Goal: Task Accomplishment & Management: Complete application form

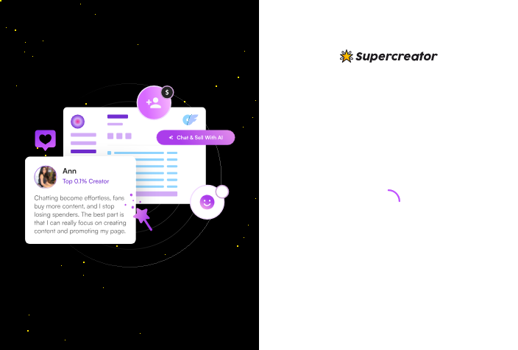
click at [371, 120] on html at bounding box center [259, 175] width 518 height 350
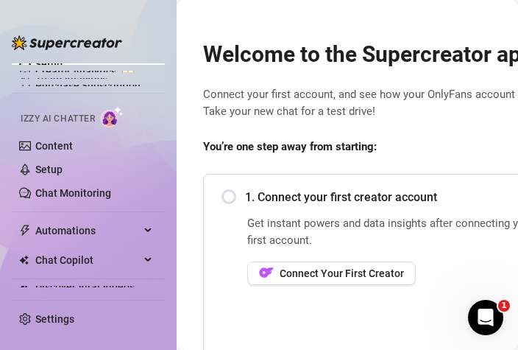
click at [379, 283] on html "Setup Creator Analytics Team Analytics Purchase Subscription Izzy AI Chatter Co…" at bounding box center [259, 175] width 518 height 350
drag, startPoint x: 379, startPoint y: 283, endPoint x: 162, endPoint y: 265, distance: 217.2
click at [162, 265] on html "Setup Creator Analytics Team Analytics Purchase Subscription Izzy AI Chatter Co…" at bounding box center [259, 175] width 518 height 350
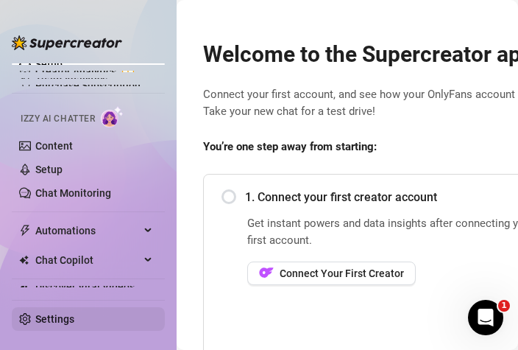
click at [46, 325] on link "Settings" at bounding box center [54, 319] width 39 height 12
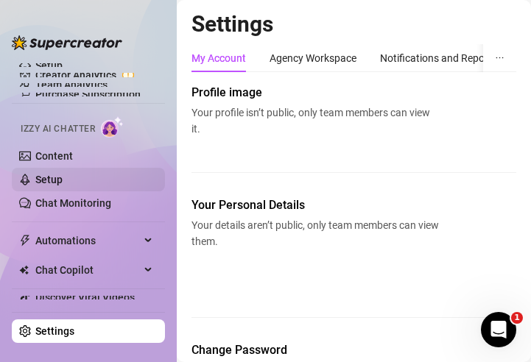
click at [51, 175] on link "Setup" at bounding box center [48, 180] width 27 height 12
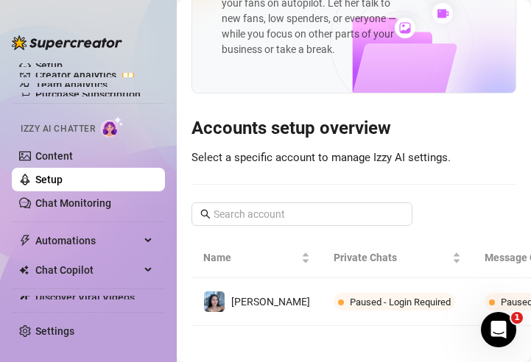
scroll to position [111, 0]
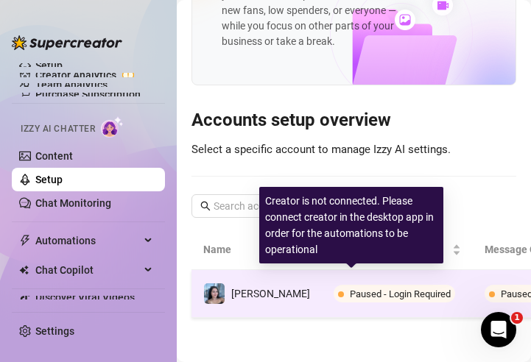
click at [350, 289] on span "Paused - Login Required" at bounding box center [400, 294] width 101 height 11
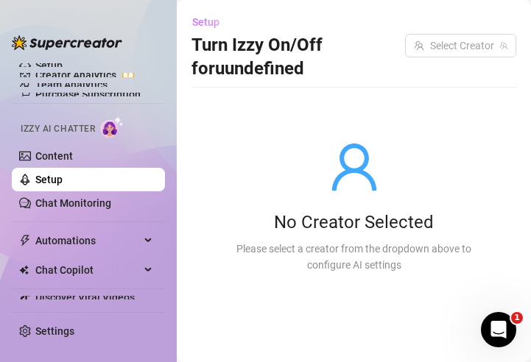
click at [202, 20] on span "Setup" at bounding box center [205, 22] width 27 height 12
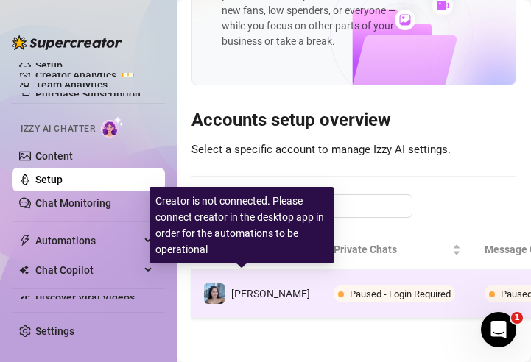
scroll to position [111, 110]
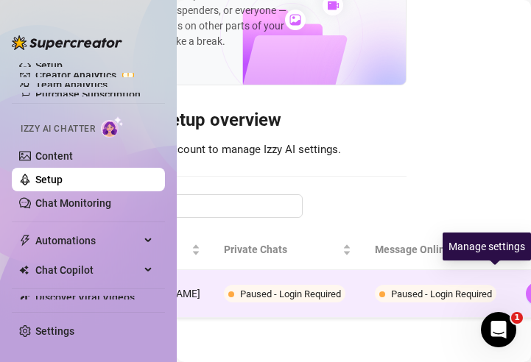
click at [530, 289] on icon "right" at bounding box center [537, 293] width 5 height 9
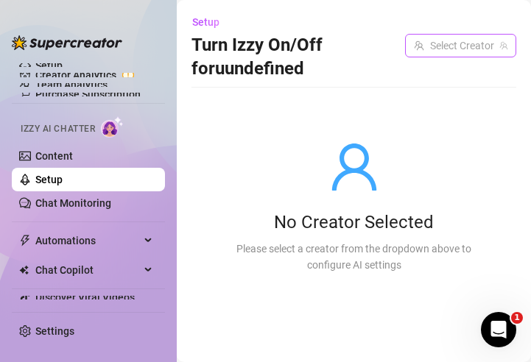
click at [459, 51] on input "search" at bounding box center [454, 46] width 80 height 22
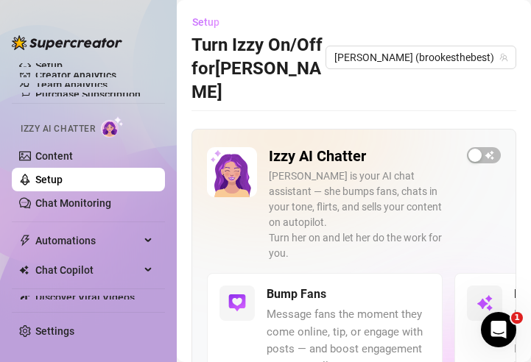
click at [205, 21] on span "Setup" at bounding box center [205, 22] width 27 height 12
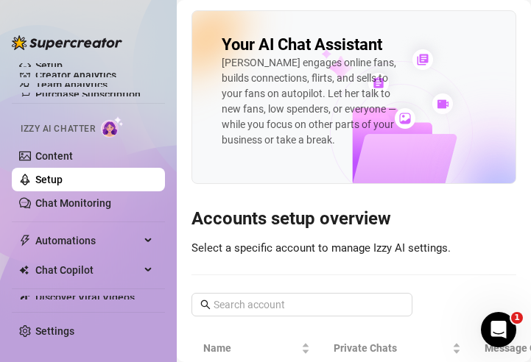
scroll to position [111, 0]
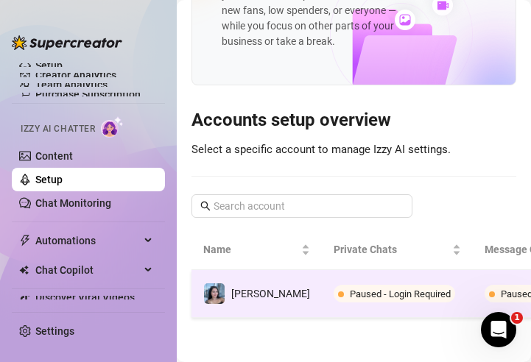
click at [267, 282] on td "[PERSON_NAME]" at bounding box center [256, 294] width 130 height 48
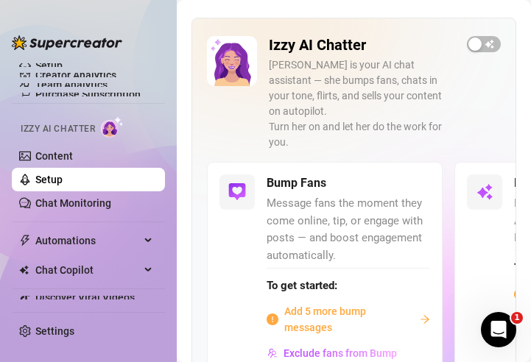
click at [335, 303] on span "Add 5 more bump messages" at bounding box center [349, 319] width 130 height 32
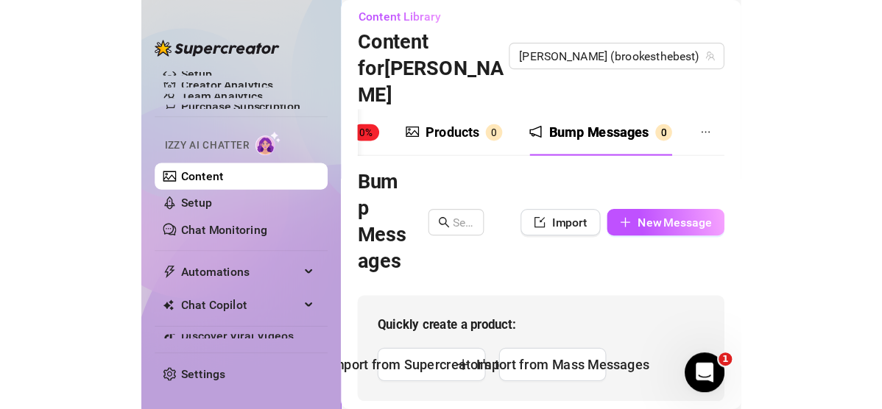
scroll to position [7, 0]
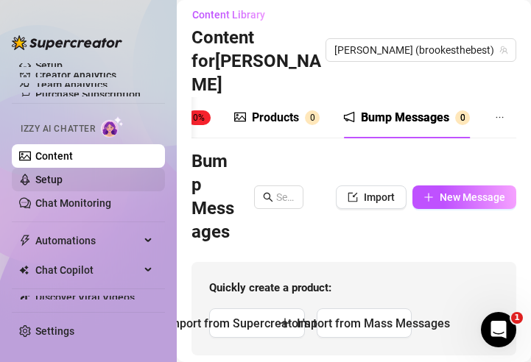
click at [39, 175] on link "Setup" at bounding box center [48, 180] width 27 height 12
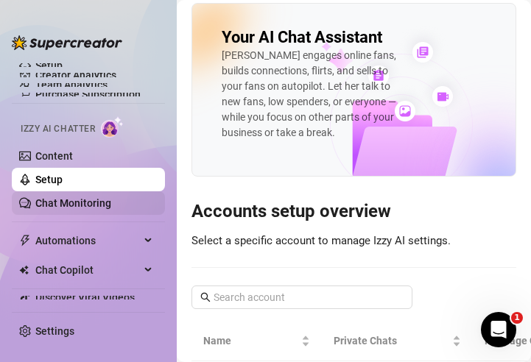
click at [78, 201] on link "Chat Monitoring" at bounding box center [73, 203] width 76 height 12
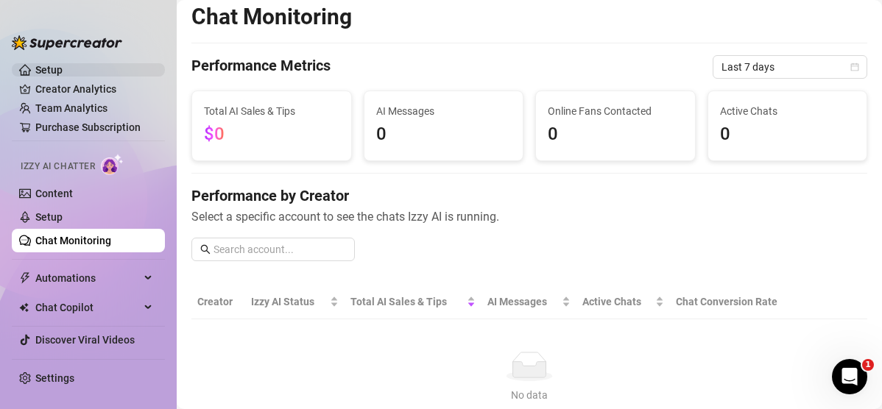
click at [58, 68] on link "Setup" at bounding box center [48, 70] width 27 height 12
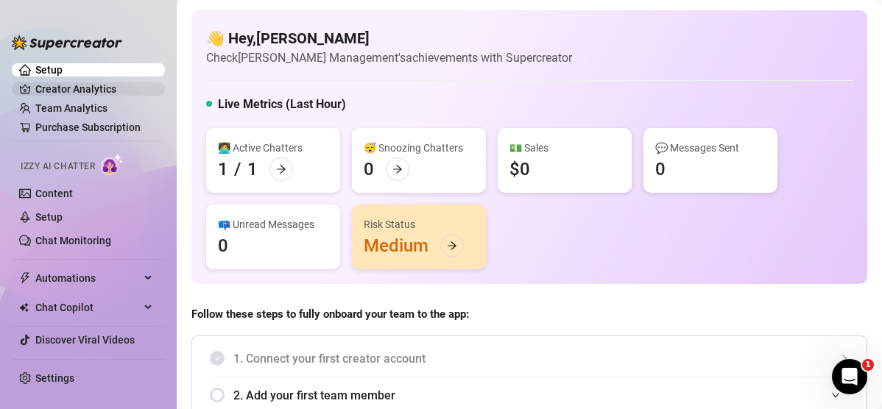
click at [49, 84] on link "Creator Analytics" at bounding box center [94, 89] width 118 height 24
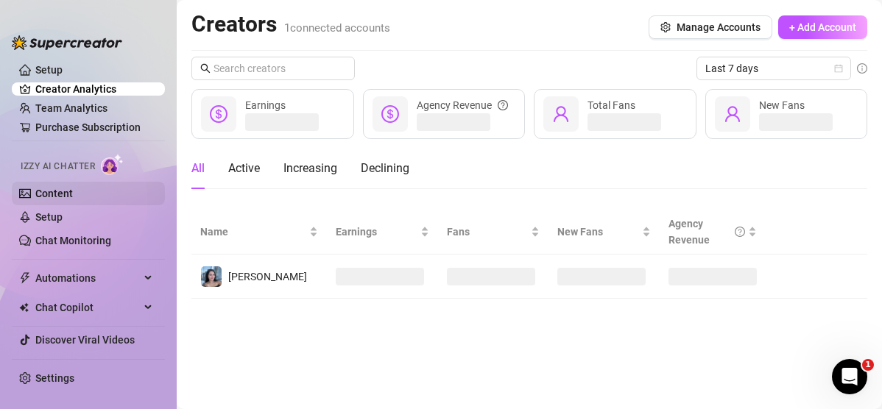
click at [50, 190] on link "Content" at bounding box center [54, 194] width 38 height 12
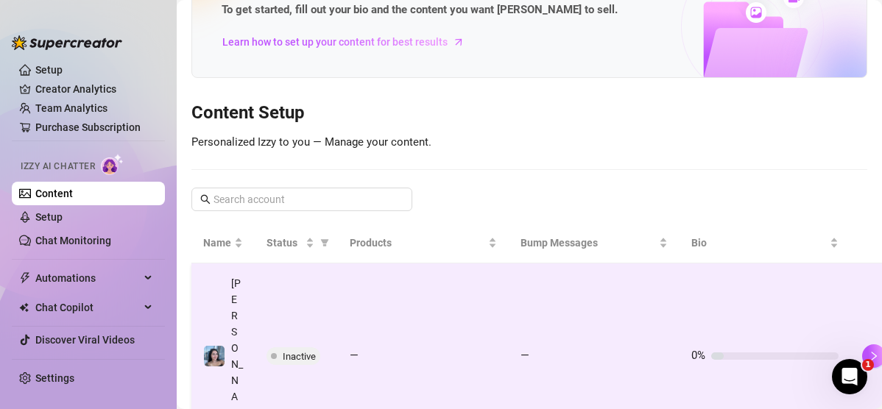
scroll to position [85, 27]
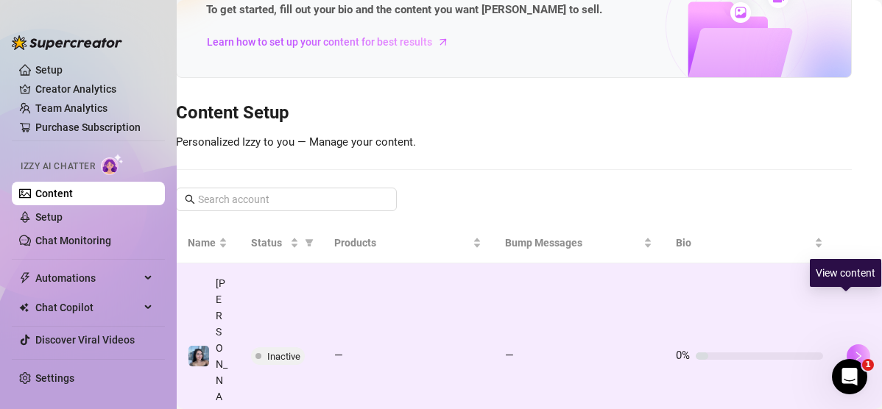
click at [530, 345] on button "button" at bounding box center [859, 357] width 24 height 24
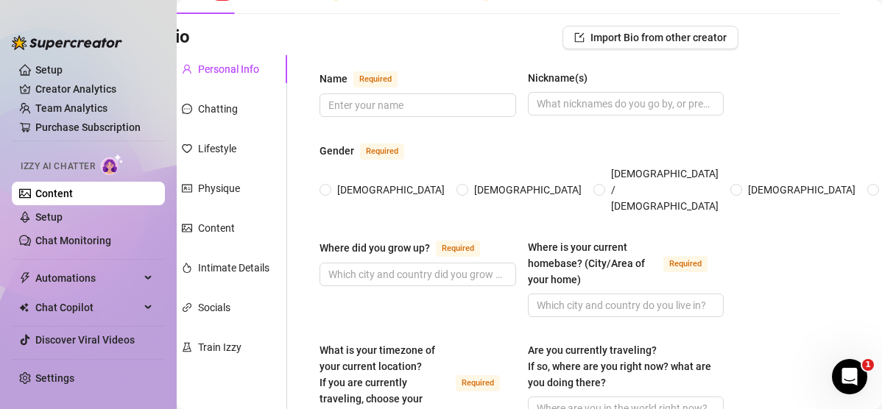
scroll to position [85, 0]
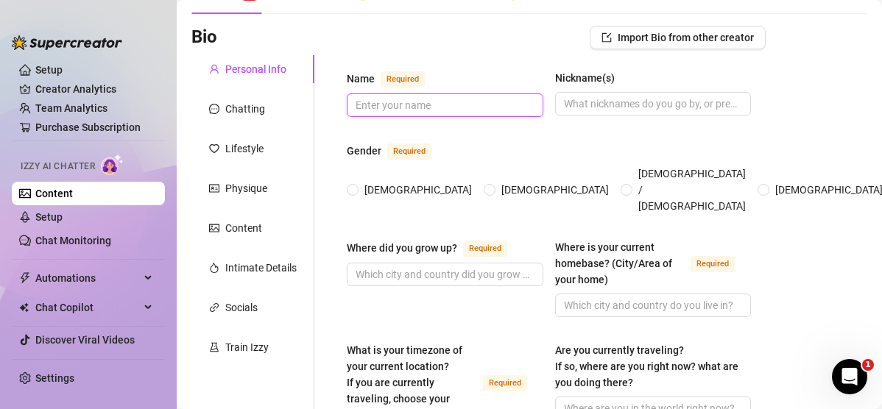
click at [429, 108] on input "Name Required" at bounding box center [444, 105] width 176 height 16
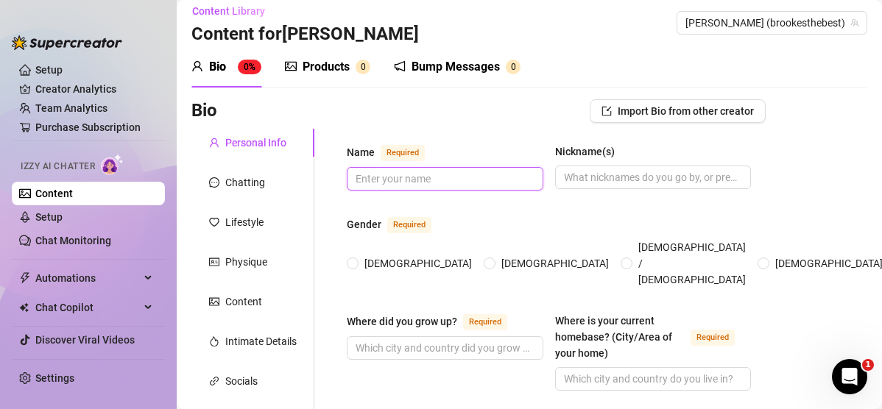
scroll to position [13, 0]
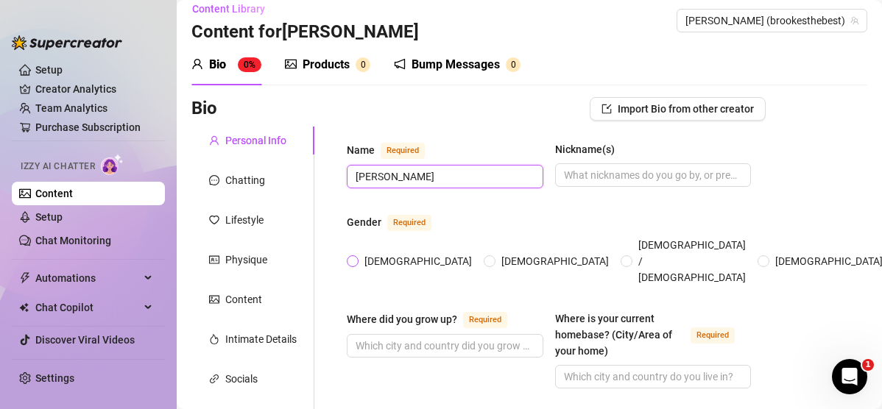
type input "[PERSON_NAME]"
click at [360, 253] on span "[DEMOGRAPHIC_DATA]" at bounding box center [418, 261] width 119 height 16
click at [356, 258] on input "[DEMOGRAPHIC_DATA]" at bounding box center [354, 263] width 6 height 10
radio input "true"
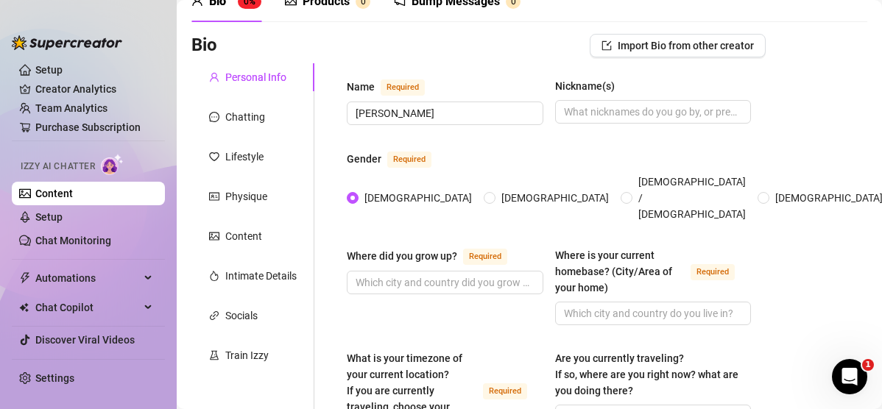
scroll to position [155, 0]
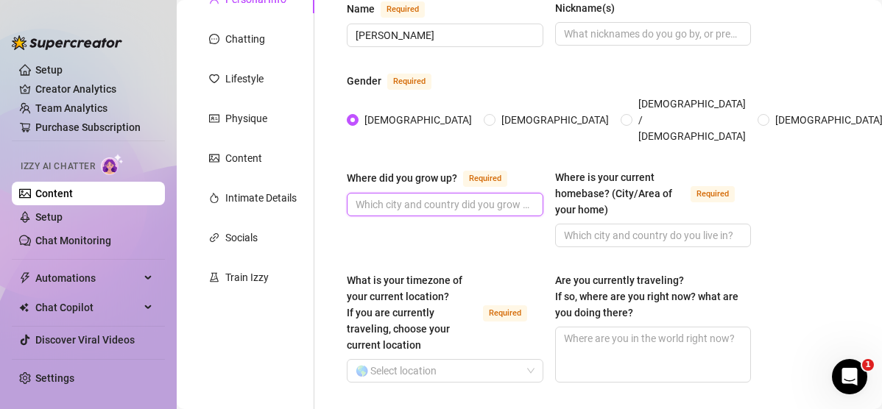
click at [465, 197] on input "Where did you grow up? Required" at bounding box center [444, 205] width 176 height 16
type input "S"
type input "[GEOGRAPHIC_DATA], [US_STATE]"
click at [530, 228] on input "Where is your current homebase? (City/Area of your home) Required" at bounding box center [652, 236] width 176 height 16
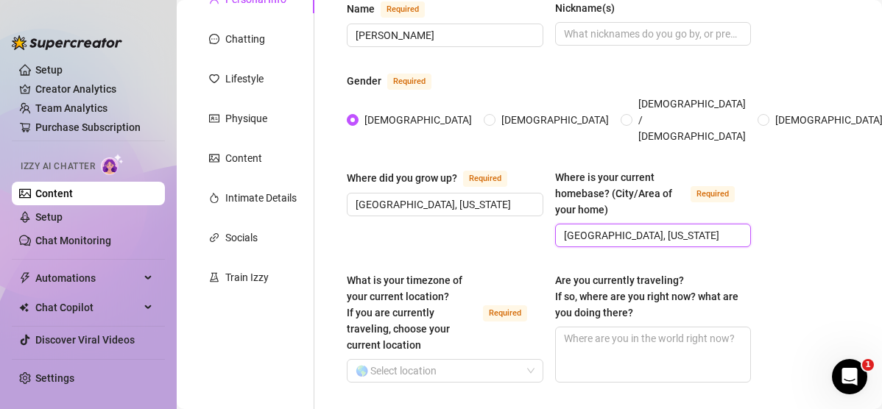
type input "[GEOGRAPHIC_DATA], [US_STATE]"
click at [520, 360] on span at bounding box center [445, 371] width 179 height 22
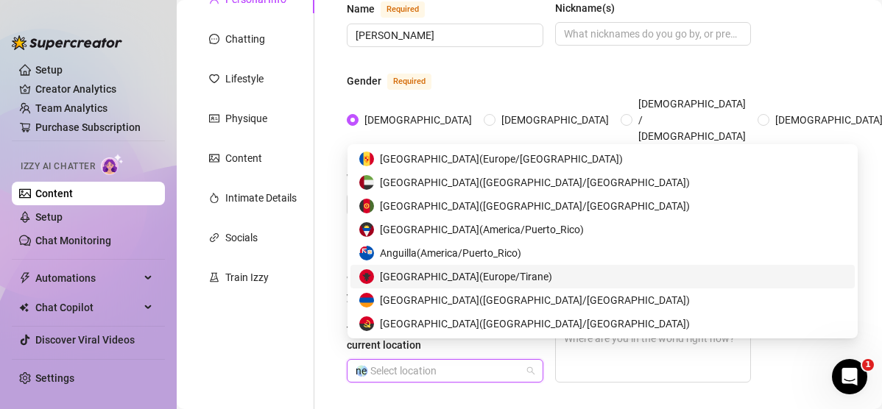
type input "new"
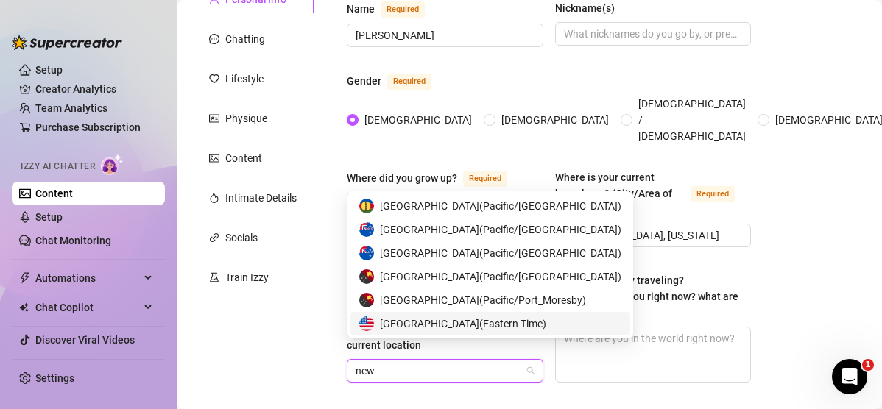
click at [505, 325] on span "United States of America ( Eastern Time )" at bounding box center [463, 324] width 166 height 16
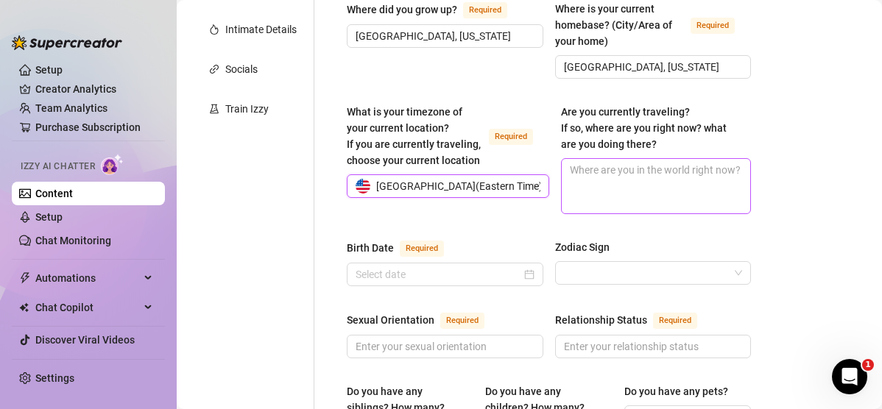
scroll to position [342, 0]
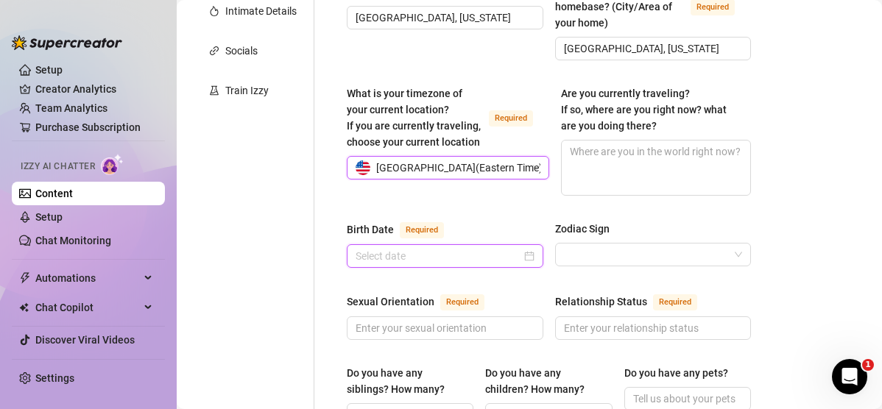
click at [421, 248] on input "Birth Date Required" at bounding box center [439, 256] width 166 height 16
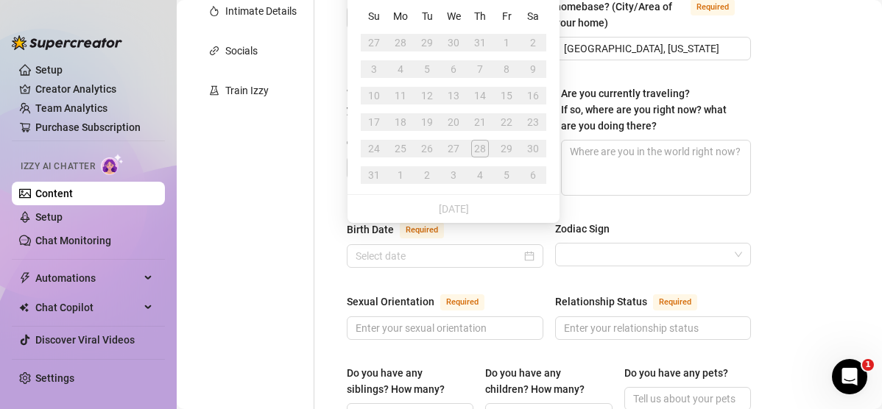
click at [530, 221] on div "Zodiac Sign" at bounding box center [653, 232] width 197 height 22
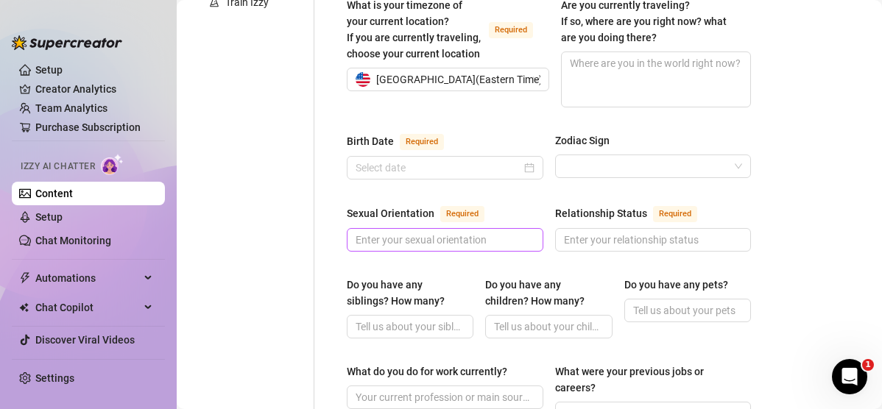
scroll to position [431, 0]
click at [502, 231] on input "Sexual Orientation Required" at bounding box center [444, 239] width 176 height 16
type input "[DEMOGRAPHIC_DATA]"
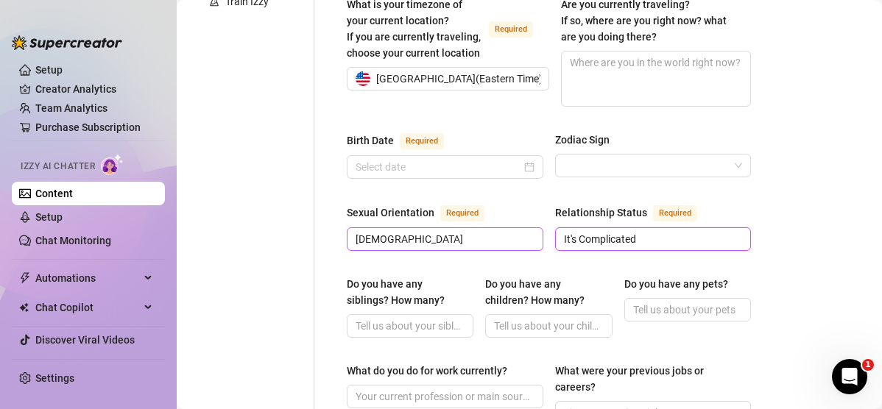
type input "It's Complicated"
type input "4"
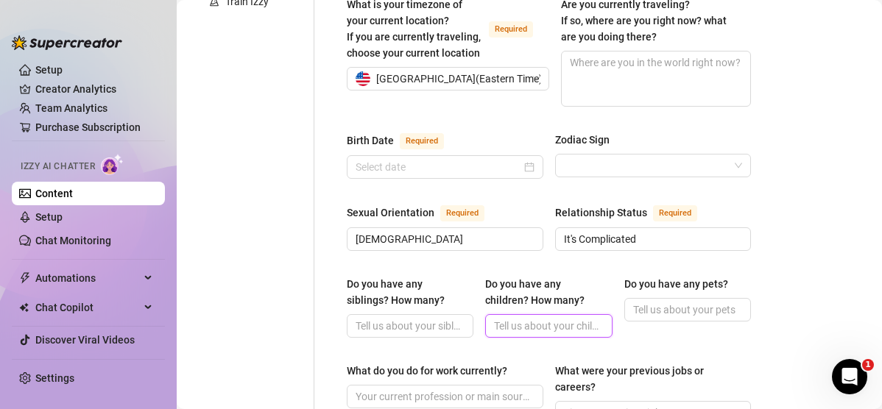
click at [523, 318] on input "Do you have any children? How many?" at bounding box center [547, 326] width 106 height 16
drag, startPoint x: 523, startPoint y: 313, endPoint x: 641, endPoint y: 312, distance: 117.8
click at [530, 312] on div "Do you have any siblings? How many? Do you have any children? How many? Do you …" at bounding box center [549, 313] width 404 height 75
type input "two children, a boy and a girl. [PERSON_NAME] is 3 and [PERSON_NAME] is 2"
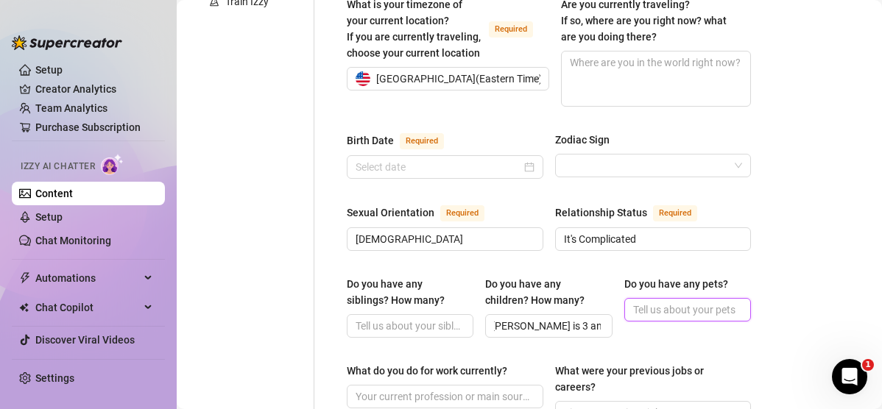
scroll to position [0, 0]
click at [530, 302] on input "Do you have any pets?" at bounding box center [686, 310] width 106 height 16
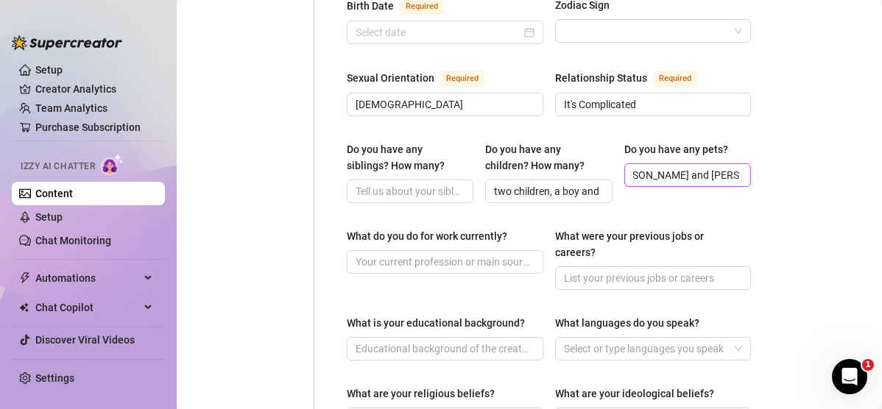
scroll to position [566, 0]
type input "I have 2 micro bullies, [PERSON_NAME] and [PERSON_NAME], girl and boy."
click at [493, 253] on input "What do you do for work currently?" at bounding box center [444, 261] width 176 height 16
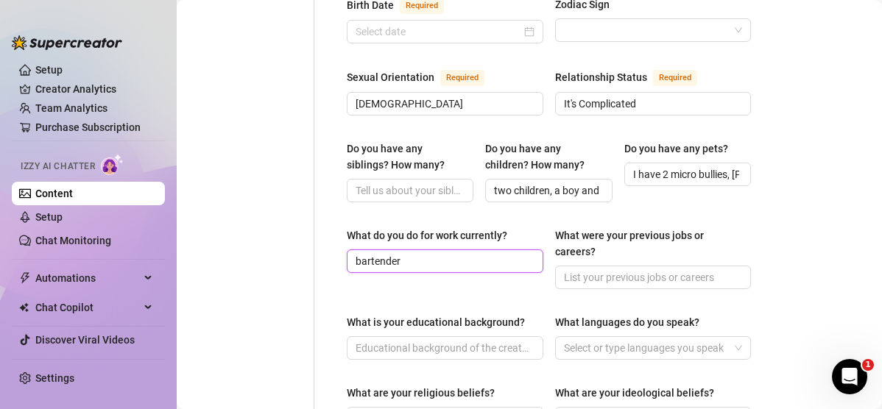
type input "bartender"
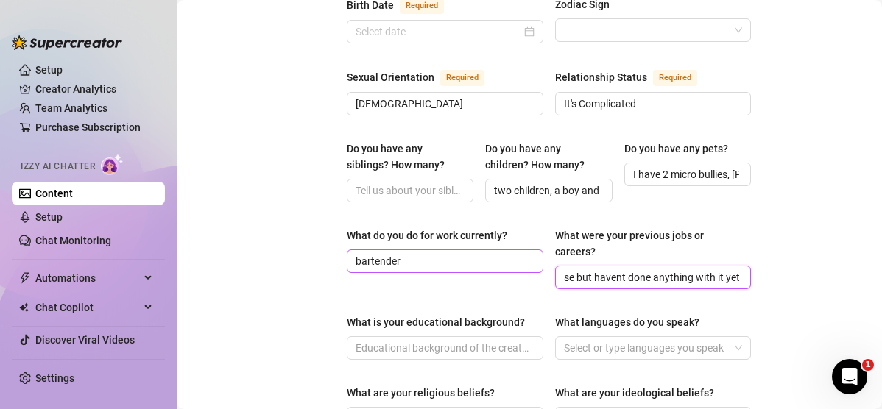
scroll to position [0, 242]
type input "mobile detailing, and i also have my real estate license but havent done anythi…"
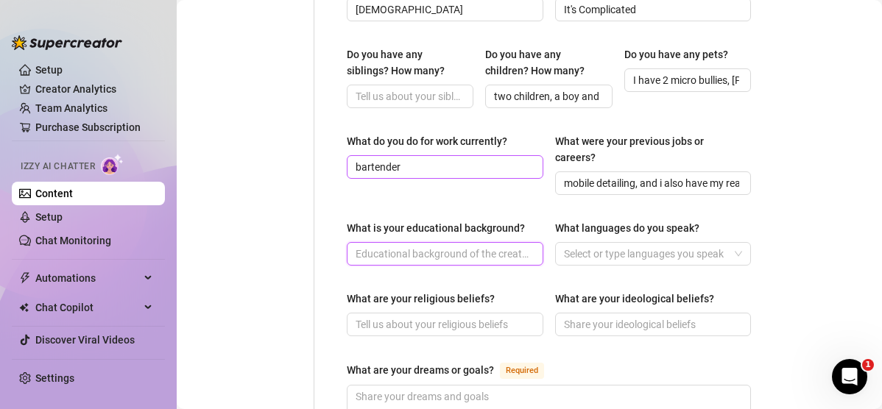
scroll to position [670, 0]
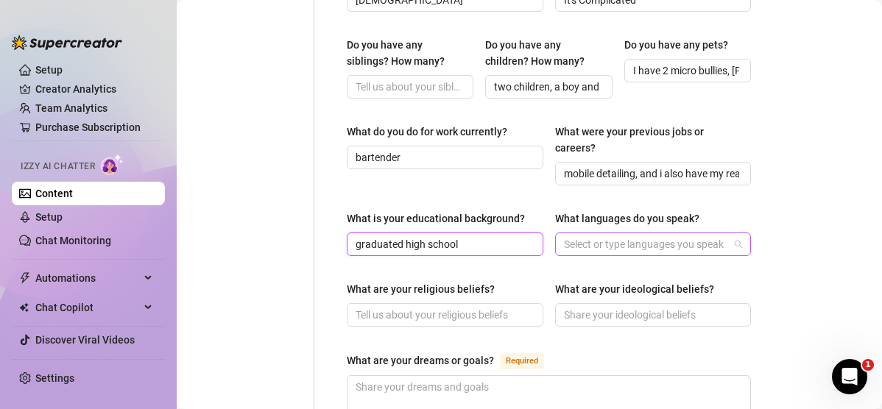
click at [530, 234] on div at bounding box center [645, 244] width 175 height 21
type input "graduated high school"
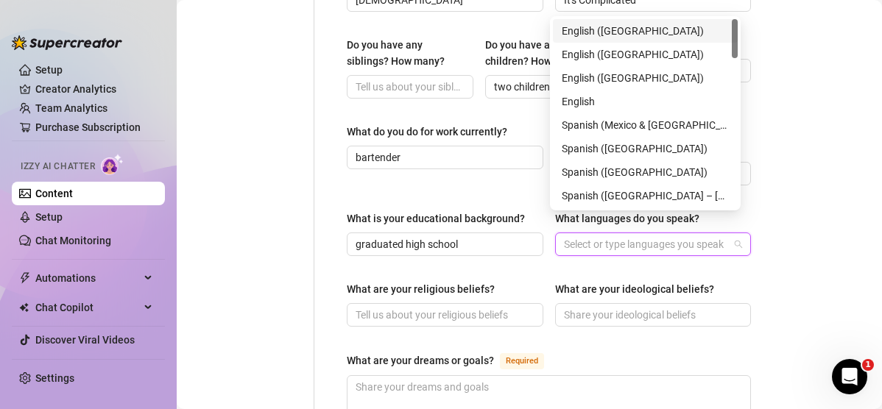
click at [530, 30] on div "English ([GEOGRAPHIC_DATA])" at bounding box center [645, 31] width 167 height 16
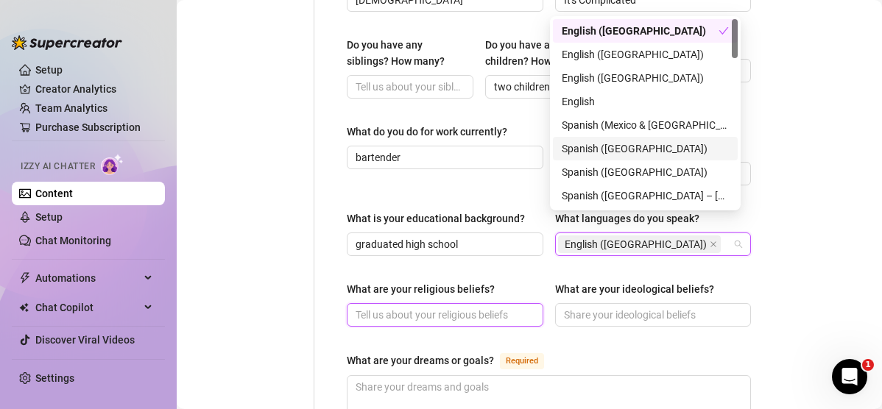
click at [451, 307] on input "What are your religious beliefs?" at bounding box center [444, 315] width 176 height 16
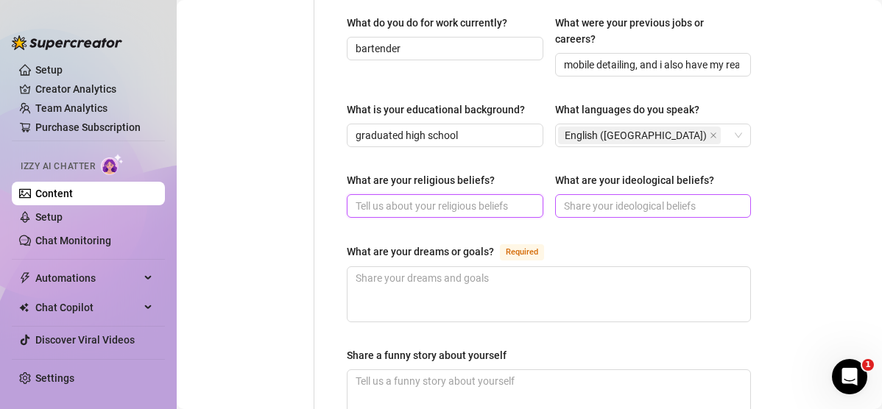
scroll to position [781, 0]
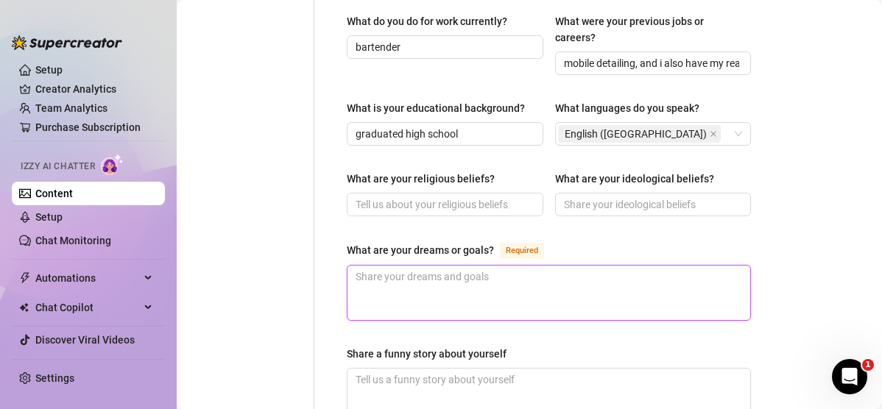
click at [530, 282] on textarea "What are your dreams or goals? Required" at bounding box center [549, 293] width 403 height 54
type textarea "I"
type textarea "I w"
type textarea "I wa"
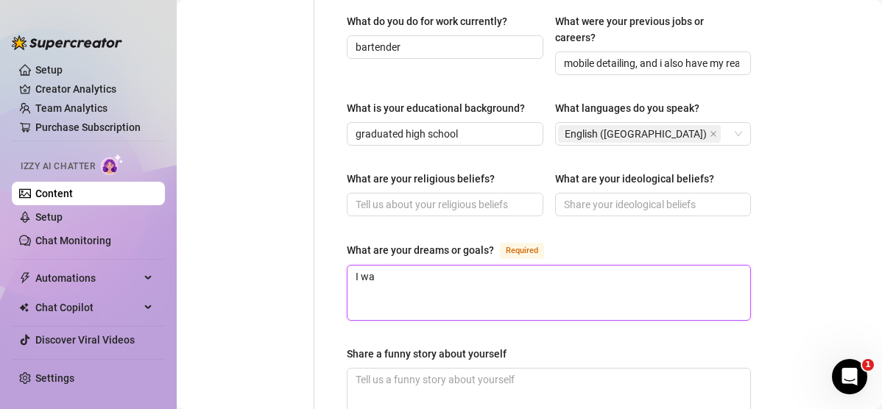
type textarea "I wan"
type textarea "I want"
type textarea "I want t"
type textarea "I want to"
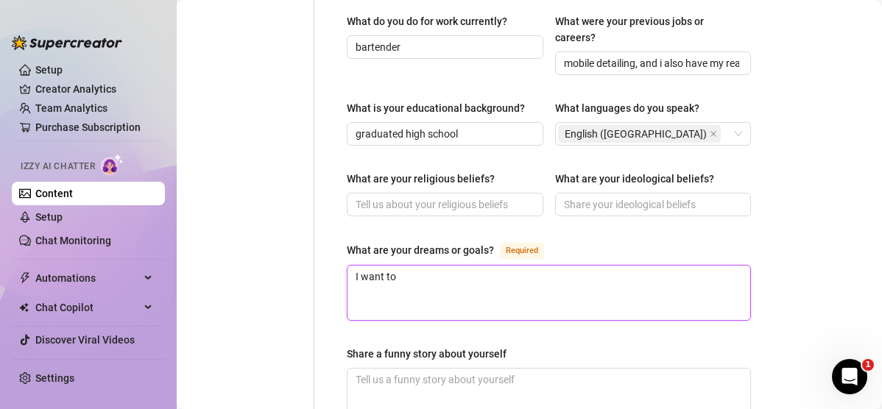
type textarea "I want to g"
type textarea "I want to ge"
type textarea "I want to get"
type textarea "I want to get i"
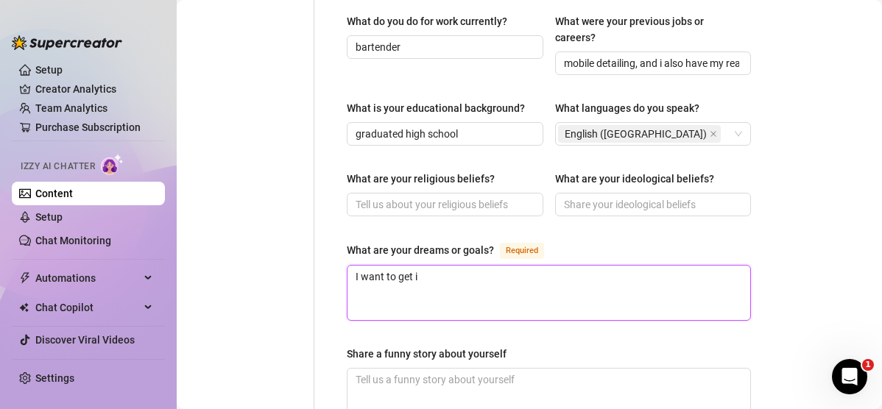
type textarea "I want to get in"
type textarea "I want to get int"
type textarea "I want to get into"
type textarea "I want to get into s"
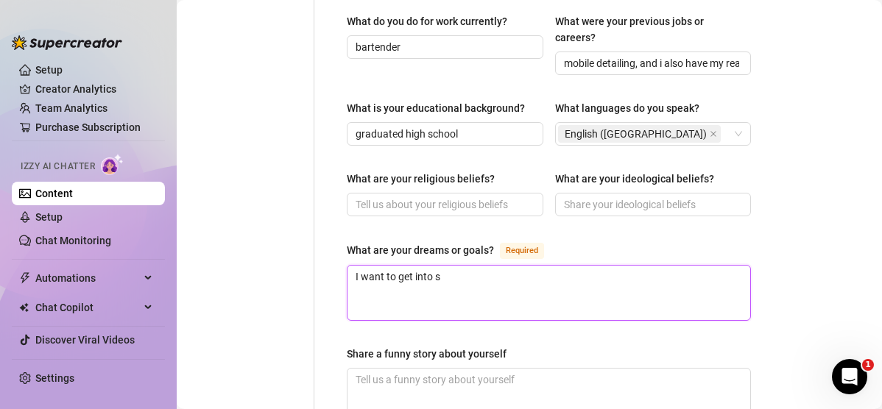
type textarea "I want to get into se"
type textarea "I want to get into sel"
type textarea "I want to get into sell"
type textarea "I want to get into selli"
type textarea "I want to get into selling"
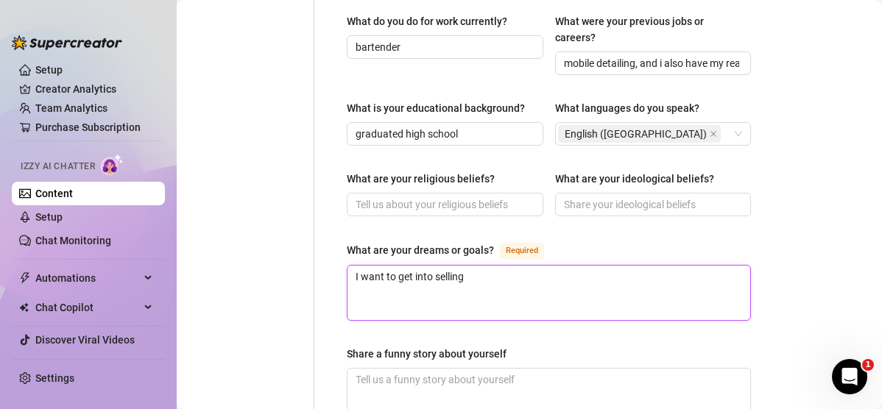
type textarea "I want to get into selling h"
type textarea "I want to get into selling ho"
type textarea "I want to get into selling hou"
type textarea "I want to get into selling hous"
type textarea "I want to get into selling house"
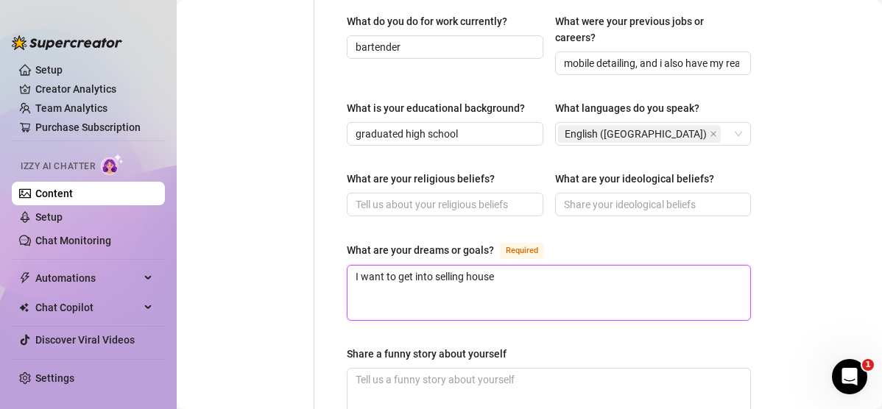
type textarea "I want to get into selling houses"
type textarea "I want to get into selling houses a"
type textarea "I want to get into selling houses an"
type textarea "I want to get into selling houses and"
type textarea "I want to get into selling houses and i"
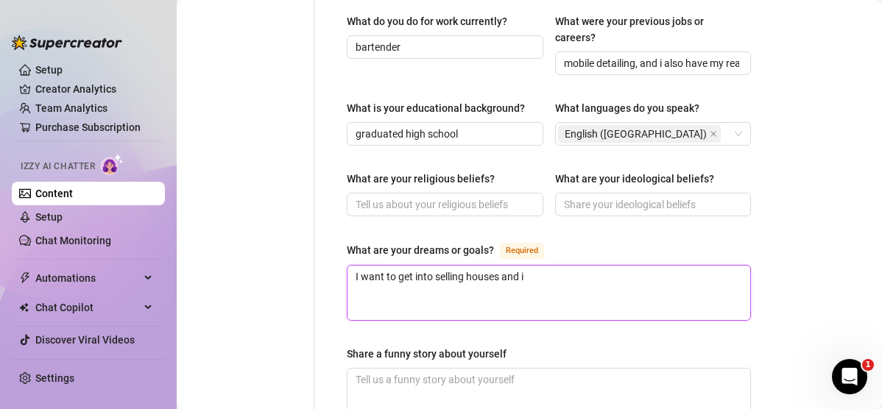
type textarea "I want to get into selling houses and in"
type textarea "I want to get into selling houses and inv"
type textarea "I want to get into selling houses and inve"
type textarea "I want to get into selling houses and invest"
type textarea "I want to get into selling houses and investi"
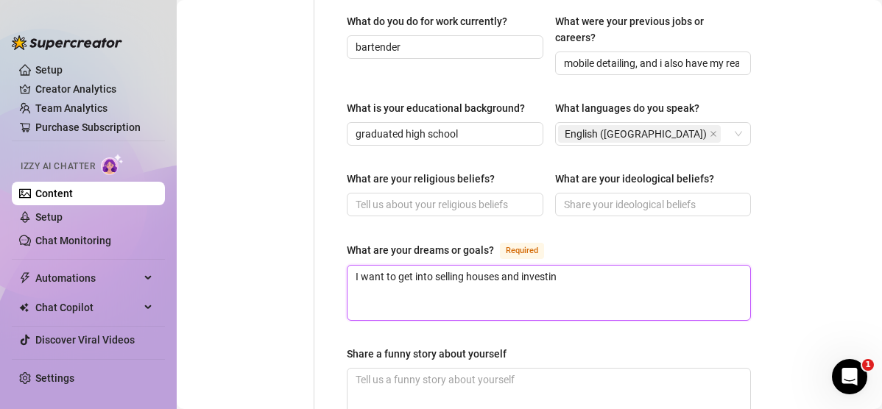
type textarea "I want to get into selling houses and investing"
type textarea "I want to get into selling houses and investing i"
type textarea "I want to get into selling houses and investing int"
type textarea "I want to get into selling houses and investing into"
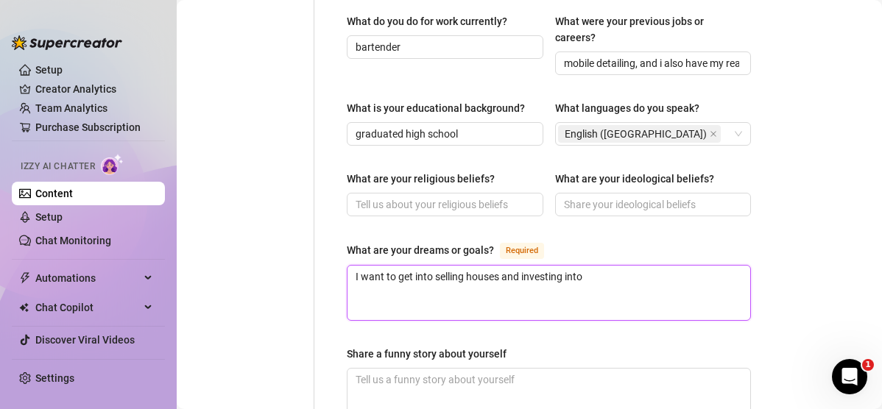
type textarea "I want to get into selling houses and investing into"
type textarea "I want to get into selling houses and investing into r"
type textarea "I want to get into selling houses and investing into re"
type textarea "I want to get into selling houses and investing into rea"
type textarea "I want to get into selling houses and investing into real"
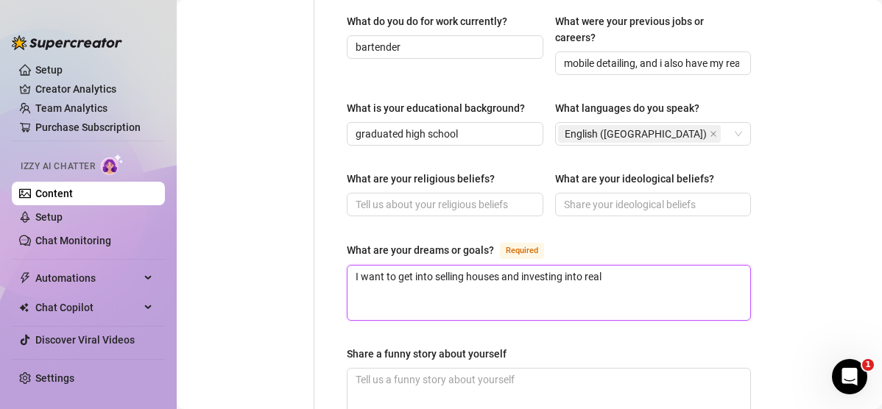
type textarea "I want to get into selling houses and investing into real"
type textarea "I want to get into selling houses and investing into real i"
type textarea "I want to get into selling houses and investing into real"
type textarea "I want to get into selling houses and investing into real es"
type textarea "I want to get into selling houses and investing into real est"
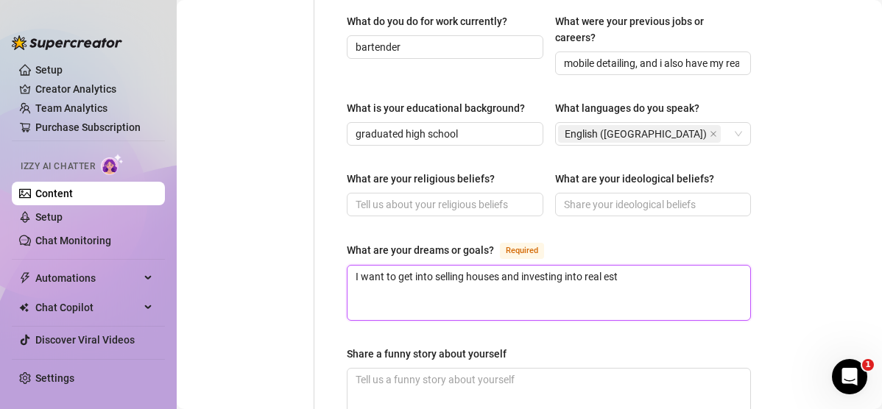
type textarea "I want to get into selling houses and investing into real este"
type textarea "I want to get into selling houses and investing into real est"
type textarea "I want to get into selling houses and investing into real esta"
type textarea "I want to get into selling houses and investing into real estate"
type textarea "I want to get into selling houses and investing into real estate."
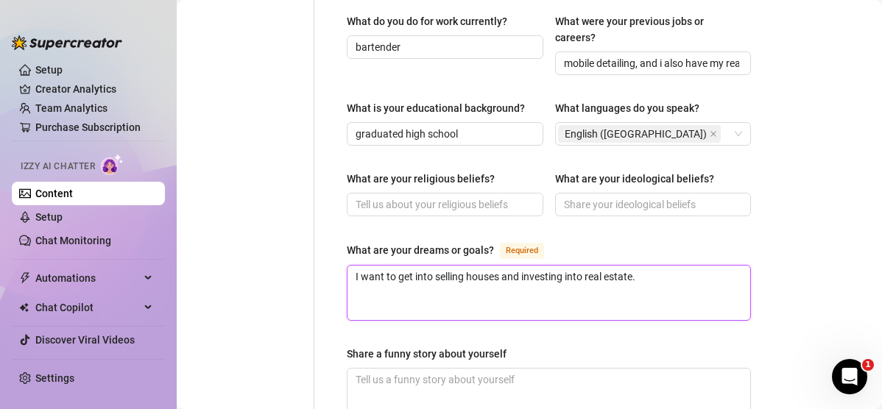
type textarea "I want to get into selling houses and investing into real estate."
type textarea "I want to get into selling houses and investing into real estate. b"
type textarea "I want to get into selling houses and investing into real estate. bu"
type textarea "I want to get into selling houses and investing into real estate. but"
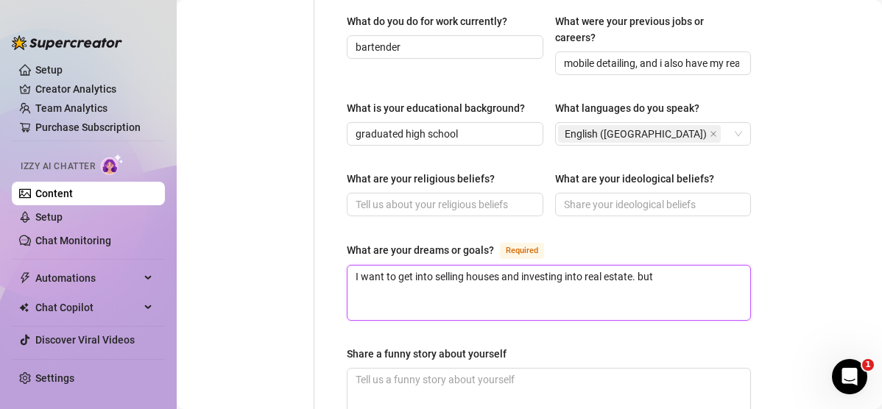
type textarea "I want to get into selling houses and investing into real estate. but a"
type textarea "I want to get into selling houses and investing into real estate. but al"
type textarea "I want to get into selling houses and investing into real estate. but als"
type textarea "I want to get into selling houses and investing into real estate. but also"
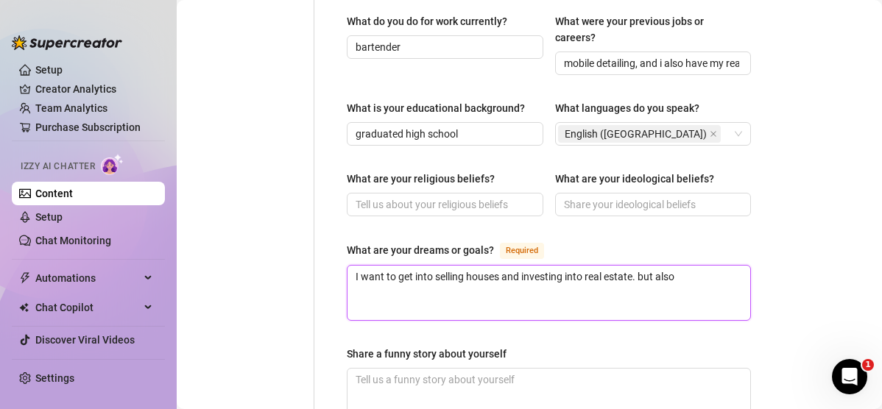
type textarea "I want to get into selling houses and investing into real estate. but also i"
type textarea "I want to get into selling houses and investing into real estate. but also i d"
type textarea "I want to get into selling houses and investing into real estate. but also i do"
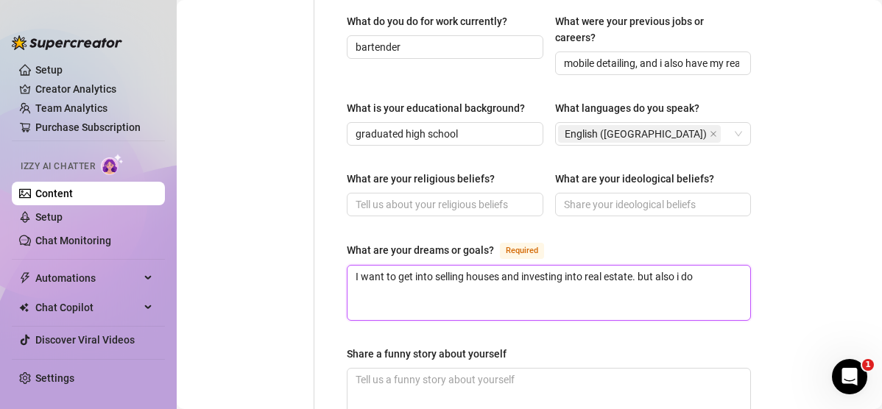
type textarea "I want to get into selling houses and investing into real estate. but also i do…"
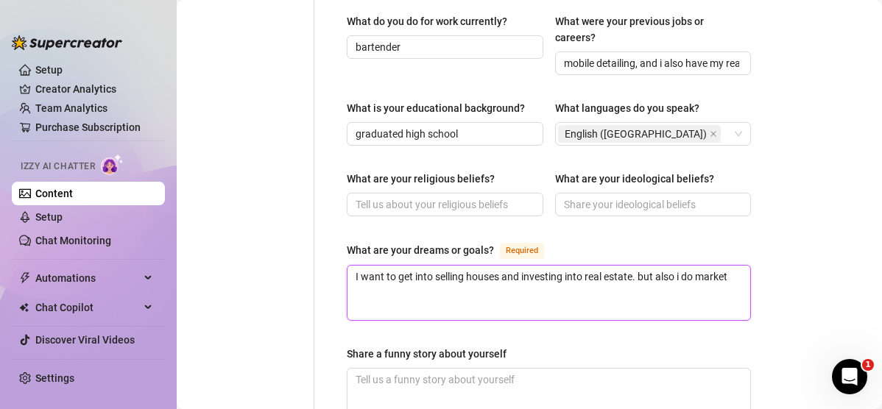
type textarea "I want to get into selling houses and investing into real estate. but also i do…"
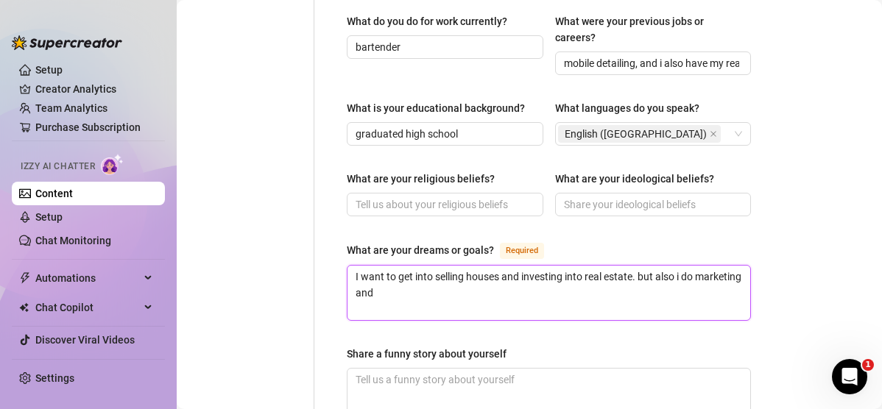
type textarea "I want to get into selling houses and investing into real estate. but also i do…"
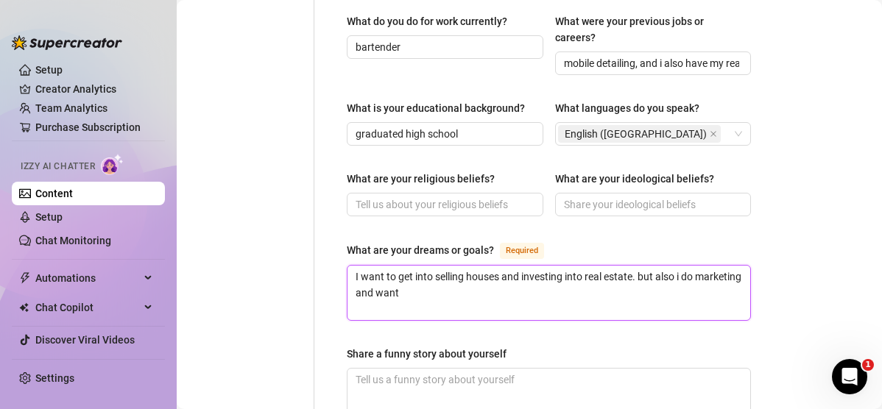
type textarea "I want to get into selling houses and investing into real estate. but also i do…"
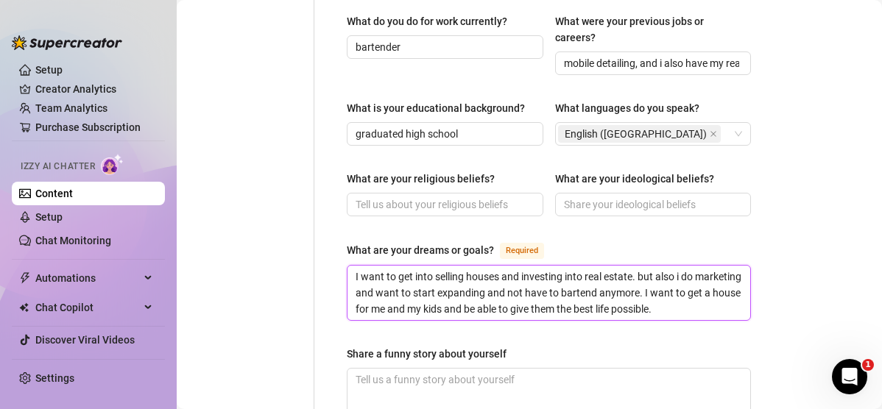
scroll to position [845, 0]
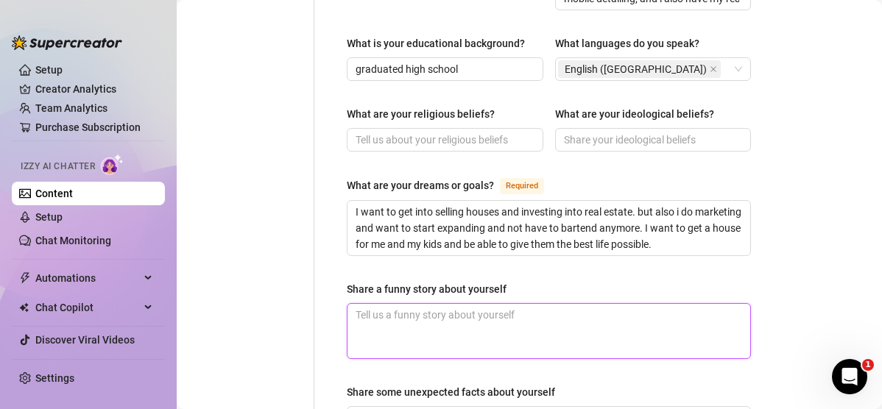
click at [510, 307] on textarea "Share a funny story about yourself" at bounding box center [549, 331] width 403 height 54
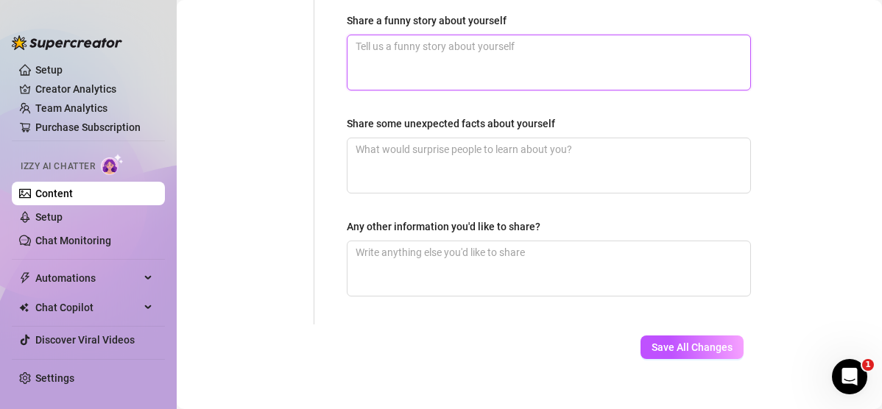
scroll to position [1114, 0]
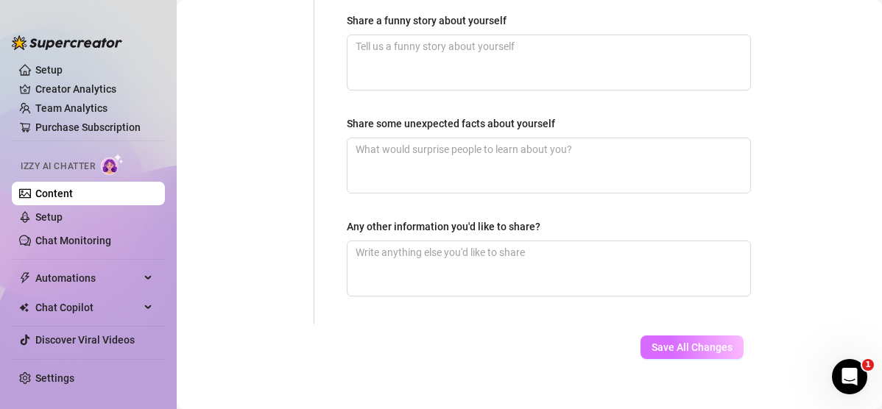
click at [530, 342] on span "Save All Changes" at bounding box center [692, 348] width 81 height 12
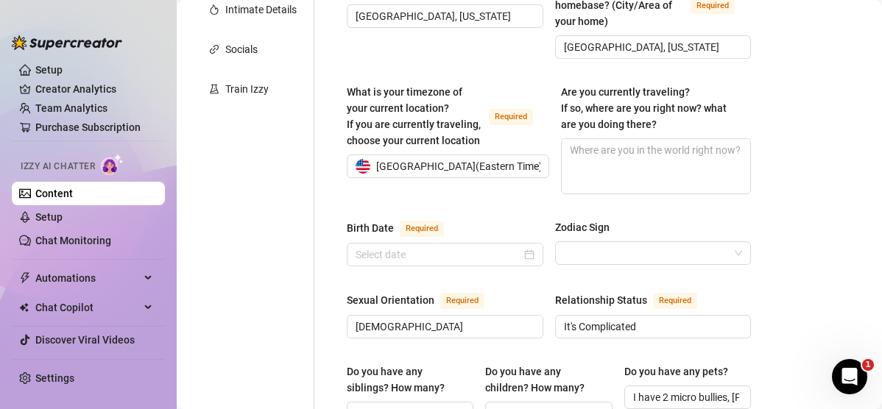
scroll to position [342, 0]
click at [482, 247] on input "Birth Date Required" at bounding box center [439, 255] width 166 height 16
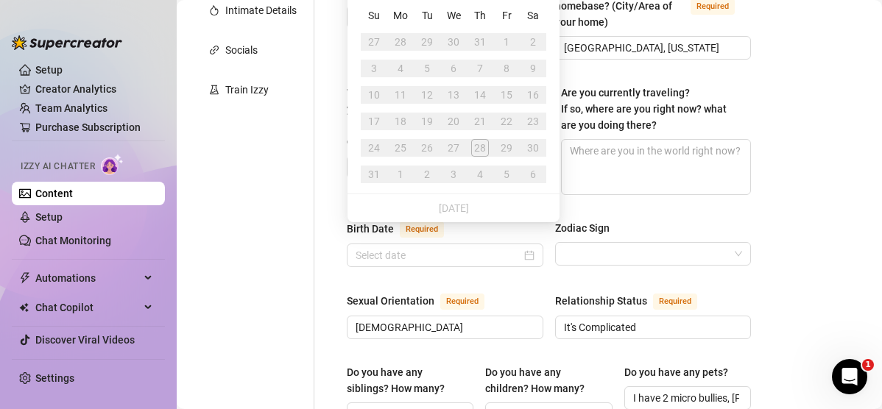
click at [530, 261] on div "Birth Date Required Zodiac Sign" at bounding box center [549, 250] width 404 height 60
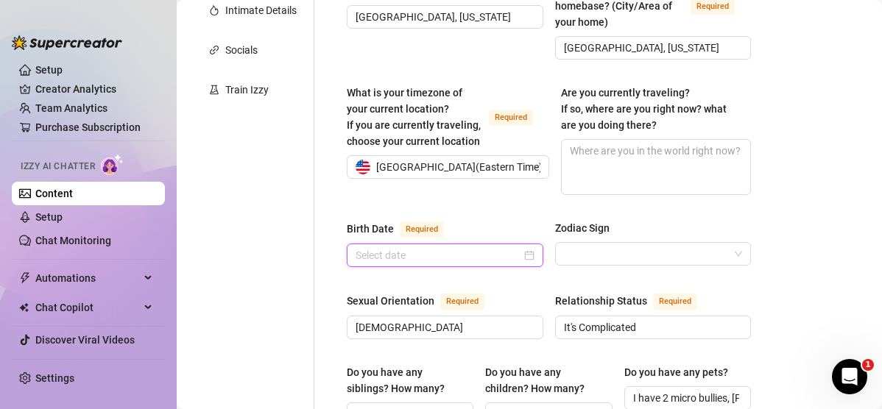
click at [486, 247] on input "Birth Date Required" at bounding box center [439, 255] width 166 height 16
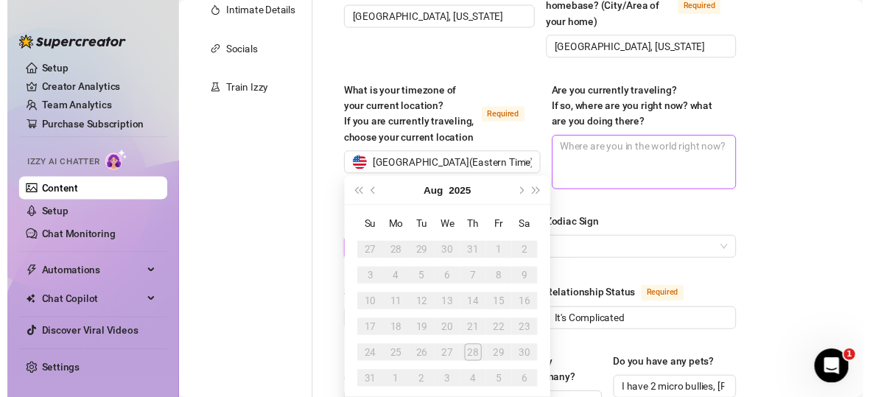
scroll to position [124, 0]
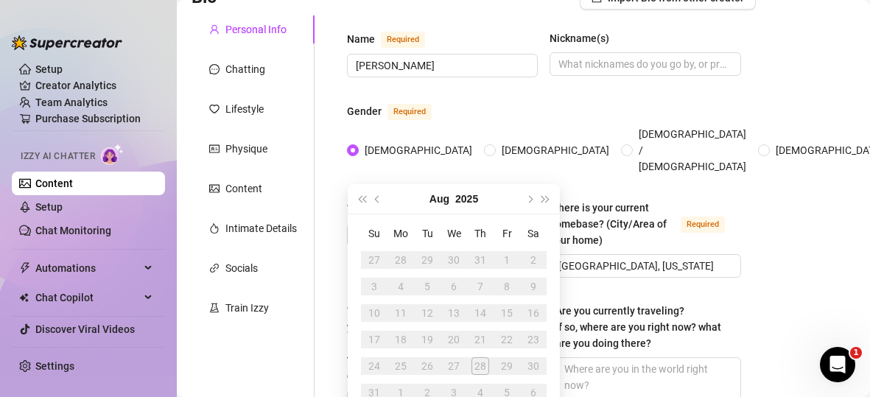
click at [454, 186] on div "[DATE]" at bounding box center [454, 198] width 134 height 29
click at [454, 203] on div "[DATE]" at bounding box center [454, 198] width 134 height 29
click at [466, 200] on button "2025" at bounding box center [466, 198] width 23 height 29
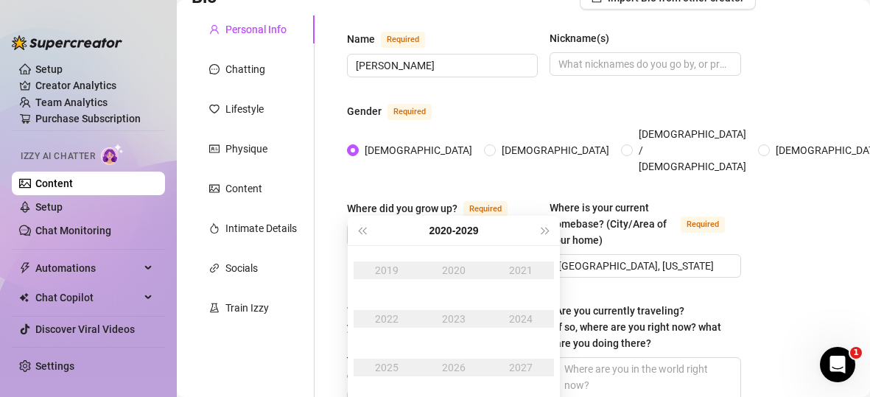
scroll to position [43, 0]
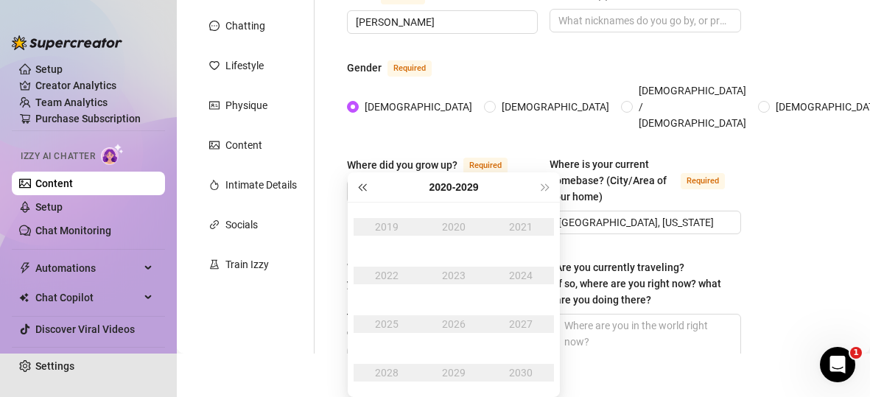
click at [361, 189] on span "Last year (Control + left)" at bounding box center [361, 186] width 7 height 7
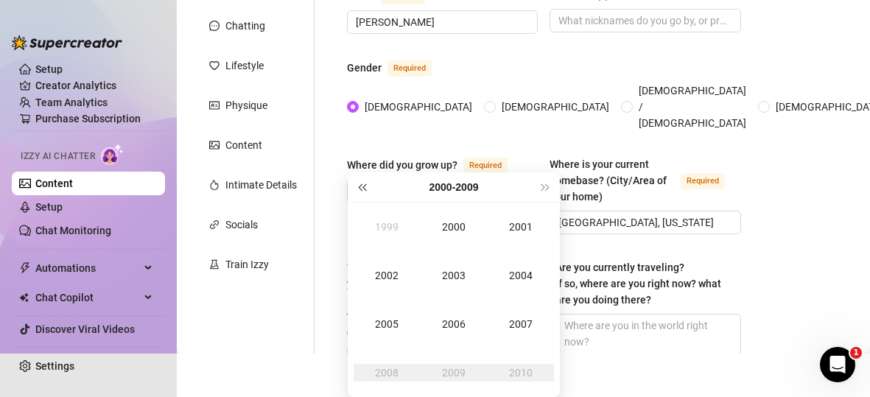
click at [361, 189] on span "Last year (Control + left)" at bounding box center [361, 186] width 7 height 7
click at [530, 187] on span "Next year (Control + right)" at bounding box center [545, 186] width 7 height 7
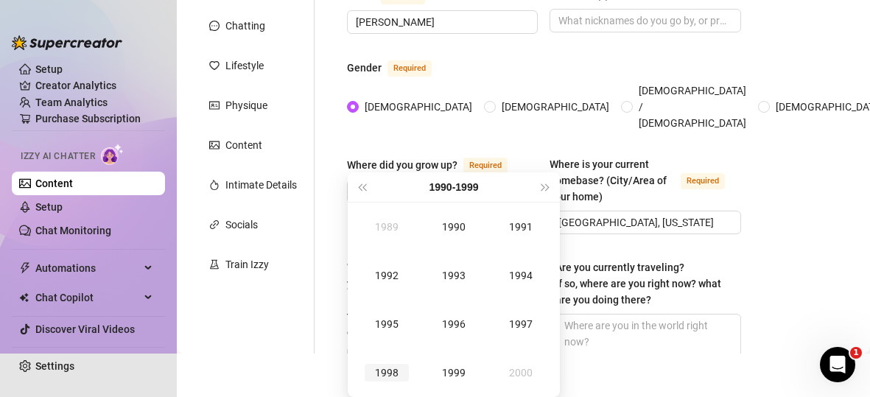
click at [398, 362] on div "1998" at bounding box center [387, 373] width 44 height 18
click at [456, 220] on div "Feb" at bounding box center [454, 227] width 44 height 18
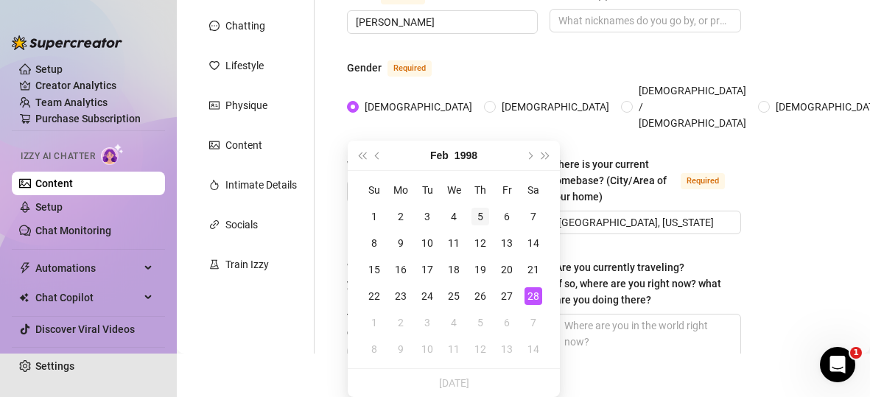
drag, startPoint x: 465, startPoint y: 228, endPoint x: 479, endPoint y: 222, distance: 15.6
click at [479, 222] on tr "1 2 3 4 5 6 7" at bounding box center [454, 216] width 186 height 27
click at [424, 269] on div "17" at bounding box center [427, 270] width 18 height 18
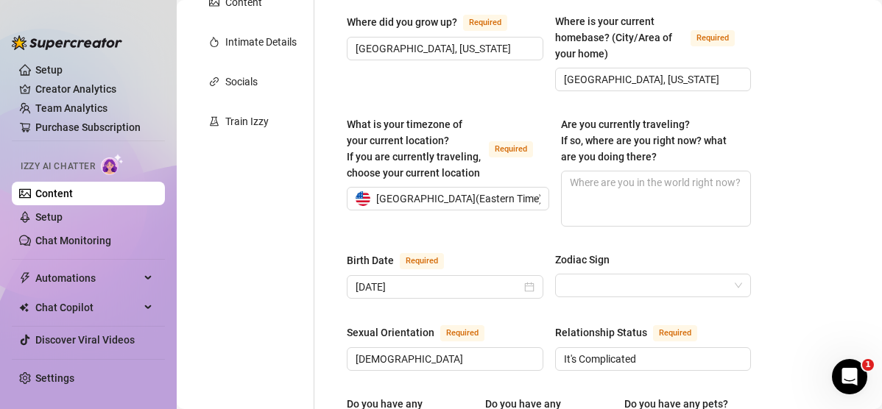
scroll to position [312, 0]
click at [530, 274] on input "Zodiac Sign" at bounding box center [647, 285] width 166 height 22
drag, startPoint x: 570, startPoint y: 259, endPoint x: 530, endPoint y: 241, distance: 44.5
click at [530, 251] on div "Birth Date Required" at bounding box center [445, 263] width 197 height 24
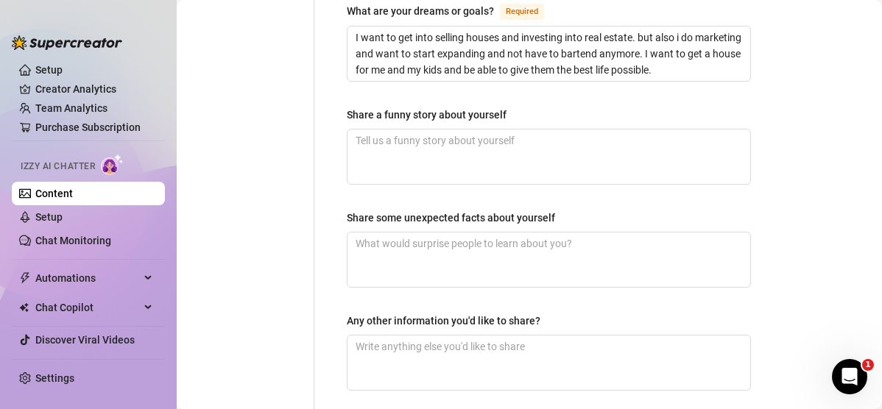
scroll to position [1139, 0]
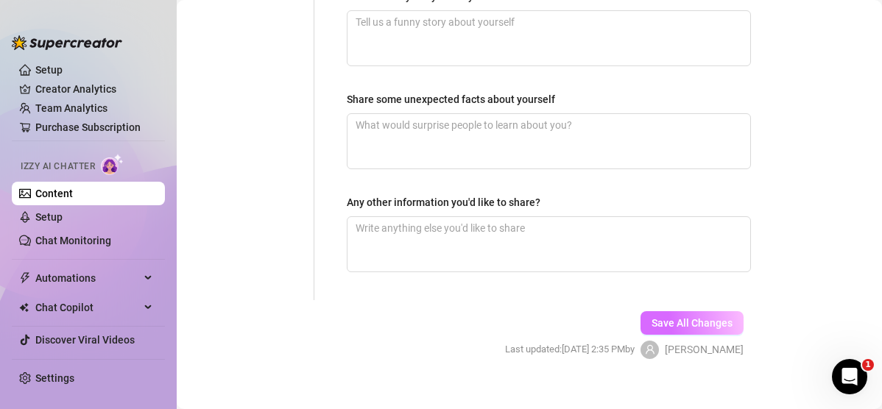
click at [530, 317] on span "Save All Changes" at bounding box center [692, 323] width 81 height 12
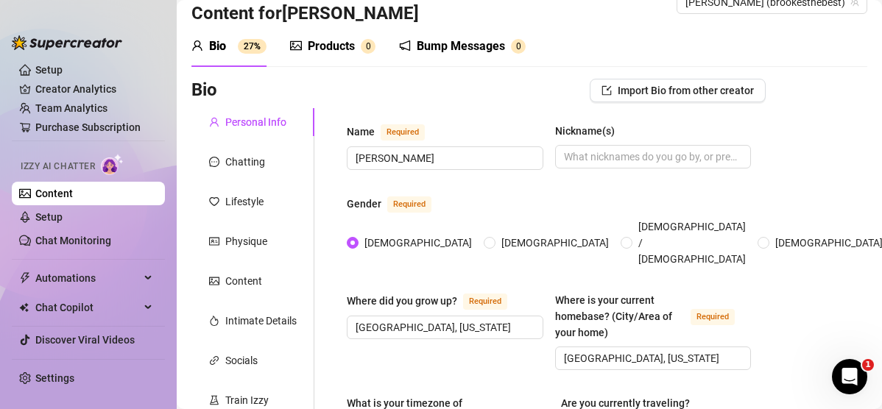
scroll to position [31, 0]
click at [250, 155] on div "Chatting" at bounding box center [245, 163] width 40 height 16
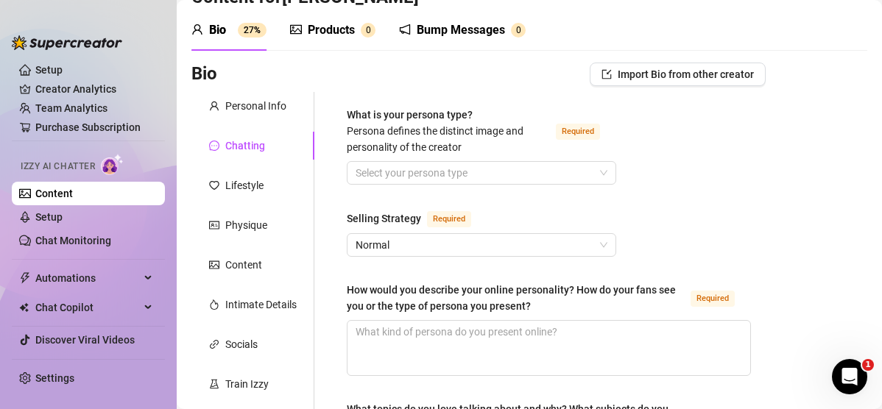
scroll to position [50, 0]
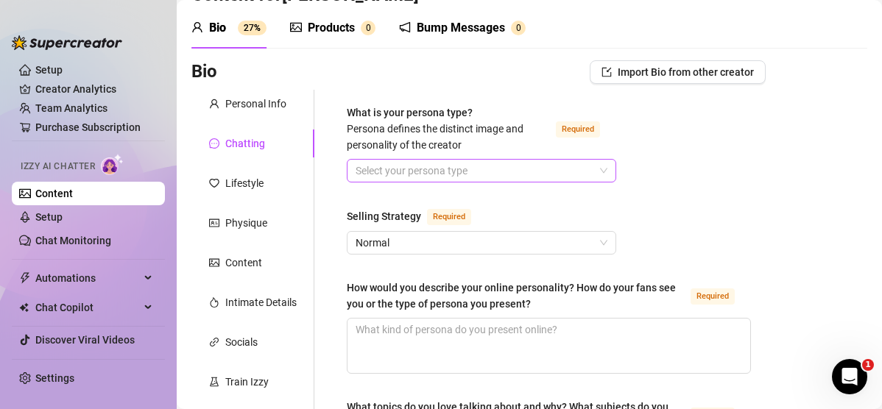
click at [426, 161] on input "What is your persona type? [PERSON_NAME] defines the distinct image and persona…" at bounding box center [475, 171] width 239 height 22
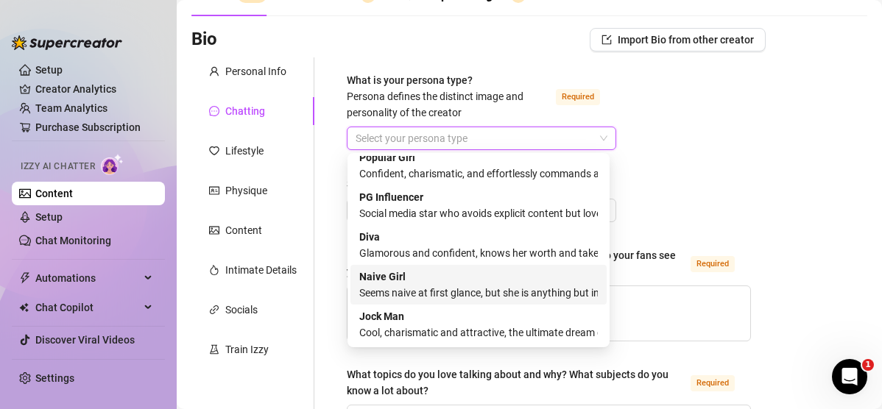
scroll to position [0, 0]
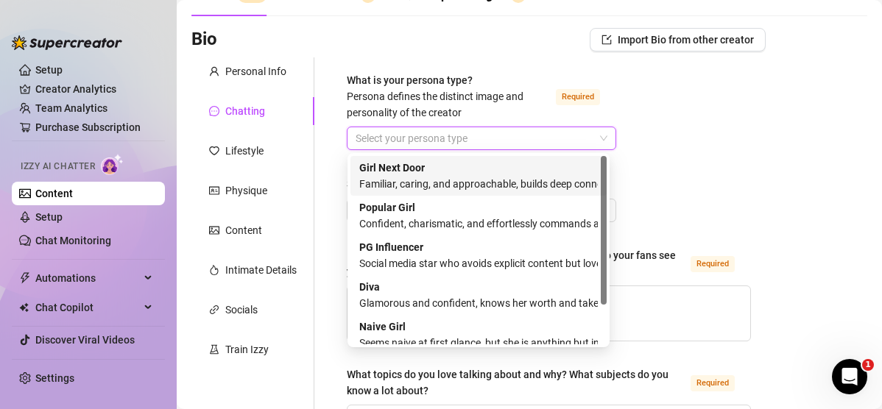
click at [458, 168] on div "Girl Next Door Familiar, caring, and approachable, builds deep connections with…" at bounding box center [478, 176] width 239 height 32
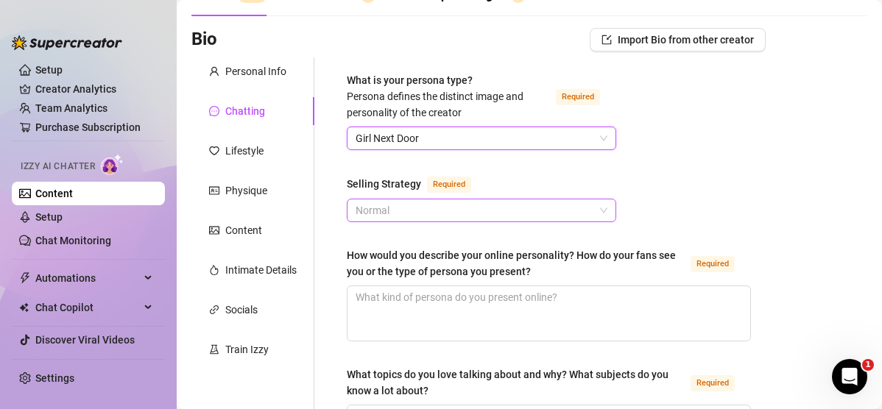
click at [420, 209] on span "Normal" at bounding box center [482, 211] width 252 height 22
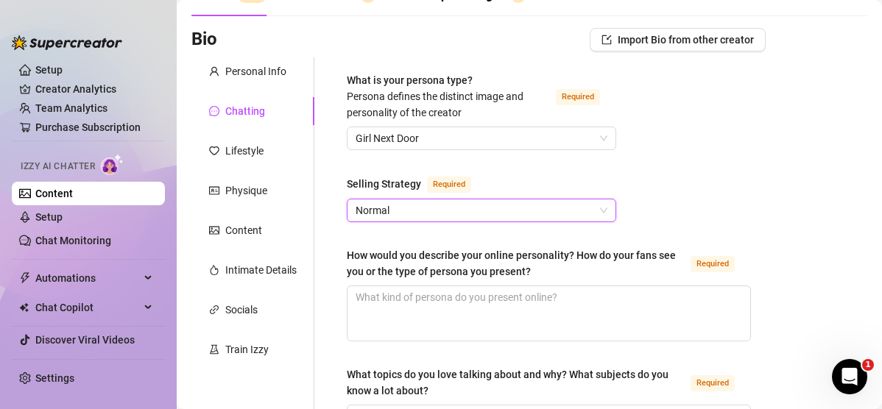
click at [421, 208] on span "Normal" at bounding box center [482, 211] width 252 height 22
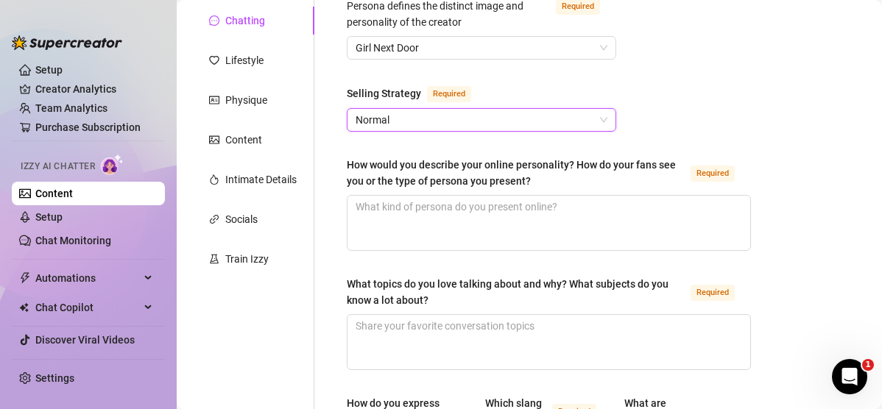
scroll to position [174, 0]
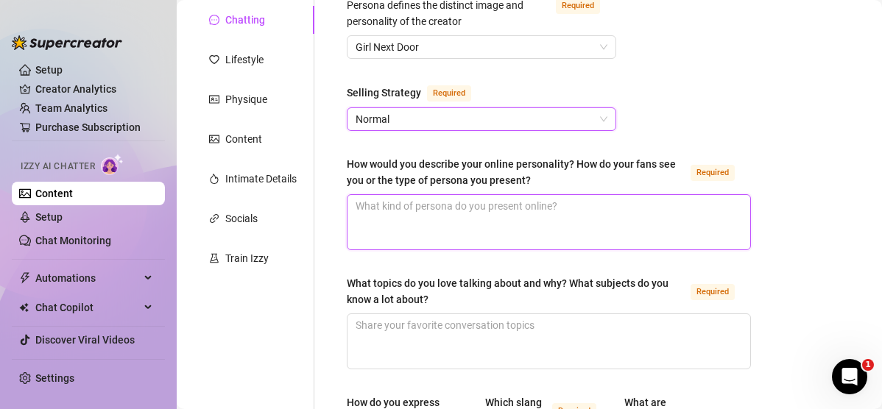
click at [421, 208] on textarea "How would you describe your online personality? How do your fans see you or the…" at bounding box center [549, 222] width 403 height 54
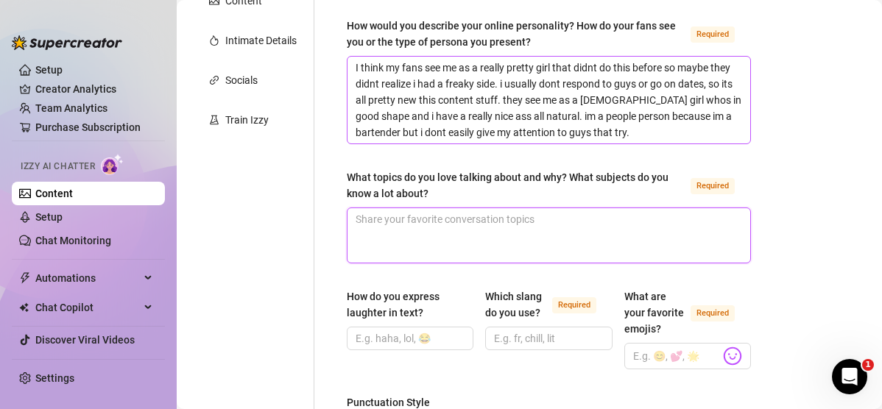
scroll to position [317, 0]
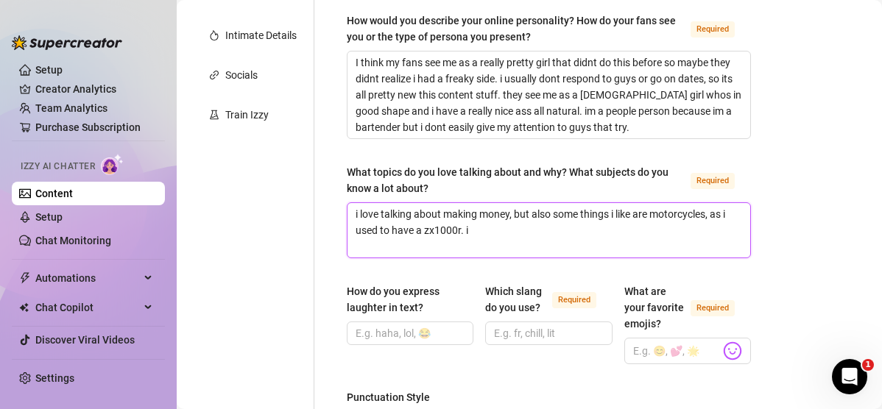
click at [530, 225] on textarea "i love talking about making money, but also some things i like are motorcycles,…" at bounding box center [549, 230] width 403 height 54
click at [530, 224] on textarea "i love talking about making money, but also some things i like are motorcycles,…" at bounding box center [549, 230] width 403 height 54
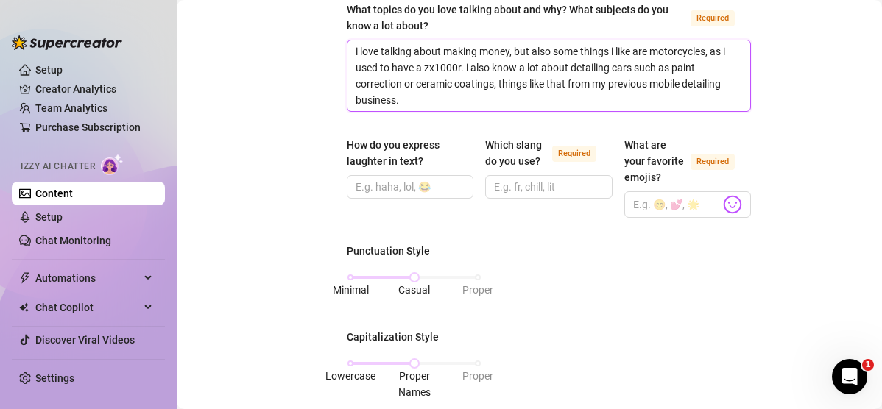
scroll to position [498, 0]
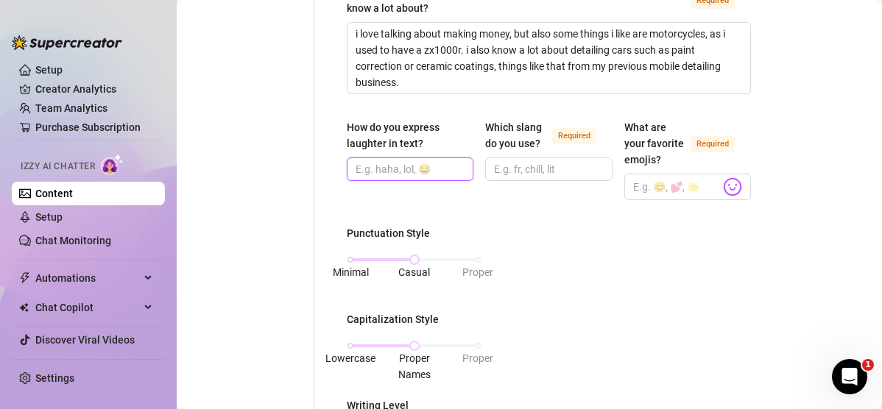
click at [392, 168] on input "How do you express laughter in text?" at bounding box center [409, 169] width 106 height 16
click at [502, 168] on input "Which slang do you use? Required" at bounding box center [547, 169] width 106 height 16
click at [530, 197] on input "What are your favorite emojis? Required" at bounding box center [676, 186] width 87 height 19
click at [530, 209] on body "Setup Creator Analytics Team Analytics Purchase Subscription Izzy AI Chatter Co…" at bounding box center [441, 204] width 882 height 409
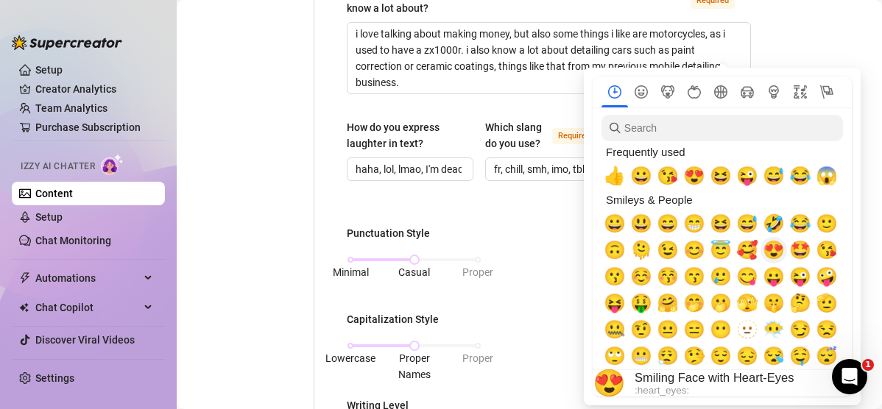
click at [530, 252] on span "😍" at bounding box center [774, 250] width 22 height 21
click at [530, 250] on span "🥰" at bounding box center [747, 250] width 22 height 21
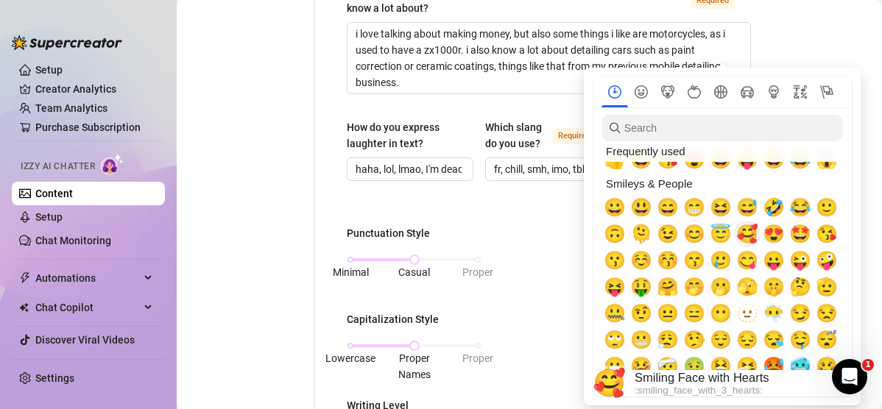
scroll to position [15, 0]
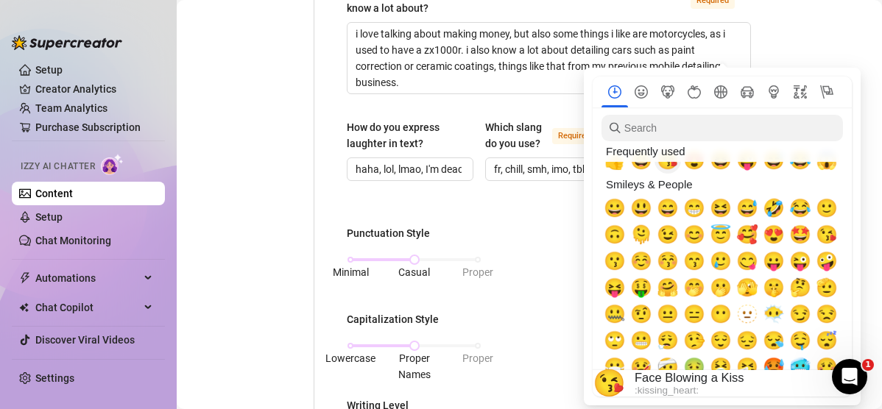
click at [530, 166] on span "😘" at bounding box center [668, 160] width 22 height 21
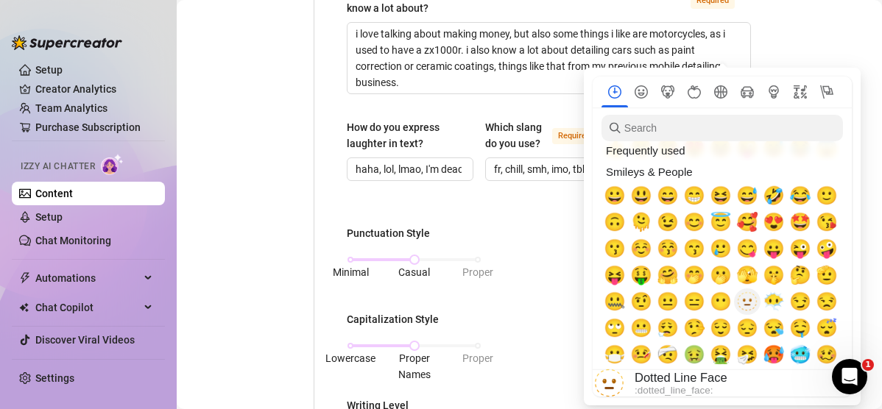
scroll to position [34, 0]
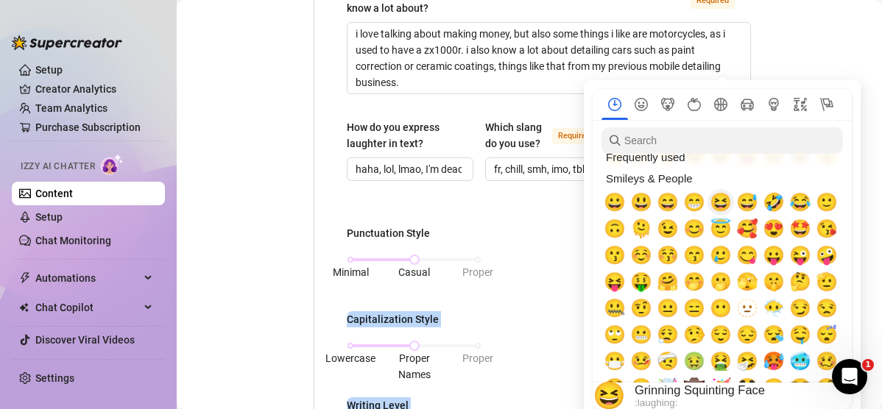
drag, startPoint x: 691, startPoint y: 246, endPoint x: 721, endPoint y: 207, distance: 49.3
click at [530, 207] on body "Setup Creator Analytics Team Analytics Purchase Subscription Izzy AI Chatter Co…" at bounding box center [441, 204] width 882 height 409
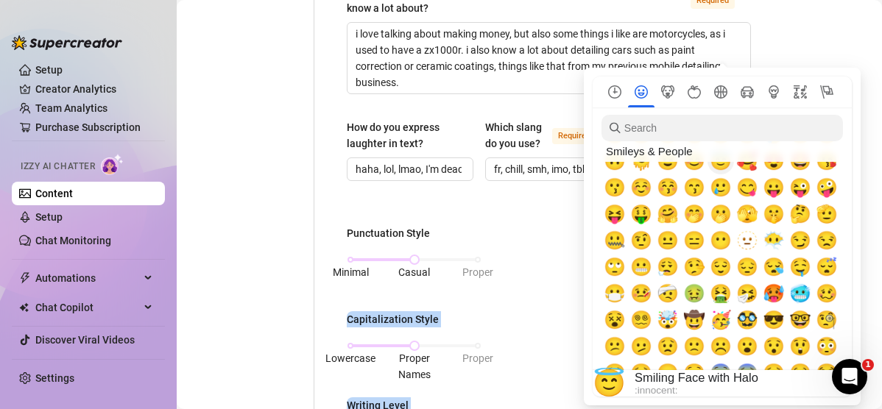
scroll to position [93, 0]
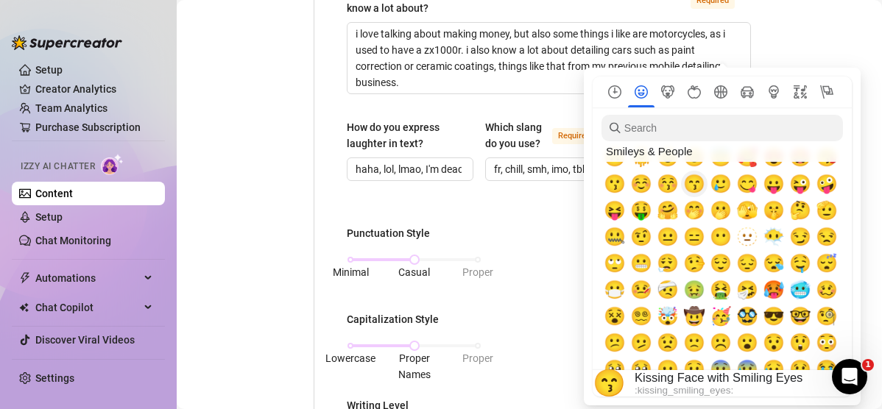
click at [530, 188] on span "😙" at bounding box center [694, 184] width 22 height 21
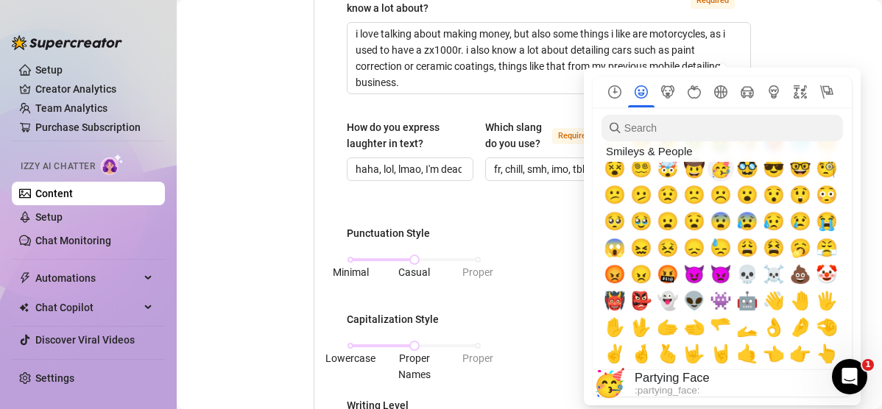
scroll to position [243, 0]
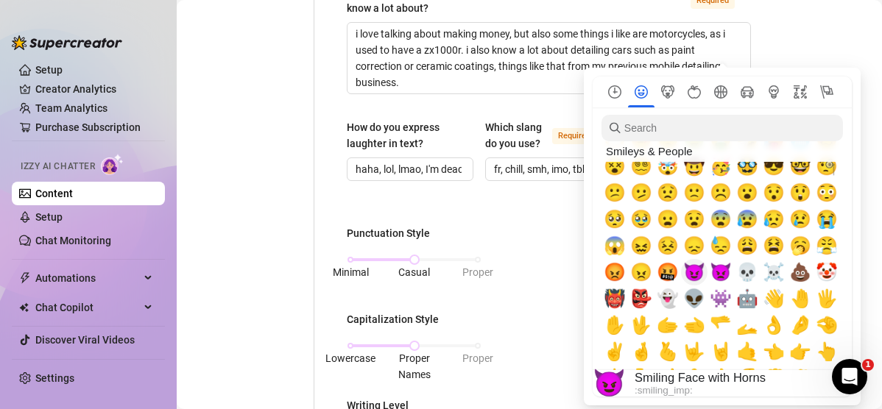
click at [530, 276] on span "😈" at bounding box center [694, 272] width 22 height 21
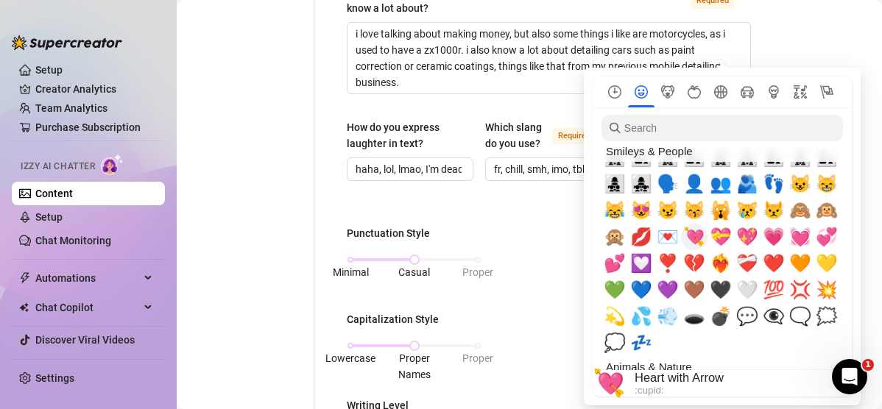
scroll to position [1435, 0]
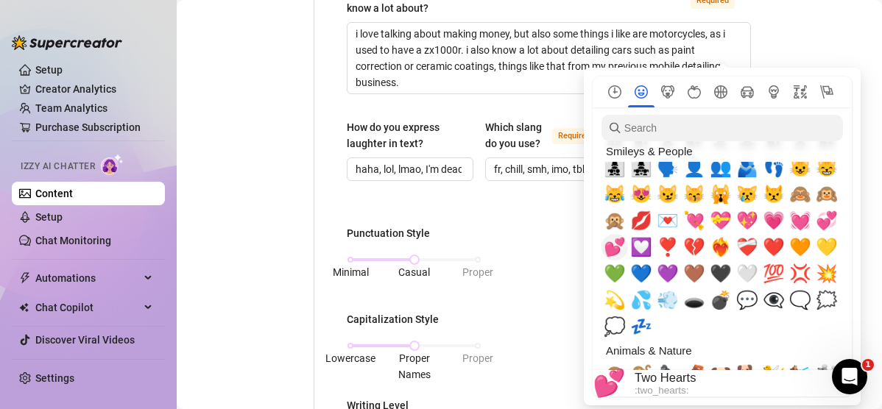
click at [530, 245] on span "💕" at bounding box center [615, 247] width 22 height 21
click at [530, 244] on span "❤️" at bounding box center [774, 247] width 22 height 21
click at [530, 222] on span "💞" at bounding box center [827, 221] width 22 height 21
click at [530, 225] on span "💗" at bounding box center [774, 221] width 22 height 21
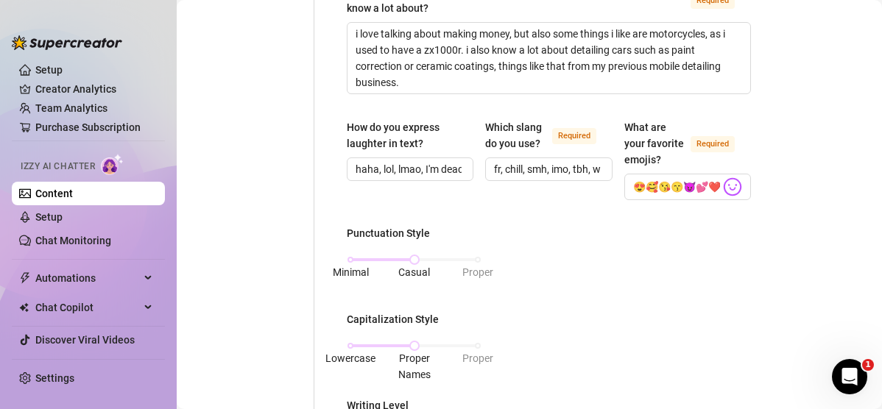
click at [530, 231] on div "What is your persona type? [PERSON_NAME] defines the distinct image and persona…" at bounding box center [549, 295] width 404 height 1276
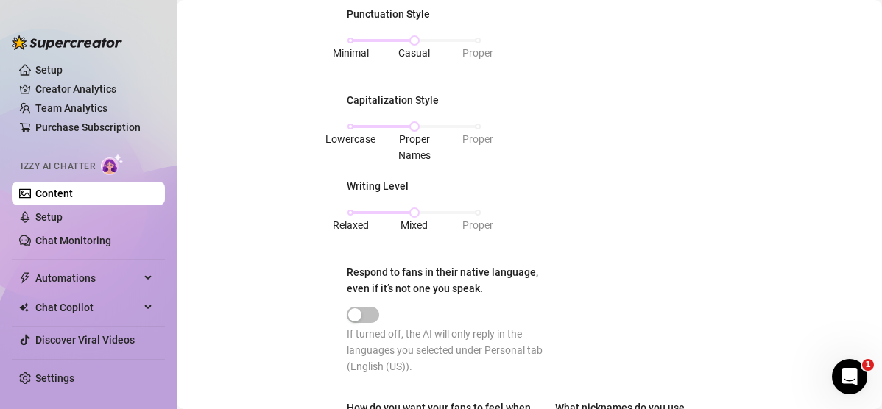
scroll to position [725, 0]
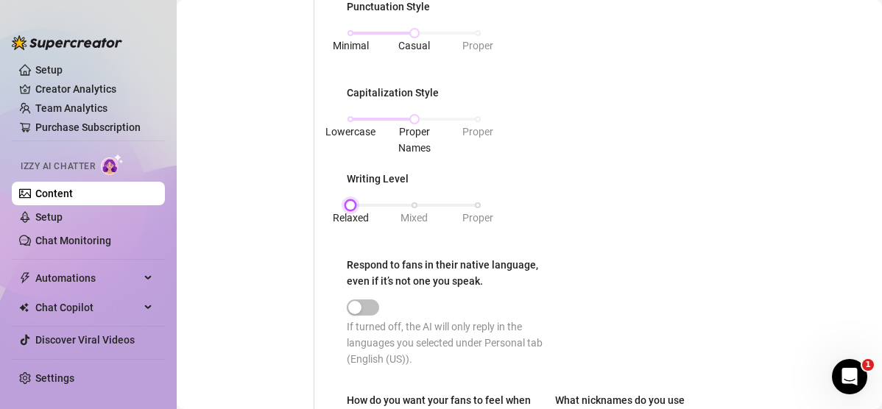
click at [351, 210] on div "Relaxed Mixed Proper" at bounding box center [414, 205] width 127 height 9
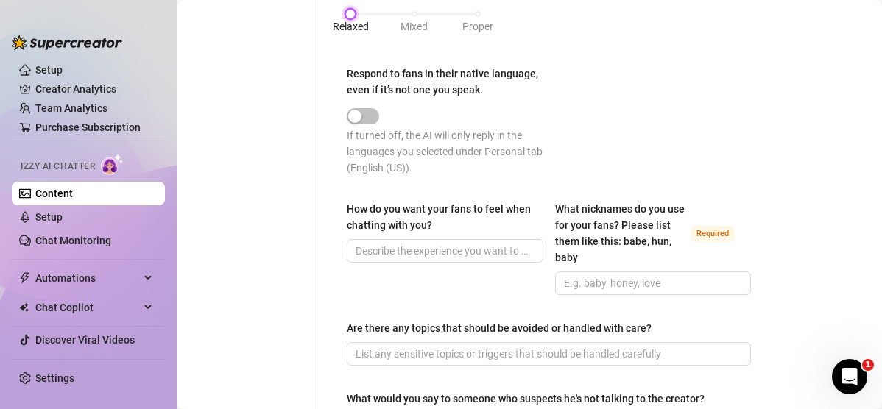
scroll to position [921, 0]
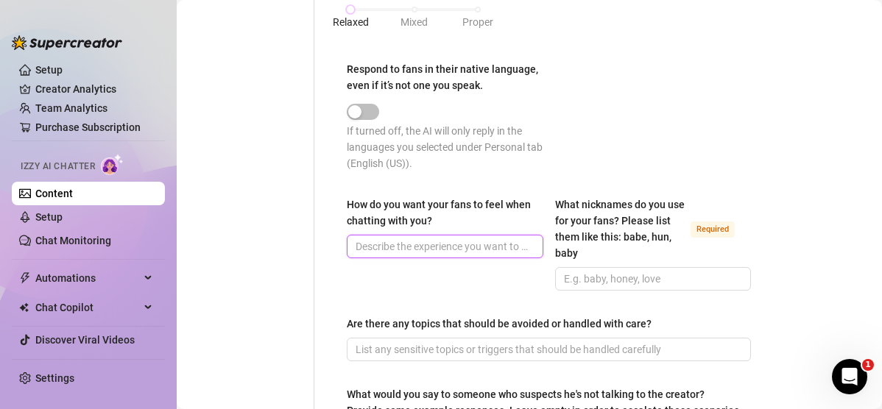
click at [503, 255] on input "How do you want your fans to feel when chatting with you?" at bounding box center [444, 247] width 176 height 16
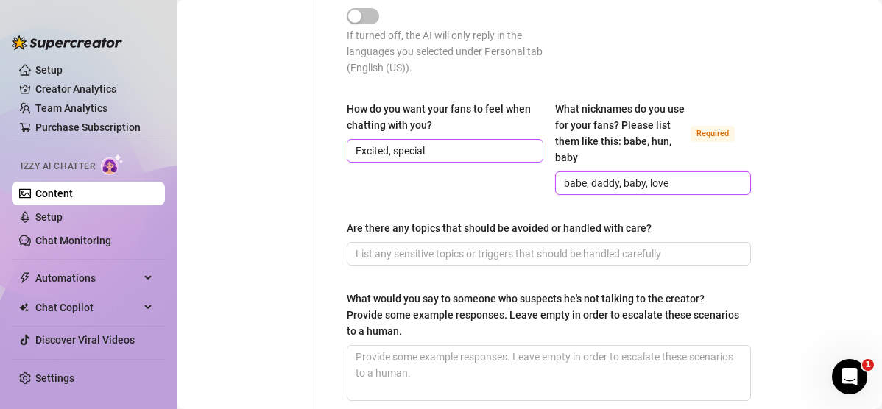
scroll to position [1052, 0]
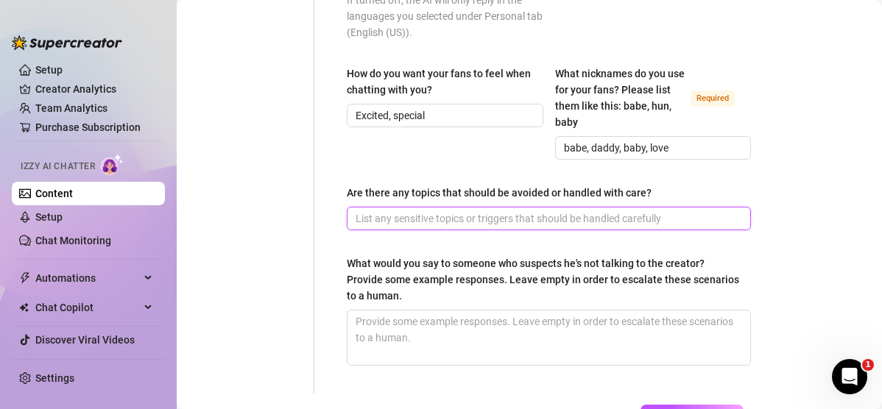
click at [499, 227] on input "Are there any topics that should be avoided or handled with care?" at bounding box center [548, 219] width 384 height 16
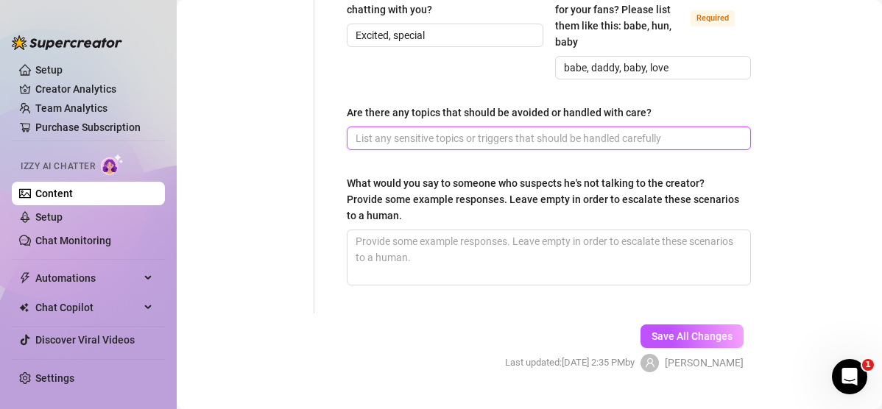
scroll to position [1142, 0]
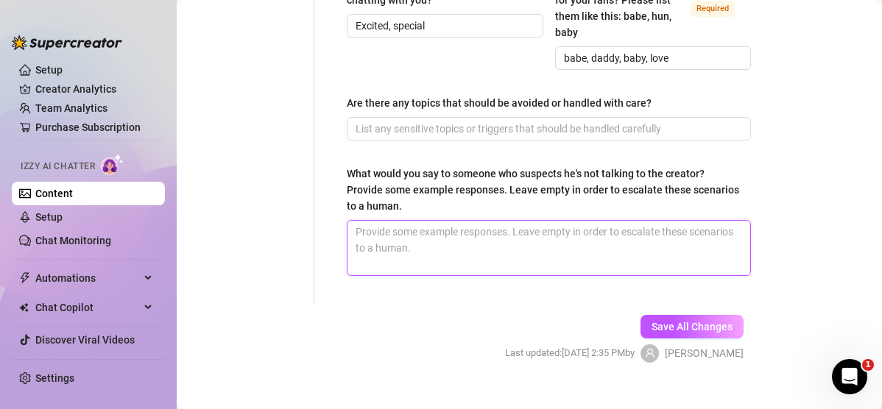
click at [504, 251] on textarea "What would you say to someone who suspects he's not talking to the creator? Pro…" at bounding box center [549, 248] width 403 height 54
click at [354, 258] on textarea "I get a lot of messages on snap, but i can verify there if i need to. or i can …" at bounding box center [549, 248] width 403 height 54
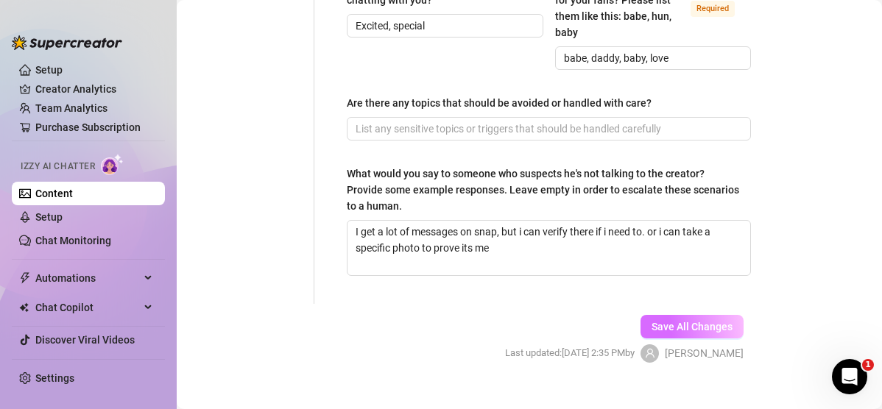
click at [530, 332] on button "Save All Changes" at bounding box center [692, 327] width 103 height 24
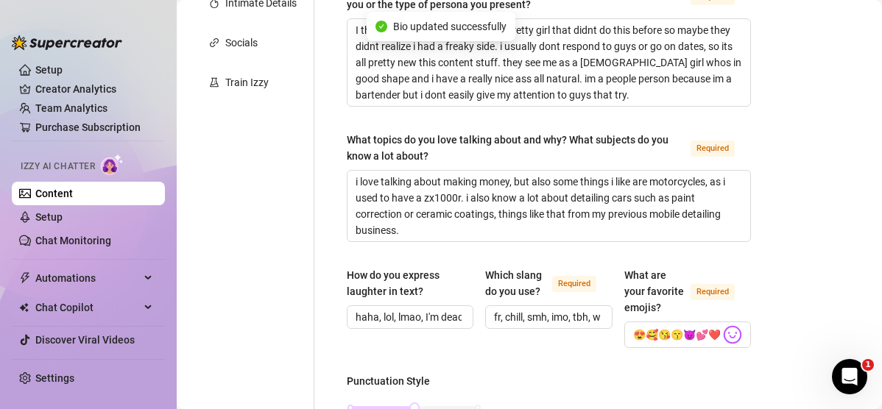
scroll to position [0, 0]
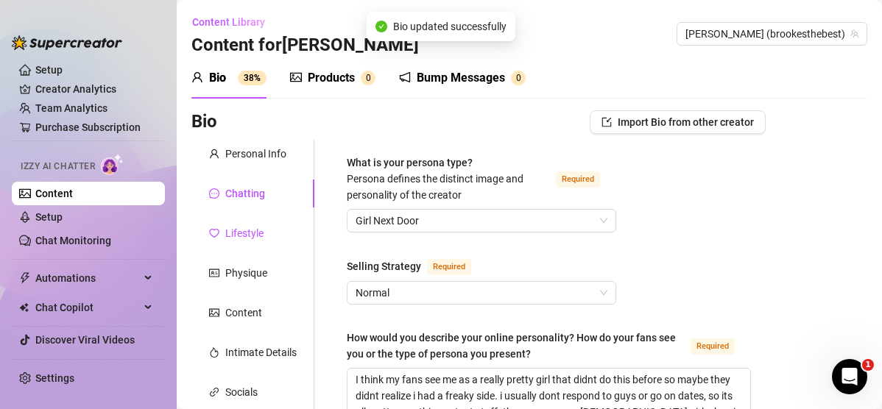
click at [248, 233] on div "Lifestyle" at bounding box center [244, 233] width 38 height 16
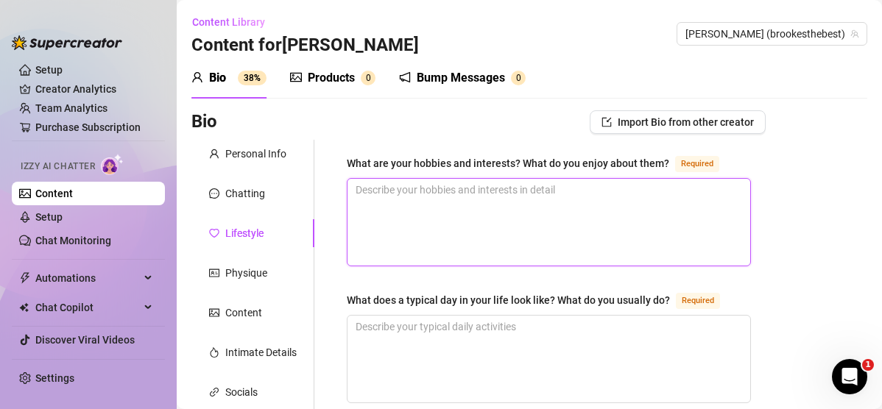
click at [485, 227] on textarea "What are your hobbies and interests? What do you enjoy about them? Required" at bounding box center [549, 222] width 403 height 87
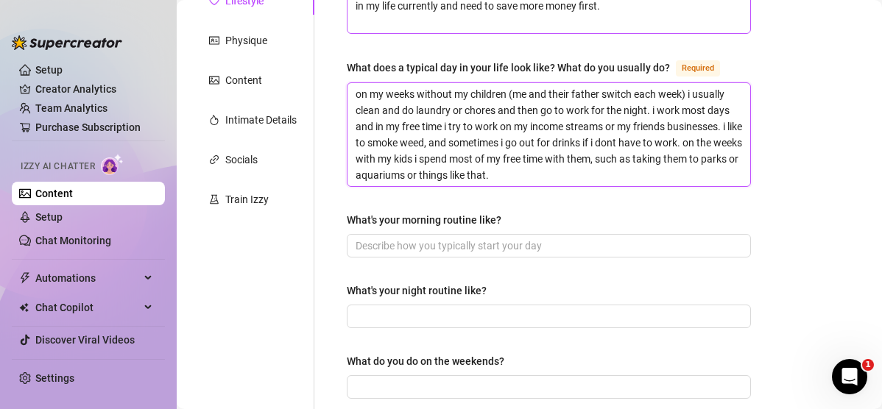
scroll to position [245, 0]
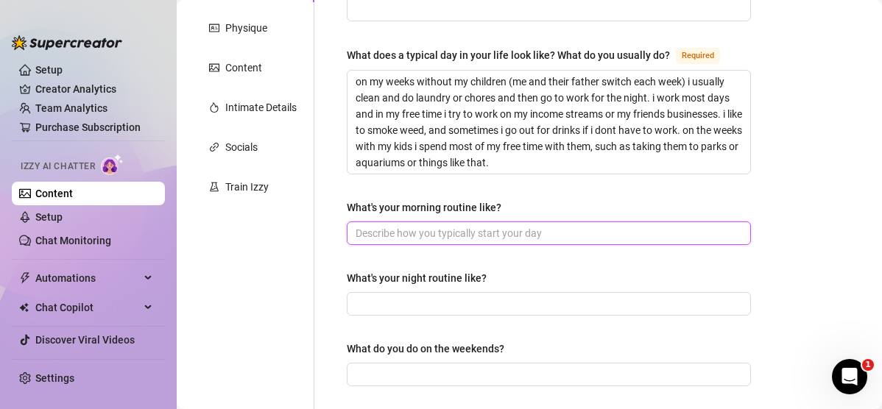
click at [485, 227] on input "What's your morning routine like?" at bounding box center [548, 233] width 384 height 16
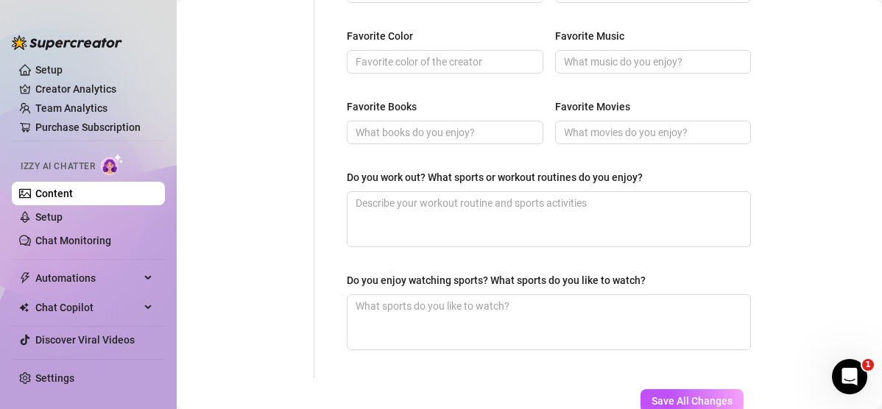
scroll to position [771, 0]
click at [530, 214] on textarea "Do you work out? What sports or workout routines do you enjoy?" at bounding box center [549, 218] width 403 height 54
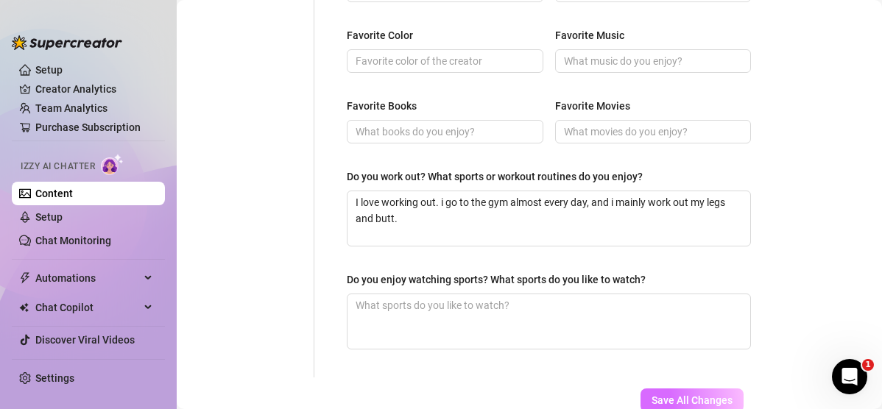
click at [530, 362] on button "Save All Changes" at bounding box center [692, 401] width 103 height 24
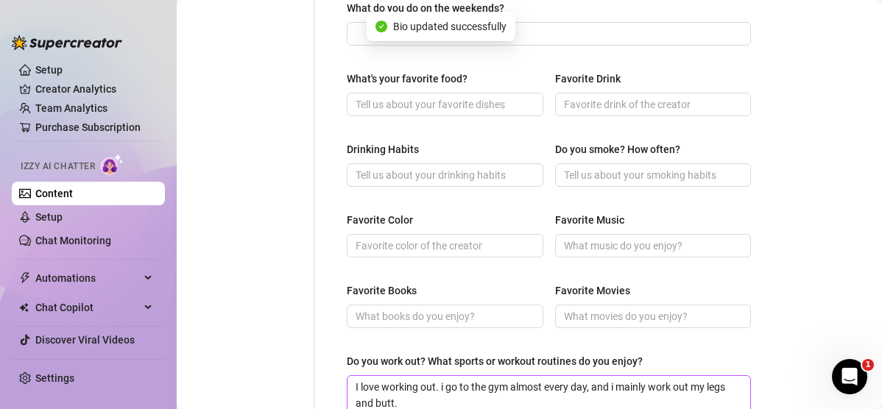
scroll to position [585, 0]
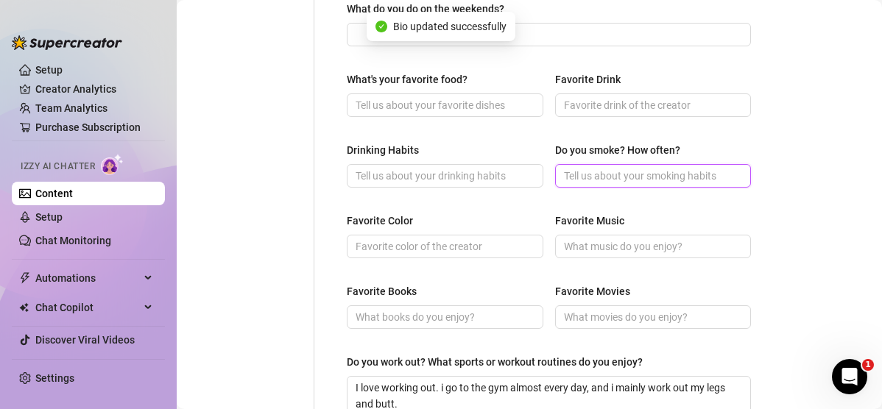
click at [530, 169] on input "Do you smoke? How often?" at bounding box center [652, 176] width 176 height 16
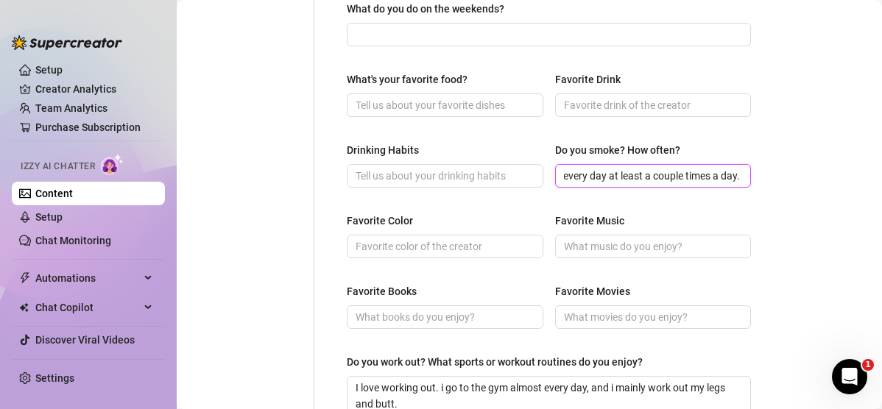
scroll to position [0, 153]
click at [530, 169] on input "i smoke but only weed. i smoke every day at least a couple times a day." at bounding box center [652, 176] width 176 height 16
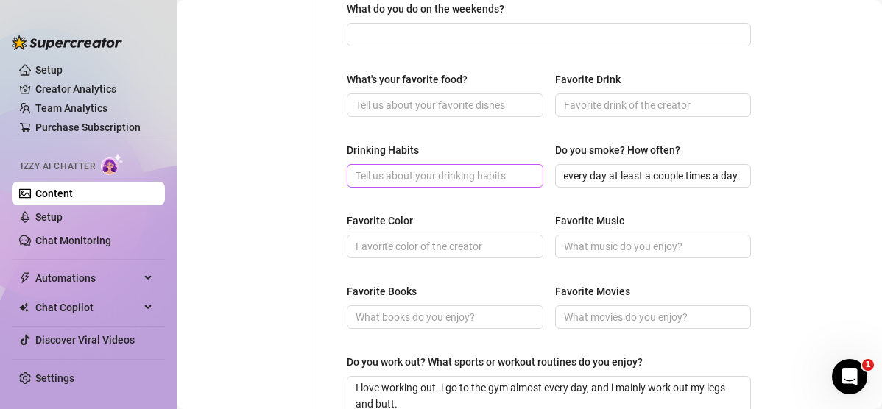
click at [527, 184] on span at bounding box center [445, 176] width 197 height 24
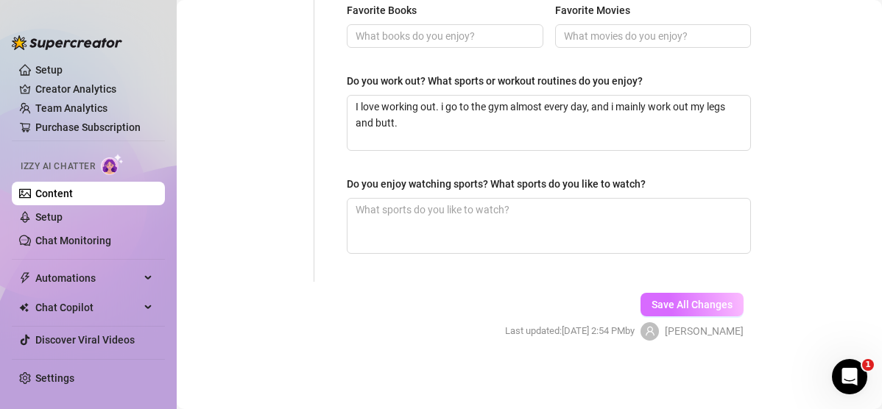
click at [530, 307] on span "Save All Changes" at bounding box center [692, 305] width 81 height 12
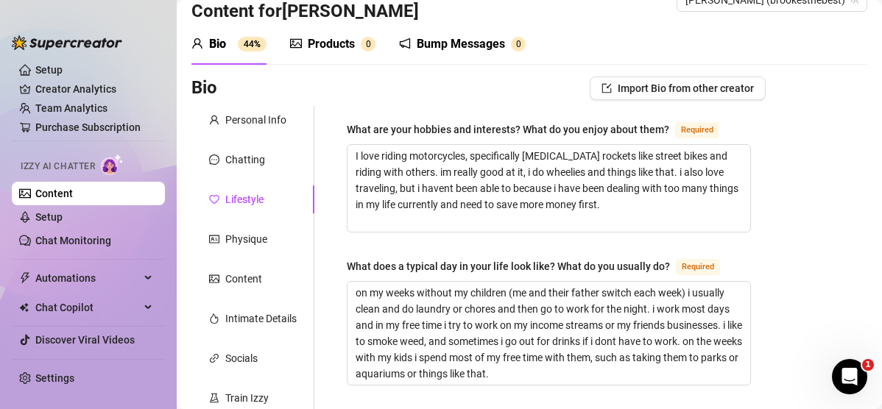
scroll to position [78, 0]
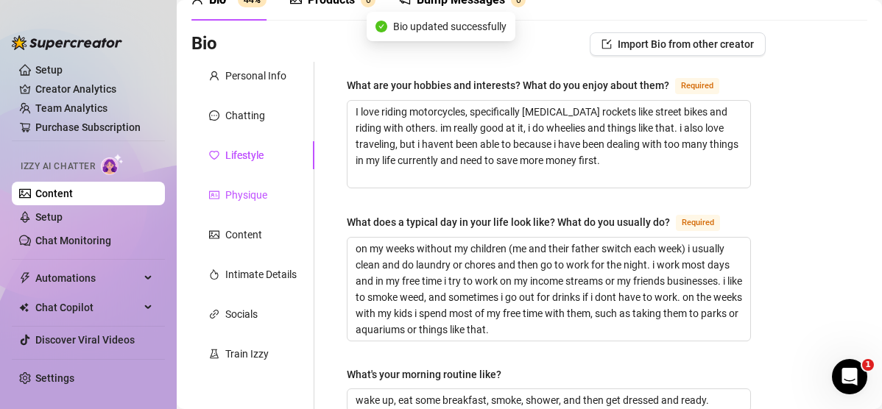
click at [265, 198] on div "Physique" at bounding box center [246, 195] width 42 height 16
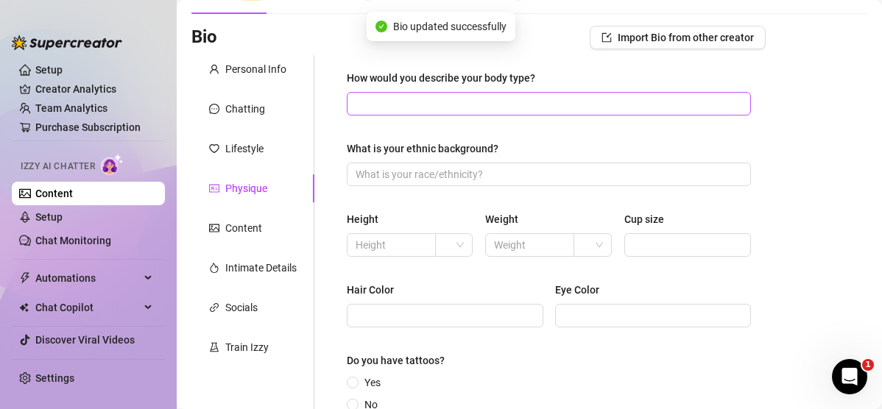
scroll to position [83, 0]
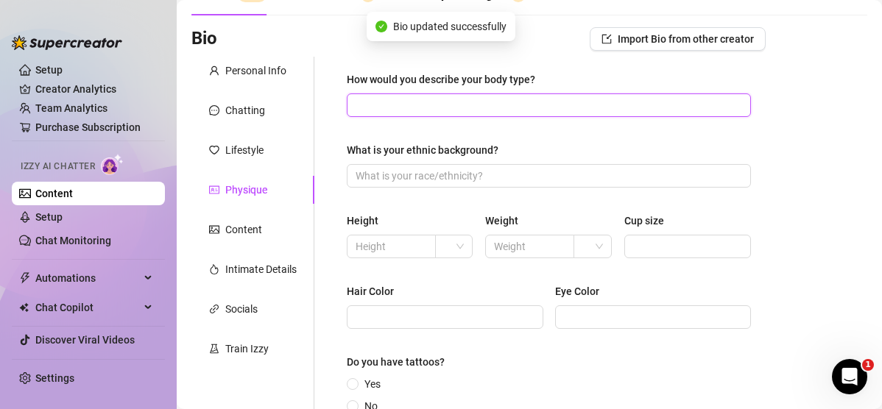
click at [523, 113] on input "How would you describe your body type?" at bounding box center [548, 105] width 384 height 16
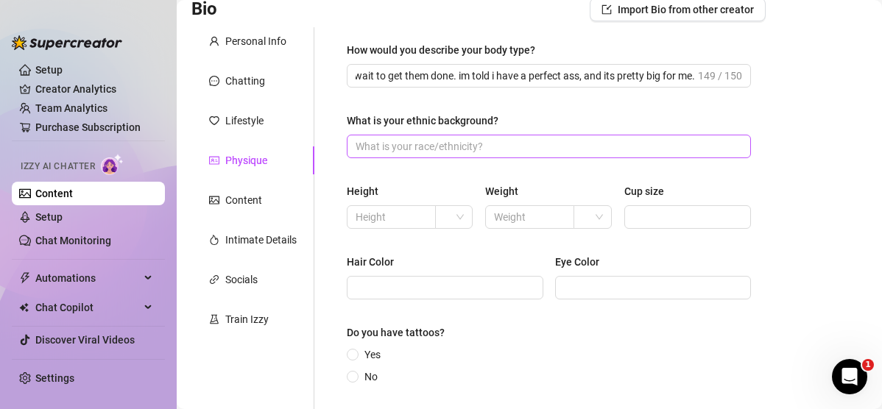
scroll to position [0, 0]
click at [494, 156] on span at bounding box center [549, 147] width 404 height 24
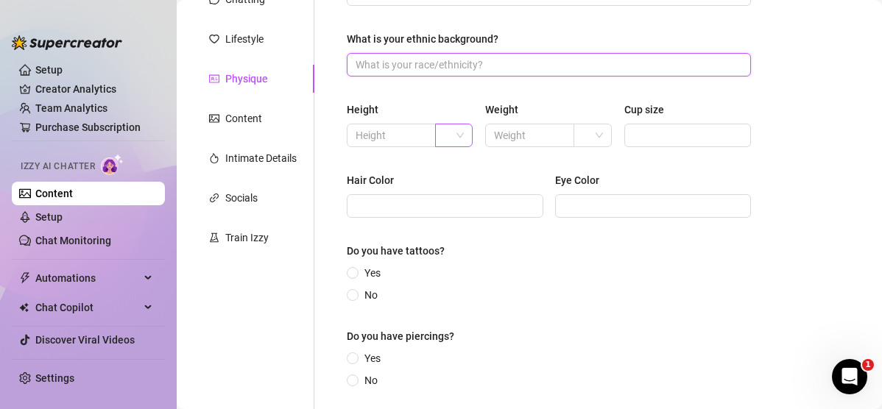
scroll to position [194, 0]
click at [356, 269] on span at bounding box center [353, 273] width 12 height 12
click at [356, 270] on input "Yes" at bounding box center [354, 275] width 6 height 10
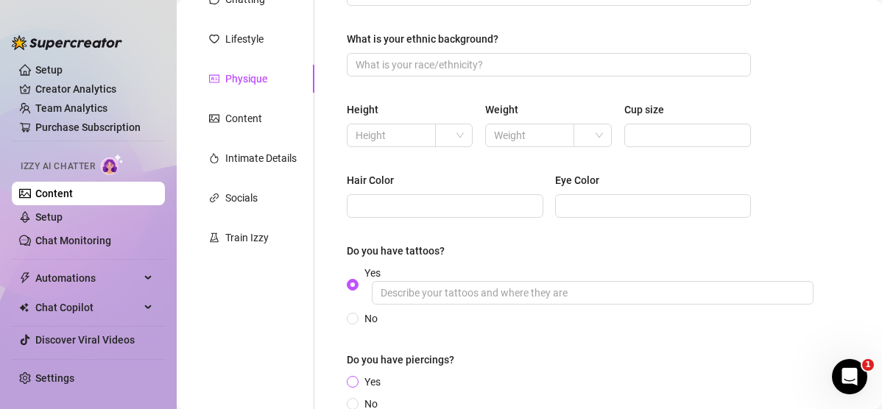
click at [354, 362] on input "Yes" at bounding box center [354, 384] width 6 height 10
click at [431, 200] on input "Hair Color" at bounding box center [444, 206] width 176 height 16
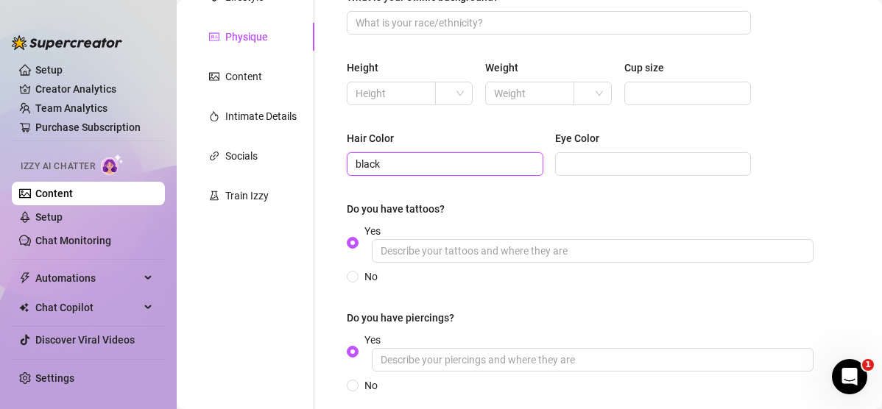
scroll to position [378, 0]
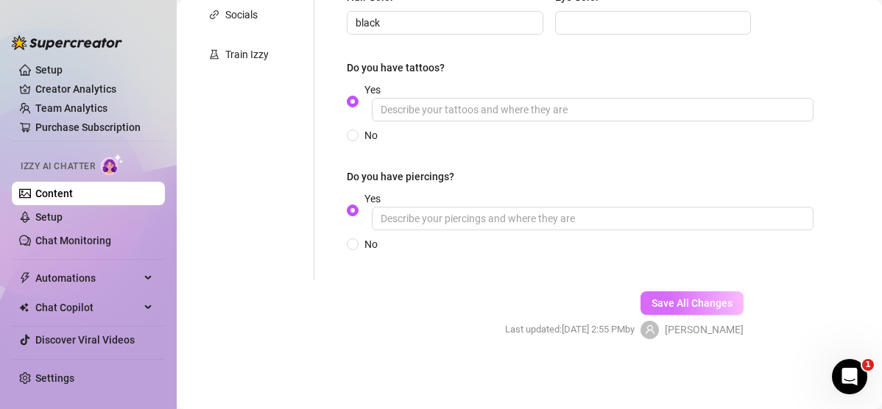
click at [530, 311] on button "Save All Changes" at bounding box center [692, 304] width 103 height 24
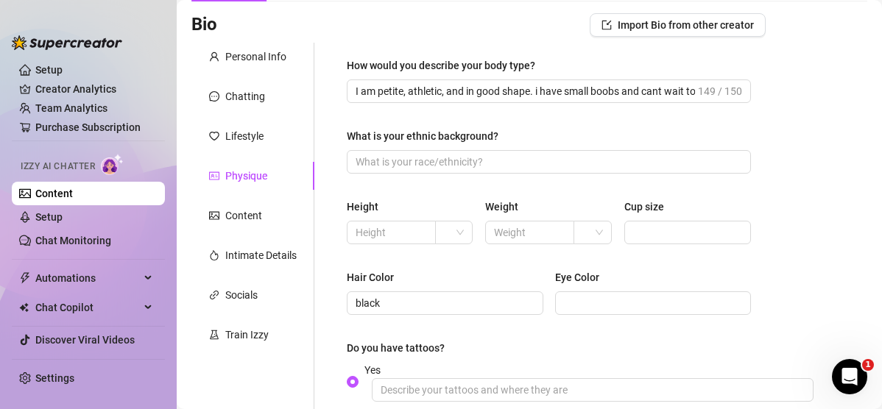
scroll to position [96, 0]
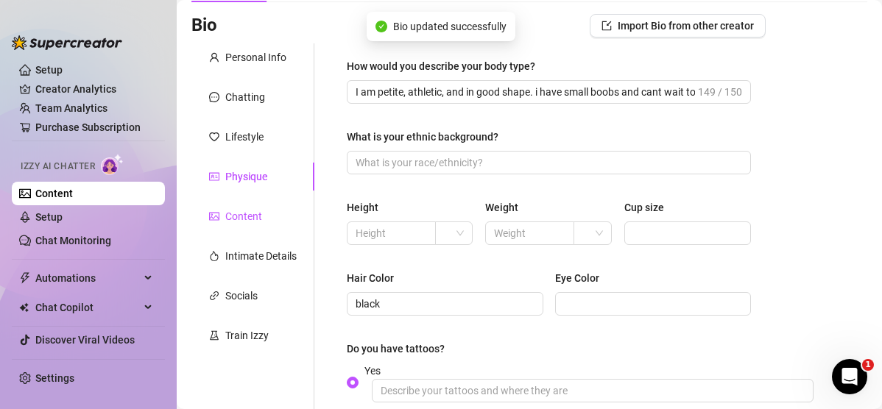
click at [257, 209] on div "Content" at bounding box center [243, 216] width 37 height 16
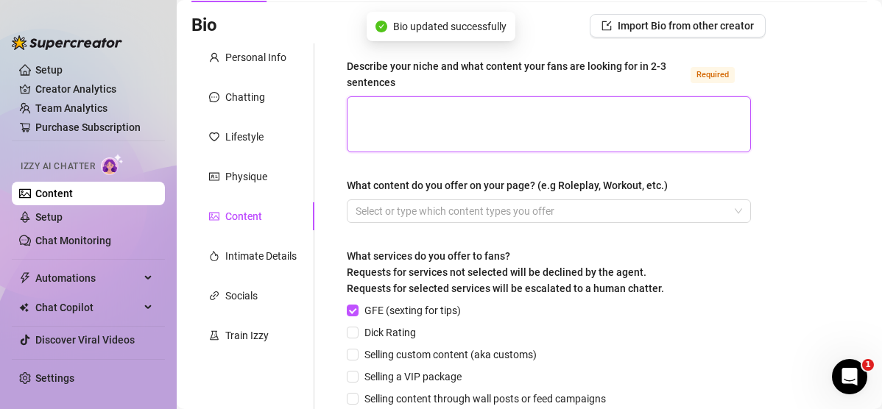
click at [485, 136] on textarea "Describe your niche and what content your fans are looking for in 2-3 sentences…" at bounding box center [549, 124] width 403 height 54
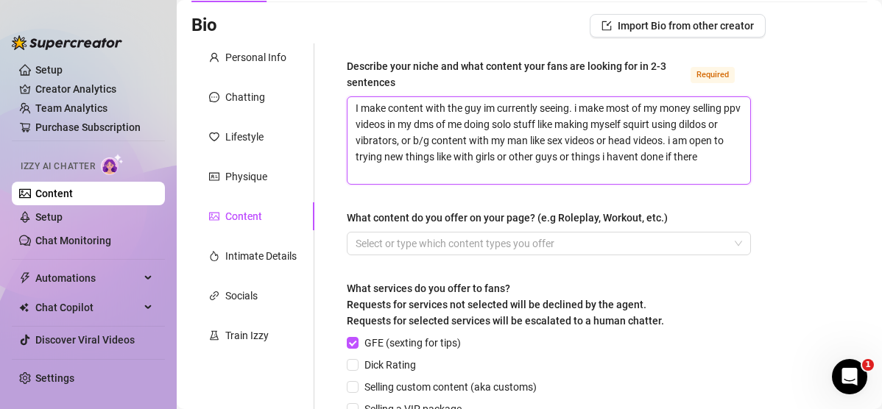
scroll to position [0, 0]
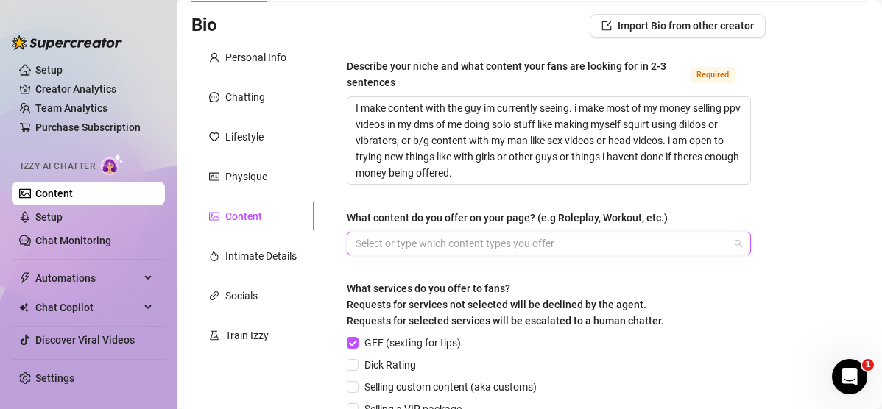
click at [530, 235] on div "Select or type which content types you offer" at bounding box center [549, 244] width 404 height 24
click at [530, 240] on div at bounding box center [541, 243] width 383 height 21
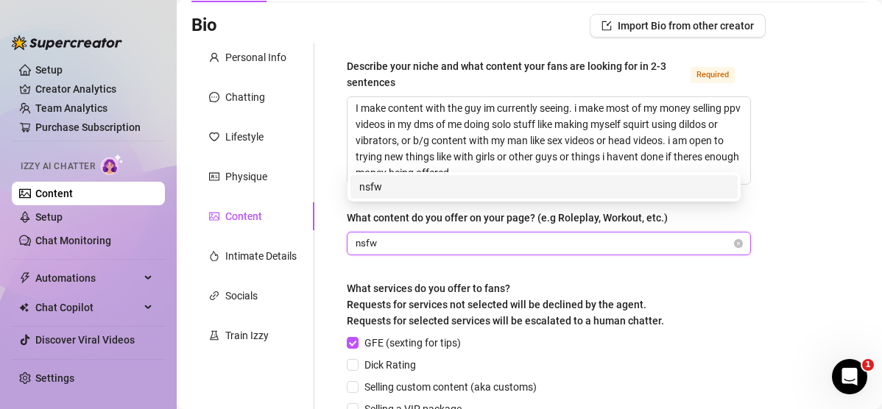
scroll to position [247, 0]
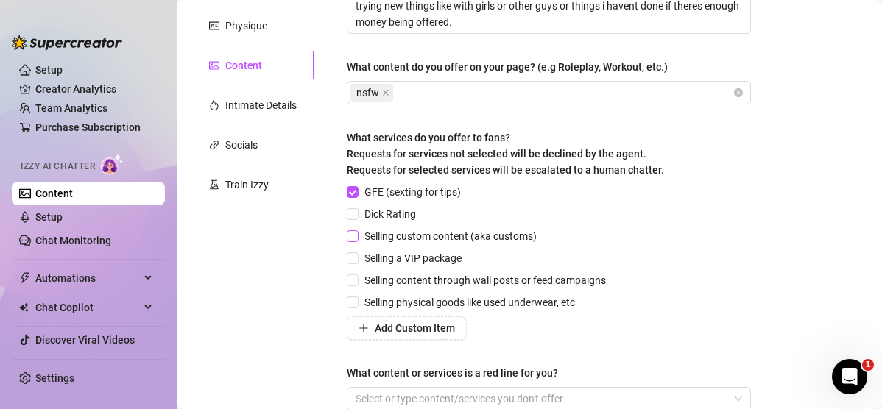
click at [530, 231] on span "Selling custom content (aka customs)" at bounding box center [451, 236] width 184 height 16
click at [357, 231] on input "Selling custom content (aka customs)" at bounding box center [352, 236] width 10 height 10
click at [394, 217] on span "Dick Rating" at bounding box center [390, 214] width 63 height 16
click at [357, 217] on input "Dick Rating" at bounding box center [352, 213] width 10 height 10
click at [415, 256] on span "Selling a VIP package" at bounding box center [413, 258] width 109 height 16
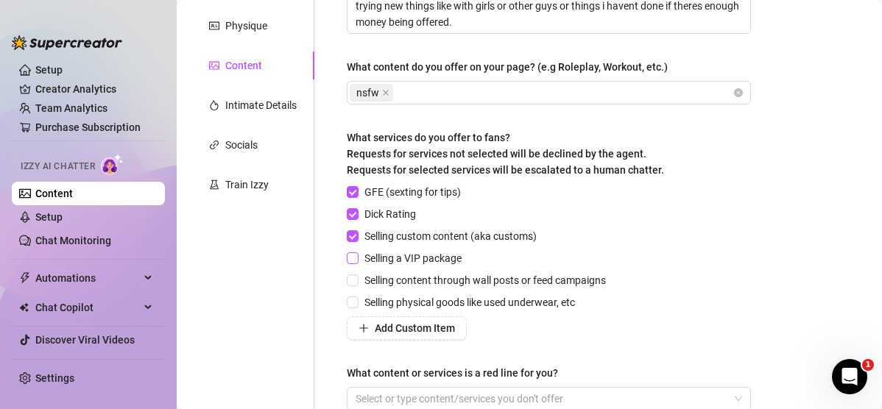
click at [357, 256] on input "Selling a VIP package" at bounding box center [352, 258] width 10 height 10
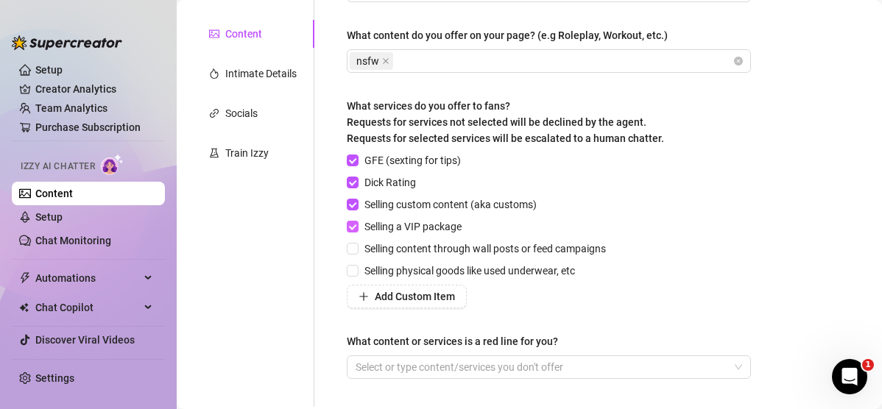
scroll to position [280, 0]
click at [418, 250] on span "Selling content through wall posts or feed campaigns" at bounding box center [485, 248] width 253 height 16
click at [357, 250] on input "Selling content through wall posts or feed campaigns" at bounding box center [352, 247] width 10 height 10
drag, startPoint x: 487, startPoint y: 270, endPoint x: 451, endPoint y: 272, distance: 36.2
click at [451, 272] on span "Selling physical goods like used underwear, etc" at bounding box center [470, 270] width 222 height 16
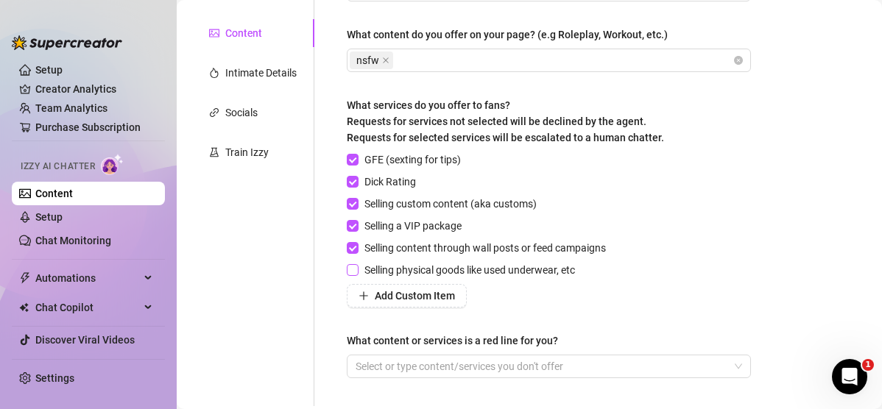
click at [357, 272] on input "Selling physical goods like used underwear, etc" at bounding box center [352, 269] width 10 height 10
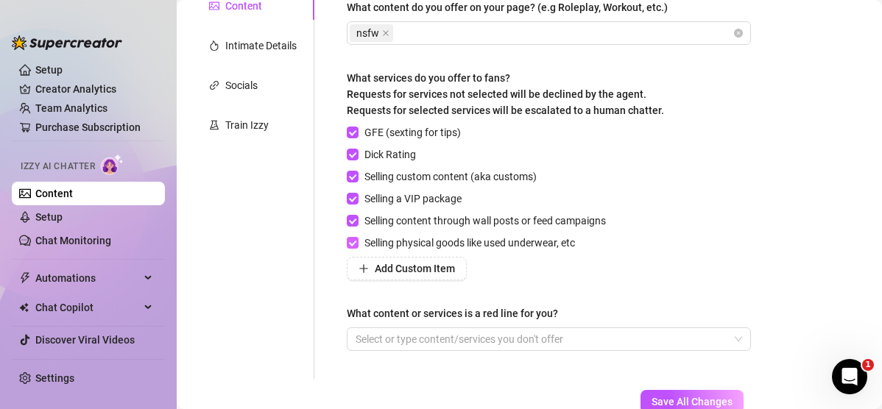
scroll to position [376, 0]
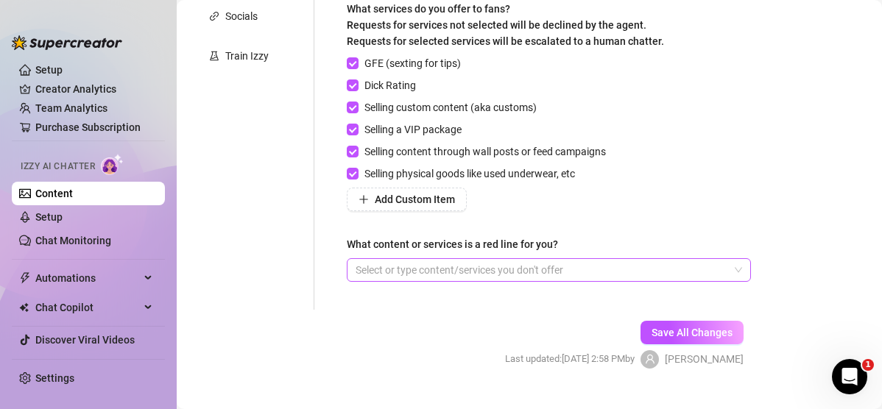
click at [457, 268] on div at bounding box center [541, 270] width 383 height 21
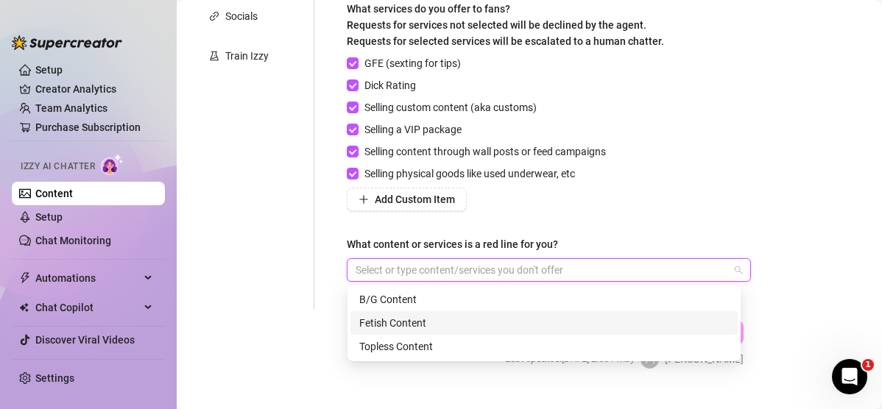
click at [476, 258] on div "What content or services is a red line for you?" at bounding box center [549, 247] width 404 height 22
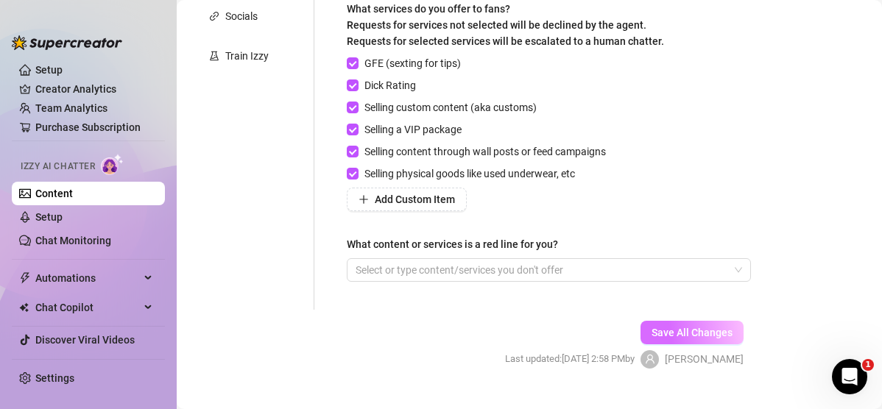
click at [530, 332] on span "Save All Changes" at bounding box center [692, 333] width 81 height 12
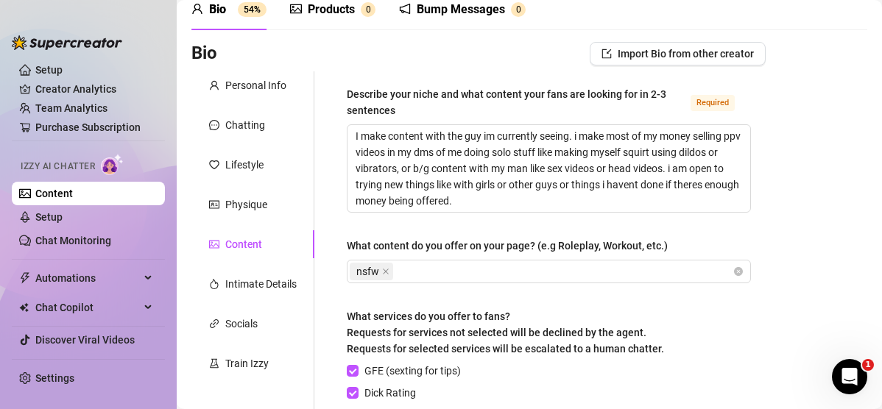
scroll to position [143, 0]
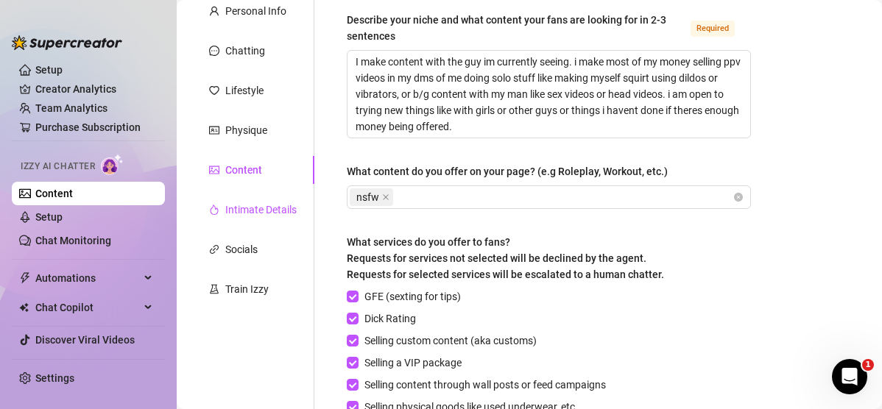
click at [252, 213] on div "Intimate Details" at bounding box center [260, 210] width 71 height 16
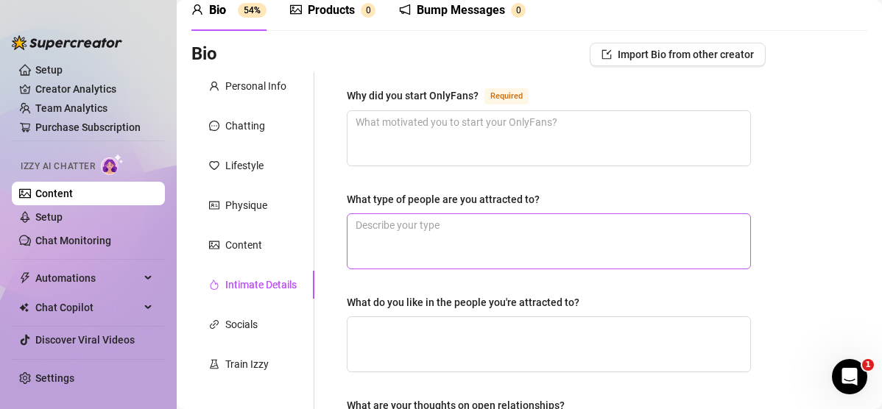
scroll to position [66, 0]
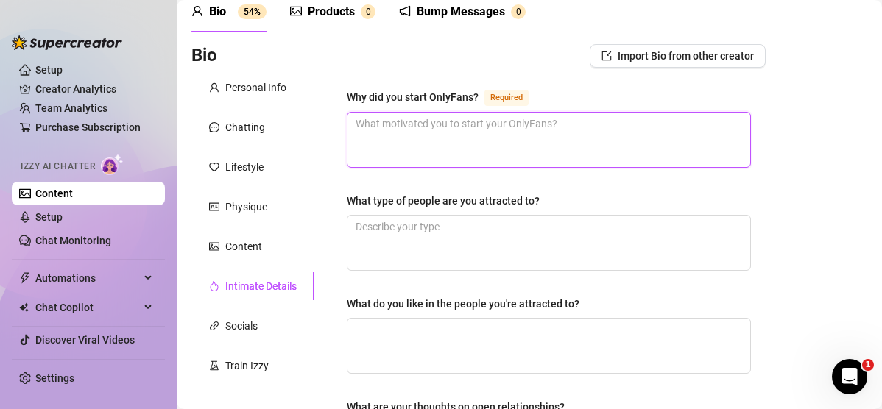
click at [449, 157] on textarea "Why did you start OnlyFans? Required" at bounding box center [549, 140] width 403 height 54
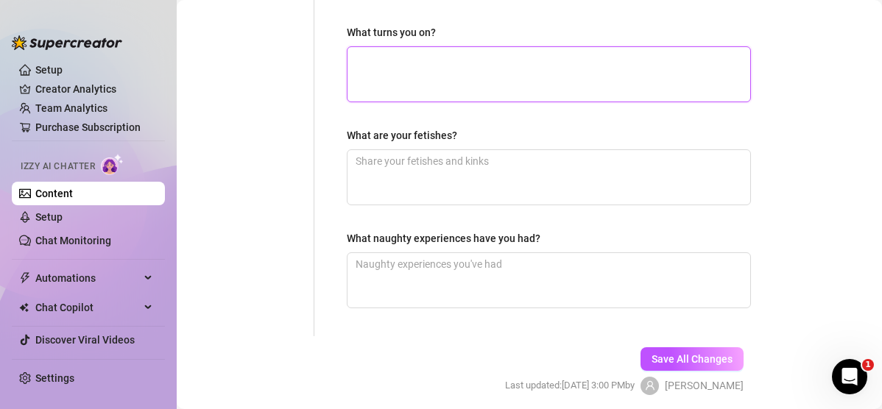
scroll to position [599, 0]
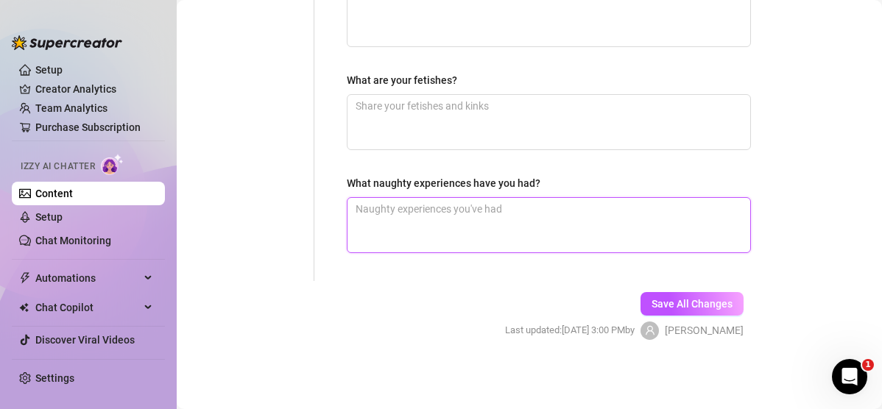
click at [447, 222] on textarea "What naughty experiences have you had?" at bounding box center [549, 225] width 403 height 54
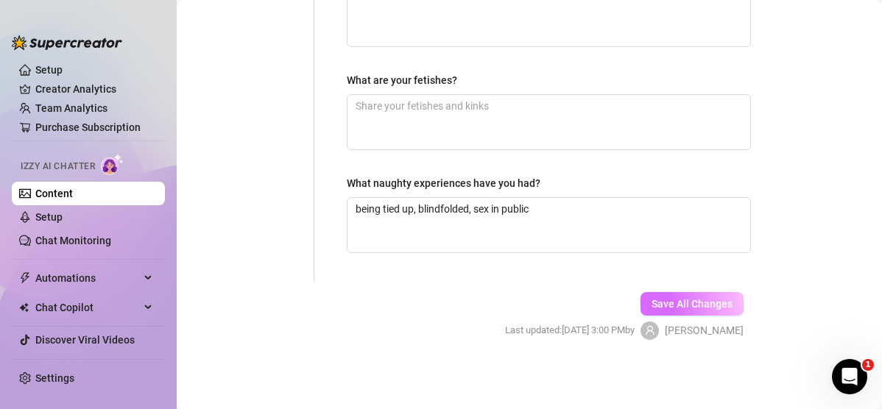
click at [530, 296] on button "Save All Changes" at bounding box center [692, 304] width 103 height 24
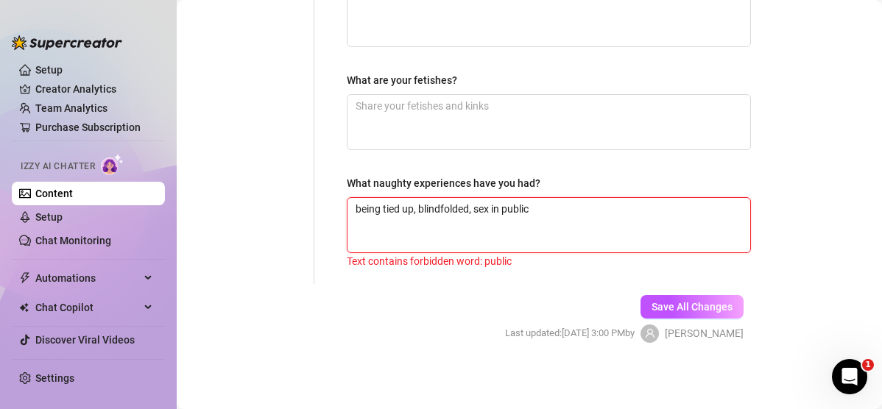
click at [478, 212] on textarea "being tied up, blindfolded, sex in public" at bounding box center [549, 225] width 403 height 54
drag, startPoint x: 505, startPoint y: 208, endPoint x: 593, endPoint y: 193, distance: 89.0
click at [530, 193] on div "What naughty experiences have you had? being tied up, blindfolded, sex in publi…" at bounding box center [549, 222] width 404 height 94
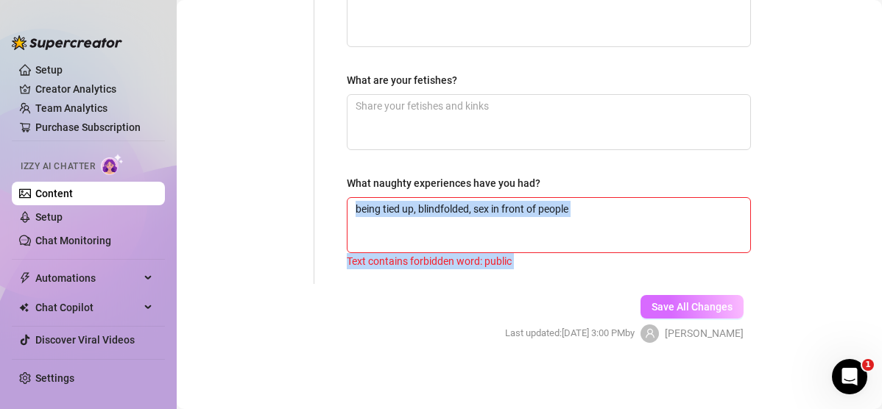
drag, startPoint x: 593, startPoint y: 193, endPoint x: 647, endPoint y: 305, distance: 124.2
click at [530, 305] on span "Save All Changes" at bounding box center [692, 307] width 81 height 12
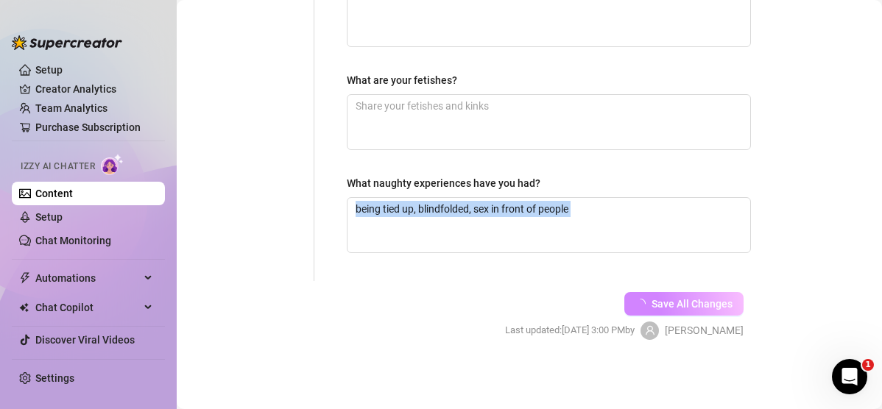
click at [530, 281] on div "Save All Changes Last updated: [DATE] 3:00 PM by [PERSON_NAME]" at bounding box center [624, 316] width 283 height 70
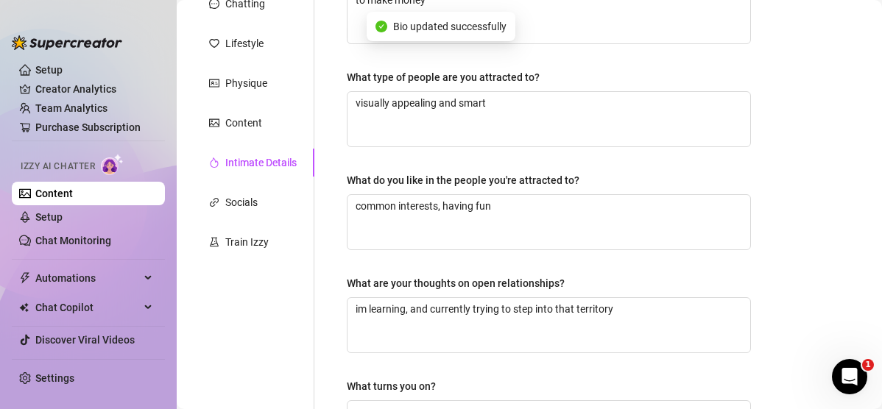
scroll to position [213, 0]
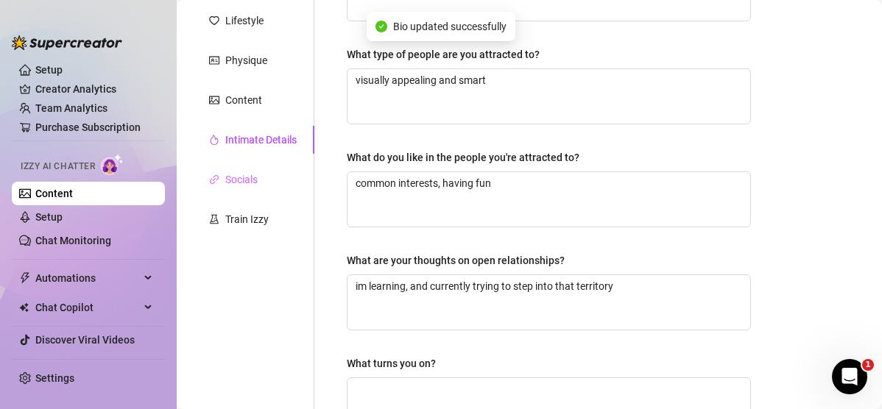
click at [265, 173] on div "Socials" at bounding box center [252, 180] width 123 height 28
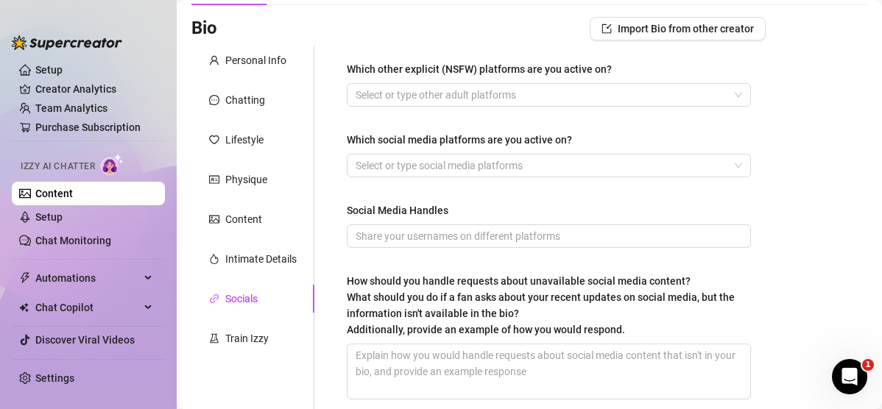
scroll to position [93, 0]
click at [444, 104] on div at bounding box center [541, 95] width 383 height 21
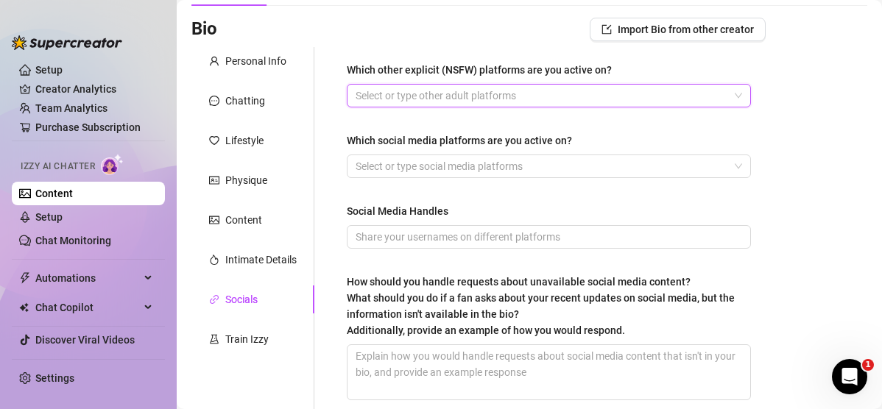
click at [412, 94] on div at bounding box center [541, 95] width 383 height 21
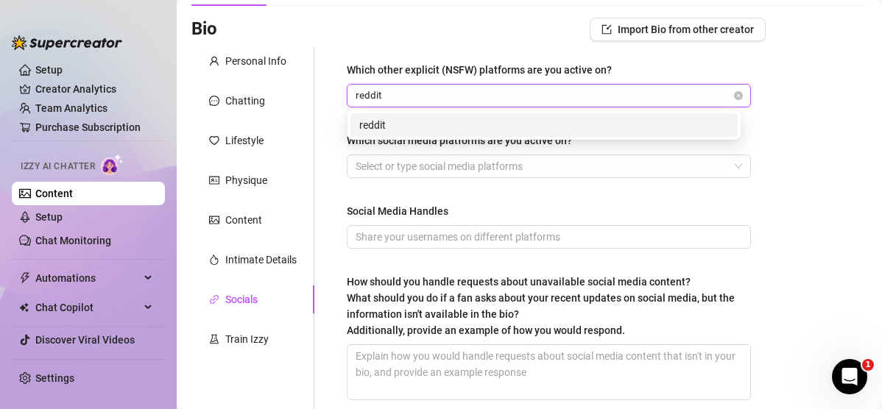
click at [401, 121] on div "reddit" at bounding box center [544, 125] width 370 height 16
click at [445, 135] on div "x" at bounding box center [544, 125] width 387 height 24
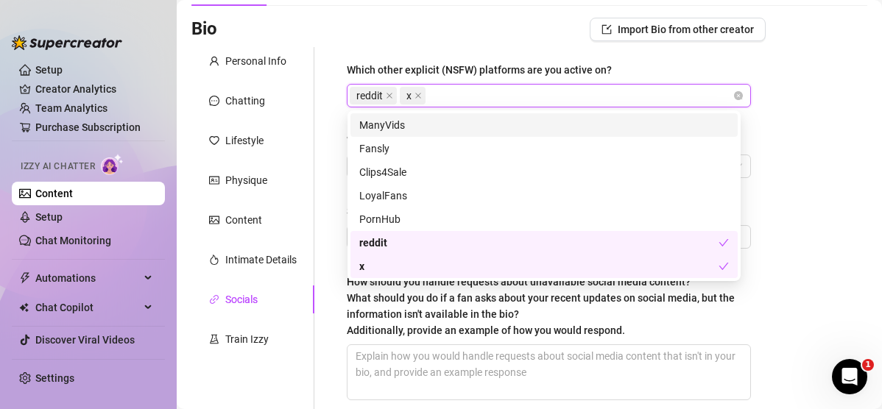
click at [335, 137] on div "Which other explicit (NSFW) platforms are you active on? reddit x Which social …" at bounding box center [549, 237] width 434 height 381
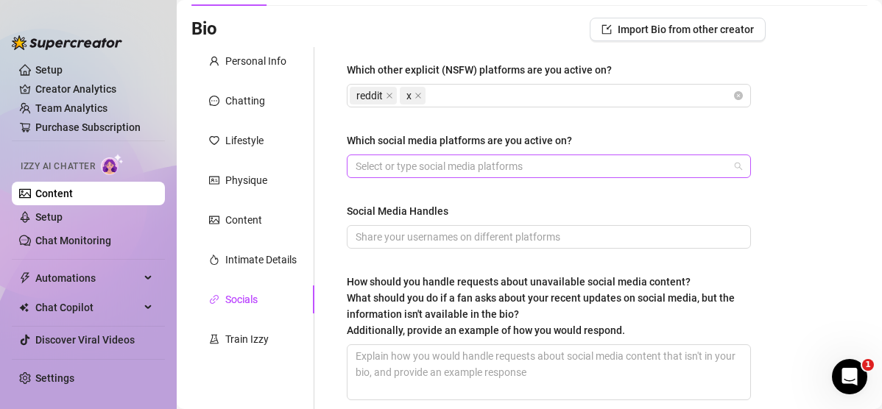
click at [381, 169] on div at bounding box center [541, 166] width 383 height 21
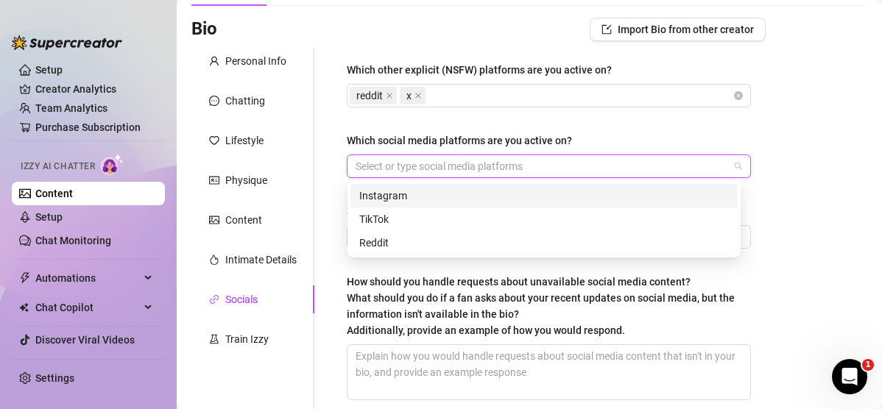
click at [387, 202] on div "Instagram" at bounding box center [544, 196] width 370 height 16
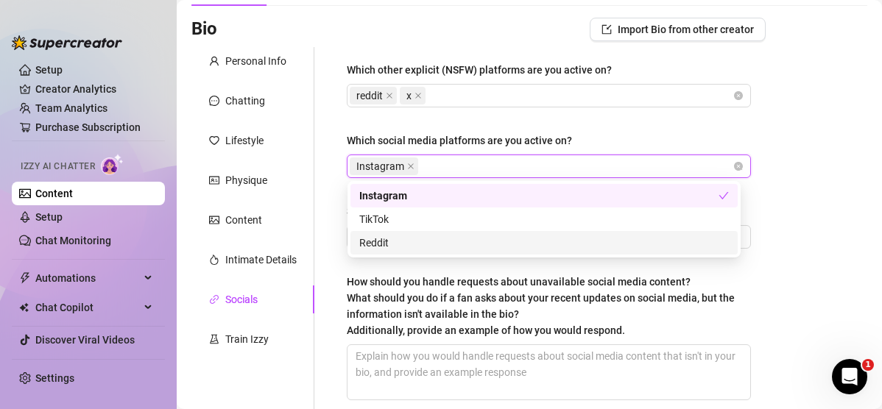
click at [395, 244] on div "Reddit" at bounding box center [544, 243] width 370 height 16
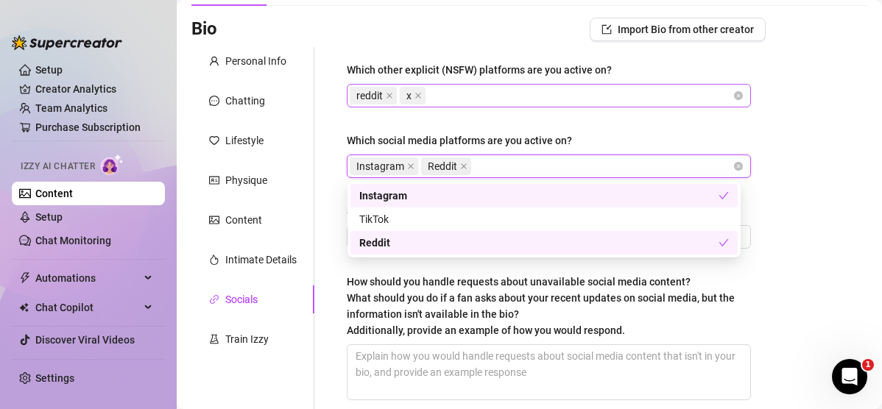
click at [385, 95] on span "reddit" at bounding box center [373, 96] width 47 height 18
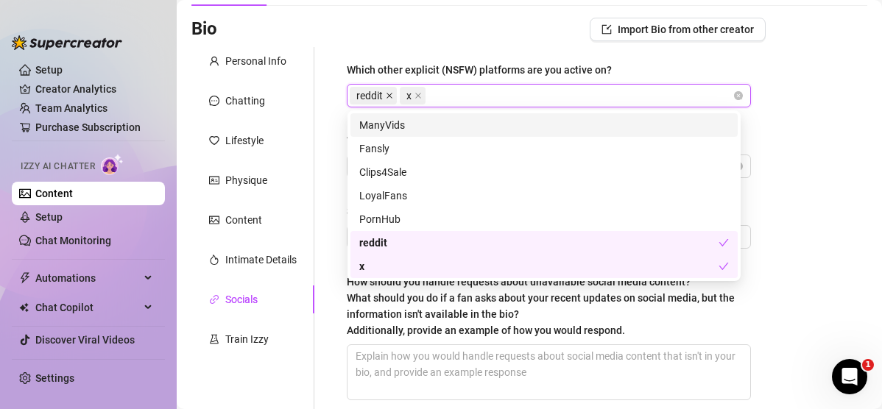
click at [388, 95] on icon "close" at bounding box center [389, 95] width 7 height 7
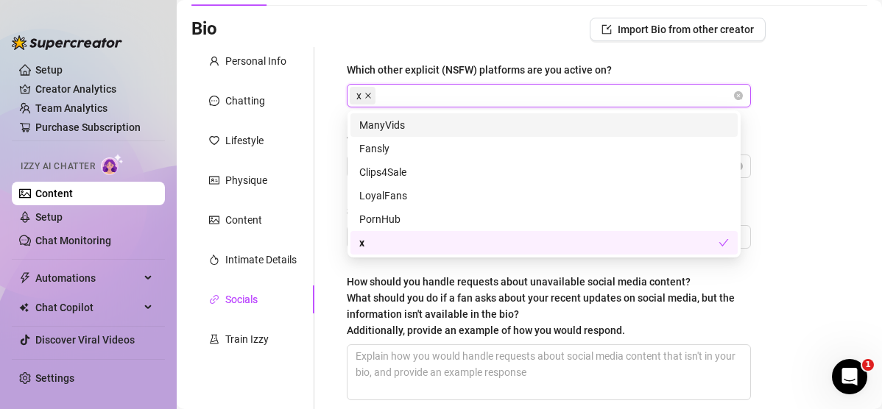
click at [367, 96] on icon "close" at bounding box center [368, 95] width 7 height 7
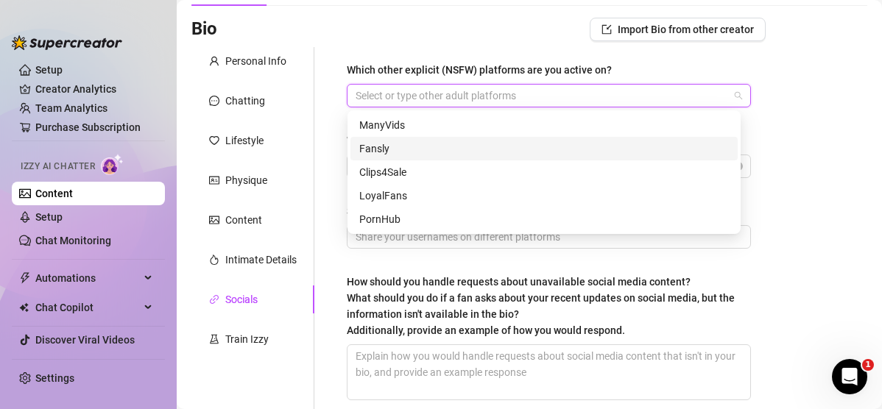
click at [331, 162] on div "Which other explicit (NSFW) platforms are you active on? Select or type other a…" at bounding box center [539, 237] width 451 height 381
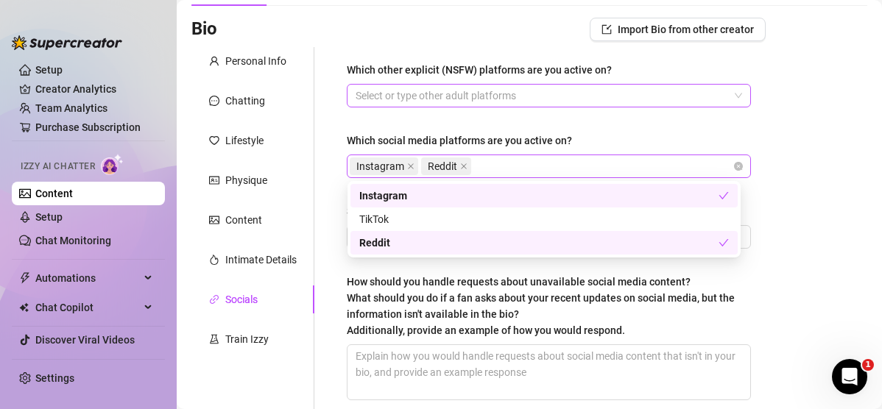
click at [483, 166] on div "Instagram Reddit" at bounding box center [541, 166] width 383 height 21
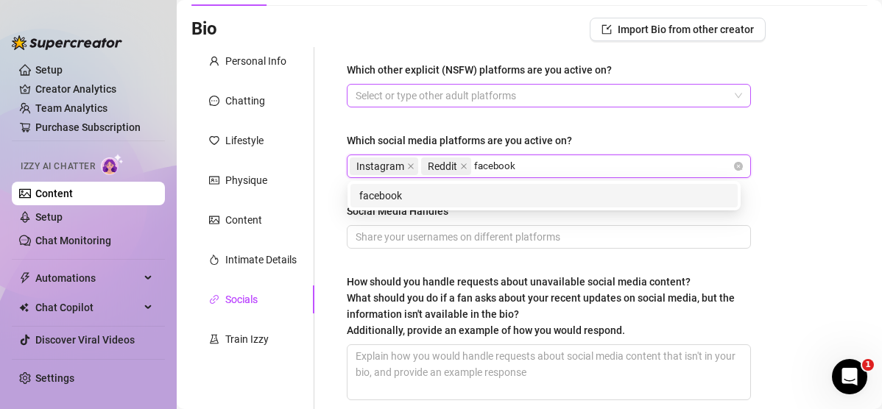
click at [479, 203] on div "facebook" at bounding box center [544, 196] width 370 height 16
click at [479, 203] on div "snapchat" at bounding box center [544, 196] width 370 height 16
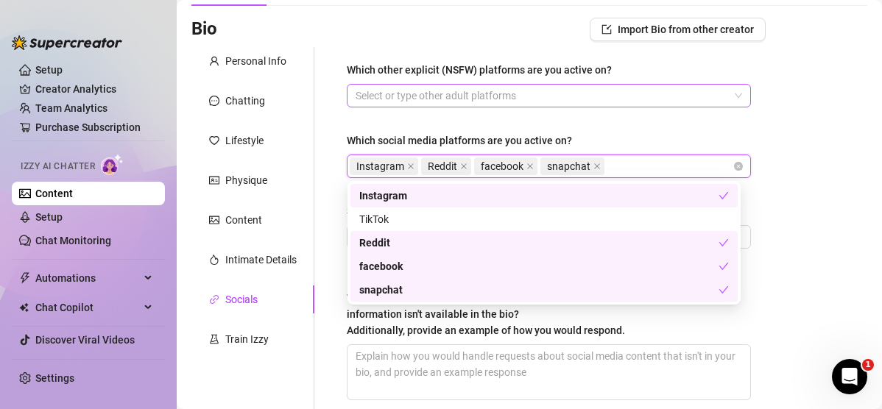
click at [426, 122] on div "Which other explicit (NSFW) platforms are you active on? Select or type other a…" at bounding box center [549, 238] width 404 height 352
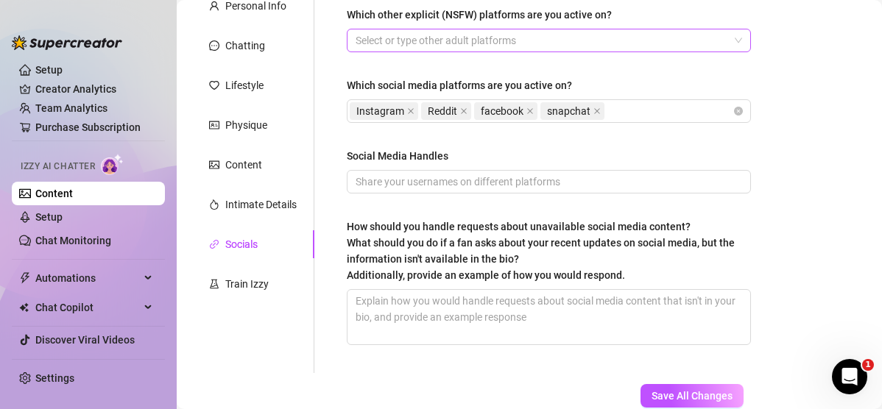
scroll to position [149, 0]
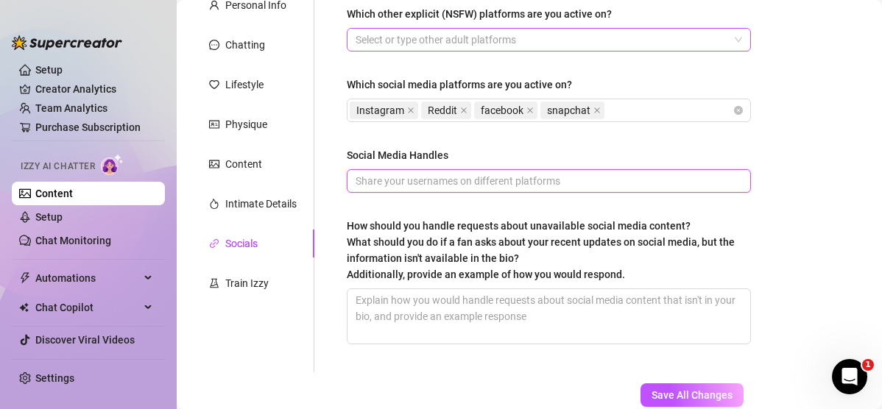
click at [433, 185] on input "Social Media Handles" at bounding box center [548, 181] width 384 height 16
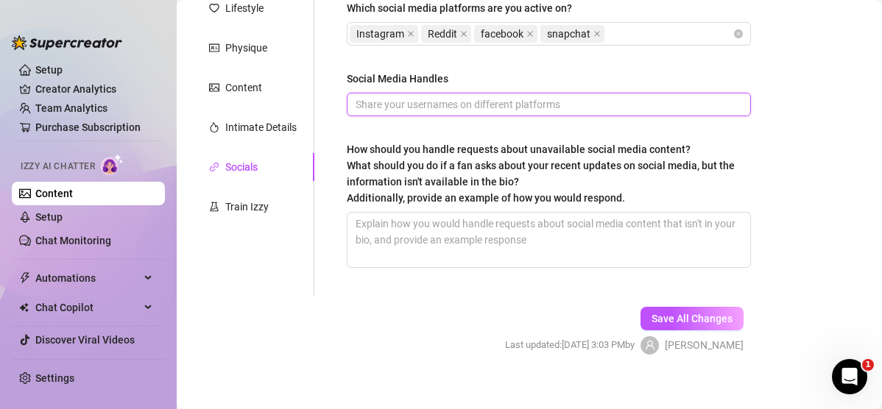
scroll to position [226, 0]
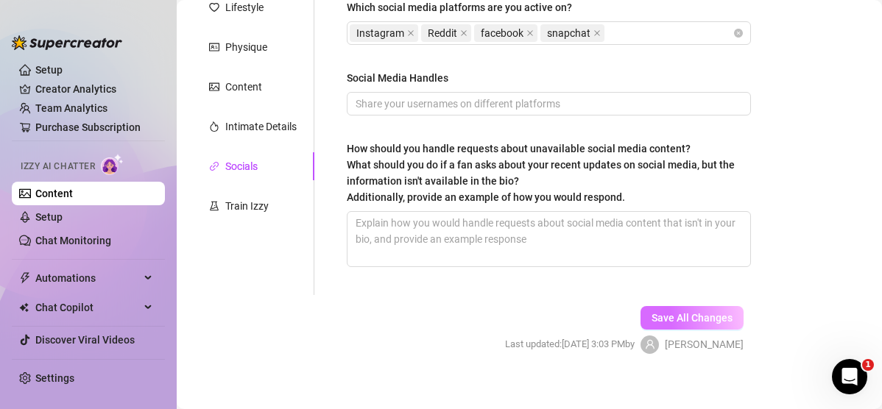
click at [530, 320] on span "Save All Changes" at bounding box center [692, 318] width 81 height 12
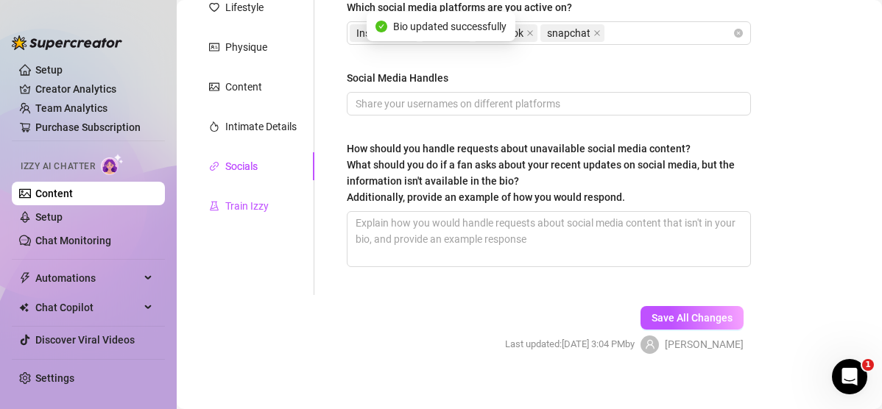
click at [251, 207] on div "Train Izzy" at bounding box center [246, 206] width 43 height 16
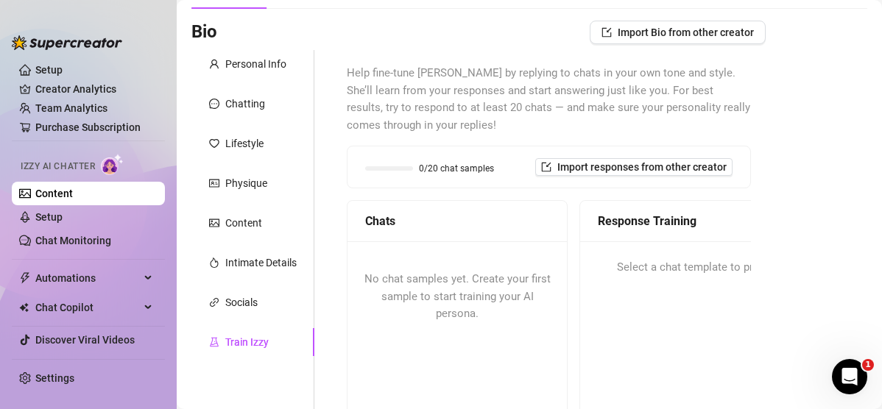
scroll to position [91, 0]
click at [530, 170] on span "Import responses from other creator" at bounding box center [641, 167] width 169 height 12
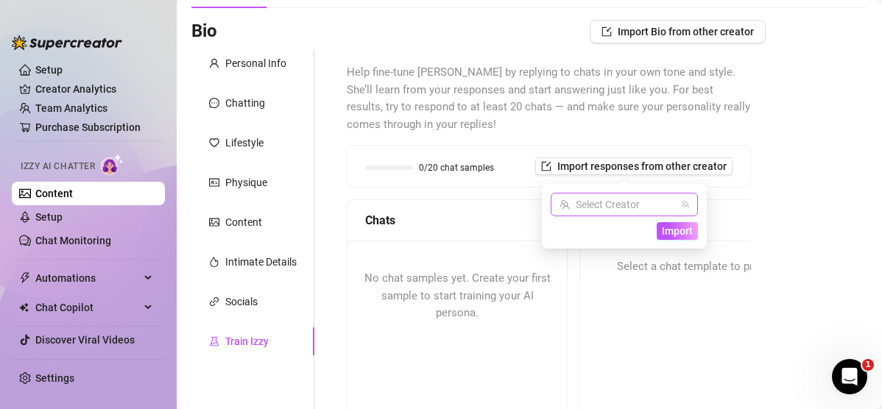
click at [530, 205] on input "search" at bounding box center [618, 205] width 116 height 22
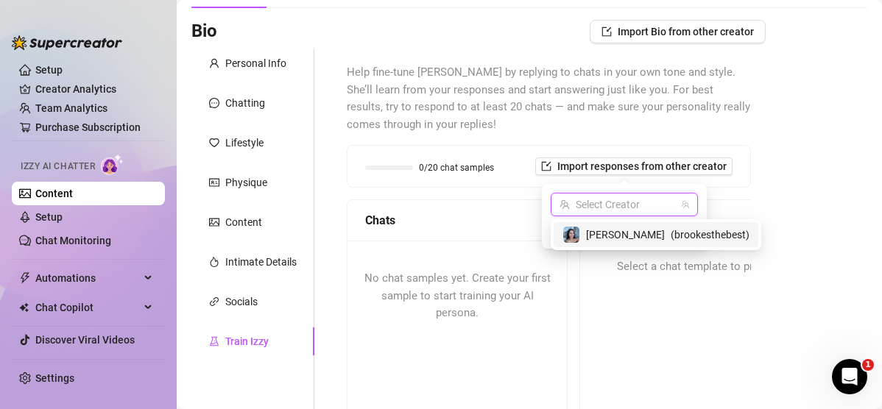
click at [530, 236] on div "[PERSON_NAME] ( brookesthebest )" at bounding box center [656, 235] width 187 height 18
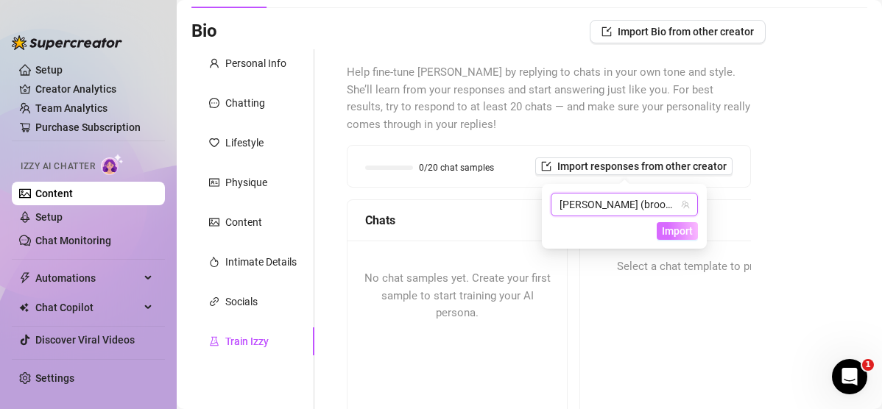
click at [530, 228] on span "Import" at bounding box center [677, 231] width 31 height 12
click at [530, 230] on span "Import" at bounding box center [677, 231] width 31 height 12
click at [530, 205] on div "Help fine-tune [PERSON_NAME] by replying to chats in your own tone and style. S…" at bounding box center [549, 315] width 434 height 533
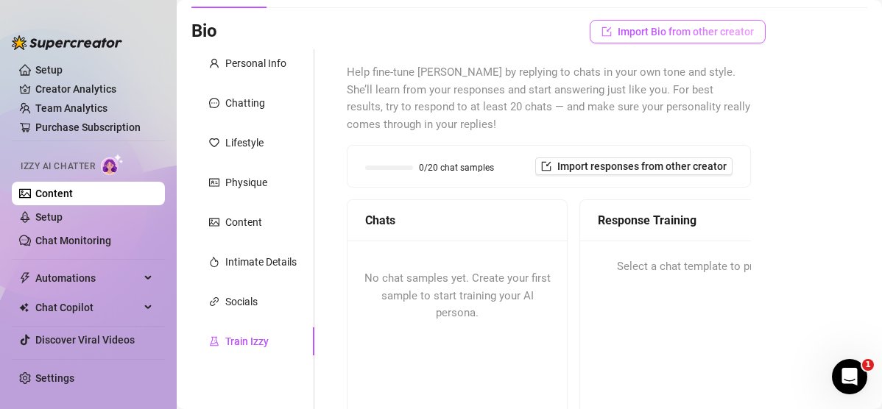
click at [530, 29] on span "Import Bio from other creator" at bounding box center [686, 32] width 136 height 12
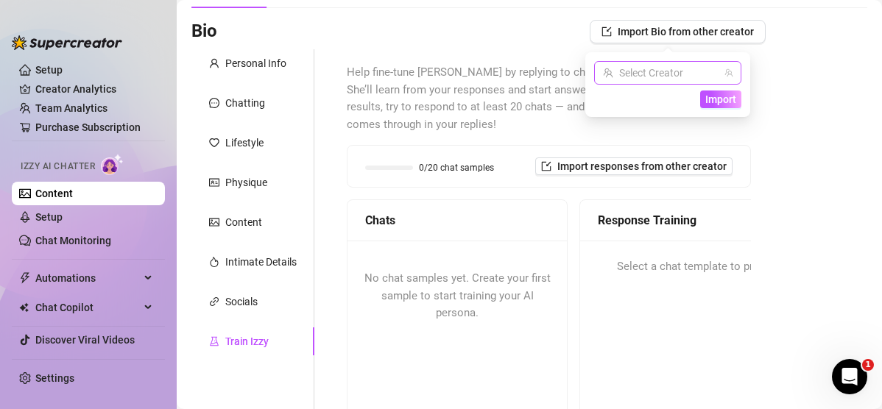
click at [530, 70] on input "search" at bounding box center [661, 73] width 116 height 22
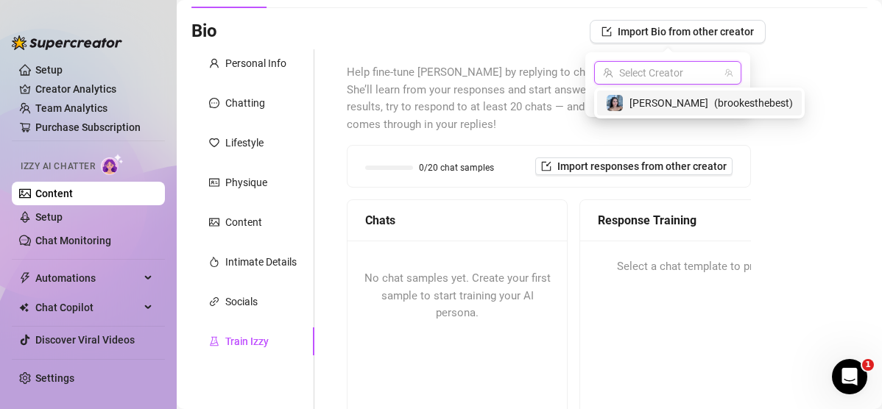
click at [530, 108] on div "[PERSON_NAME] ( brookesthebest )" at bounding box center [699, 103] width 187 height 18
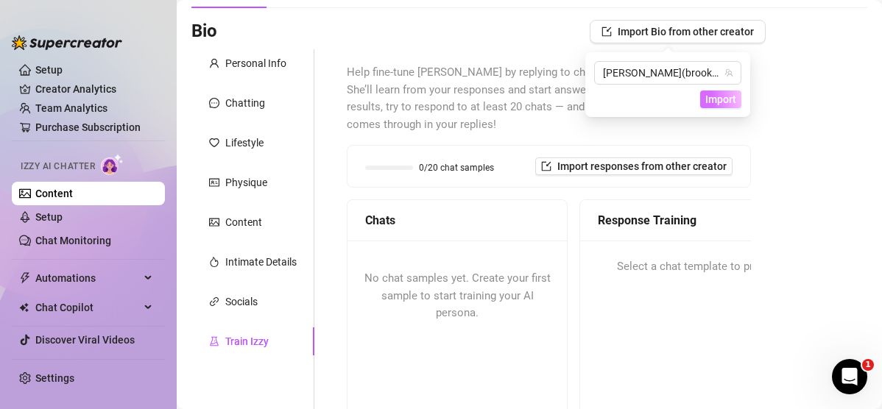
click at [530, 104] on span "Import" at bounding box center [721, 100] width 31 height 12
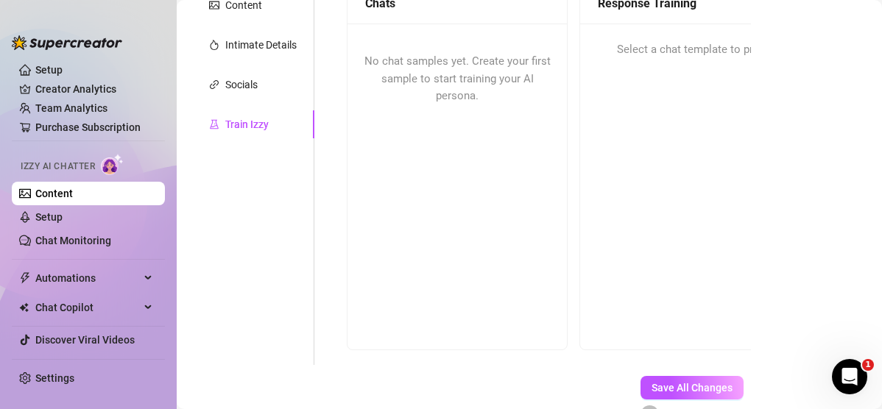
scroll to position [307, 0]
click at [530, 362] on button "Save All Changes" at bounding box center [692, 389] width 103 height 24
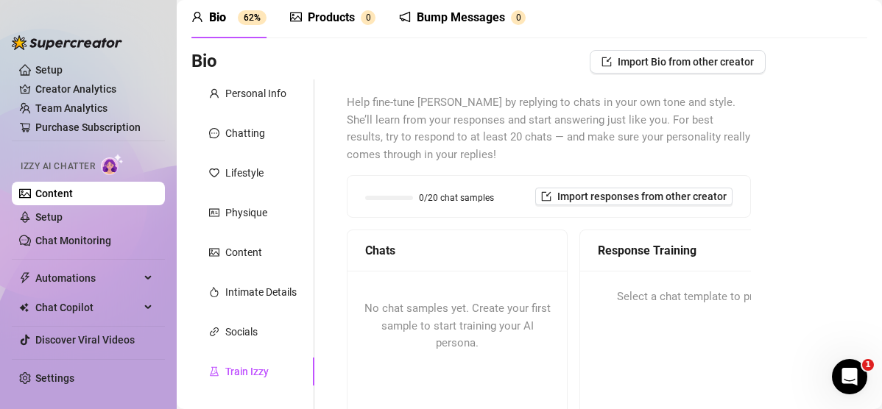
scroll to position [65, 0]
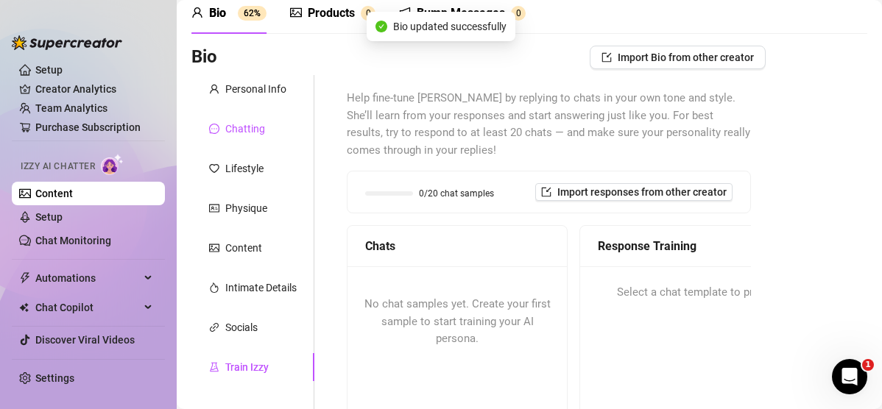
click at [255, 121] on div "Chatting" at bounding box center [245, 129] width 40 height 16
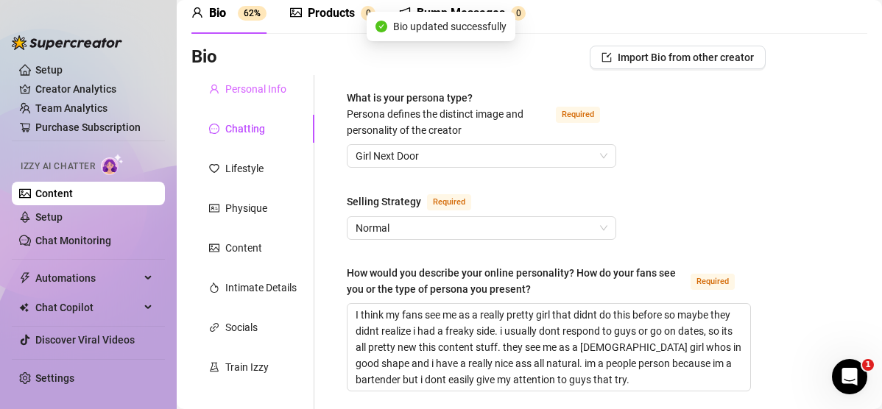
click at [255, 100] on div "Personal Info" at bounding box center [252, 89] width 123 height 28
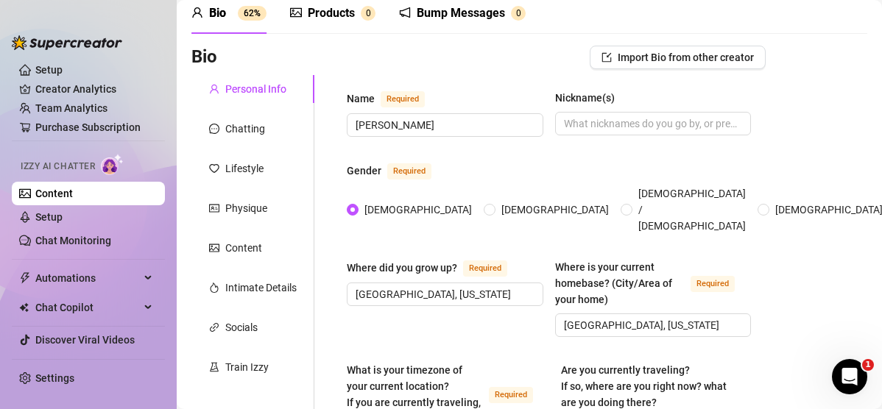
scroll to position [0, 0]
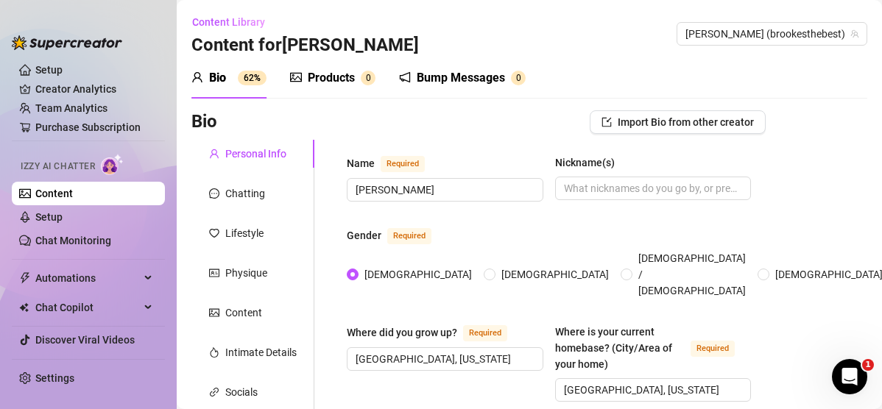
click at [337, 75] on div "Products" at bounding box center [331, 78] width 47 height 18
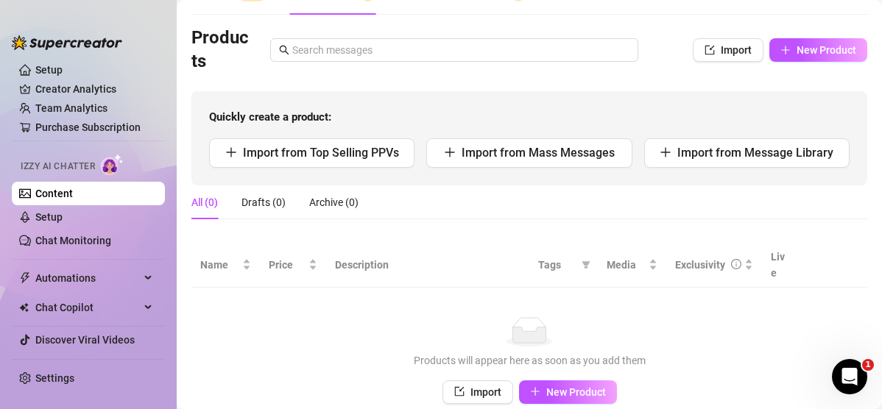
scroll to position [84, 0]
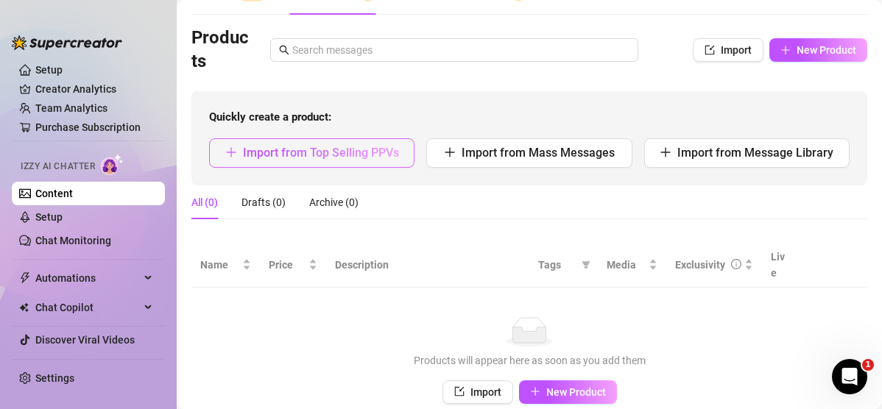
click at [387, 144] on button "Import from Top Selling PPVs" at bounding box center [311, 152] width 205 height 29
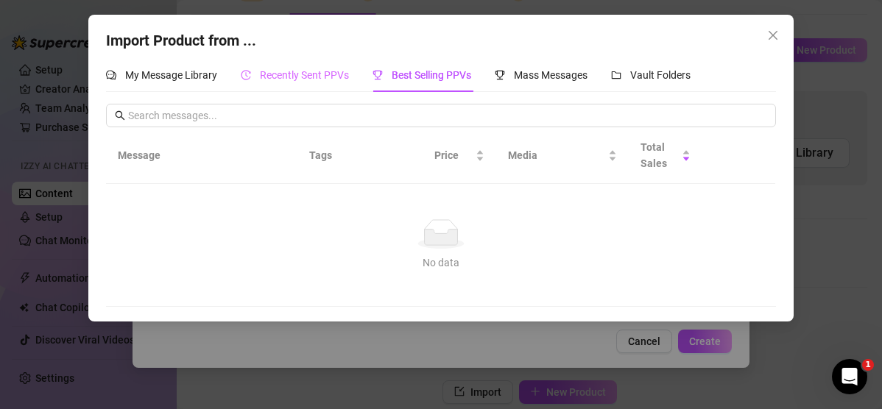
click at [285, 66] on div "Recently Sent PPVs" at bounding box center [295, 75] width 108 height 34
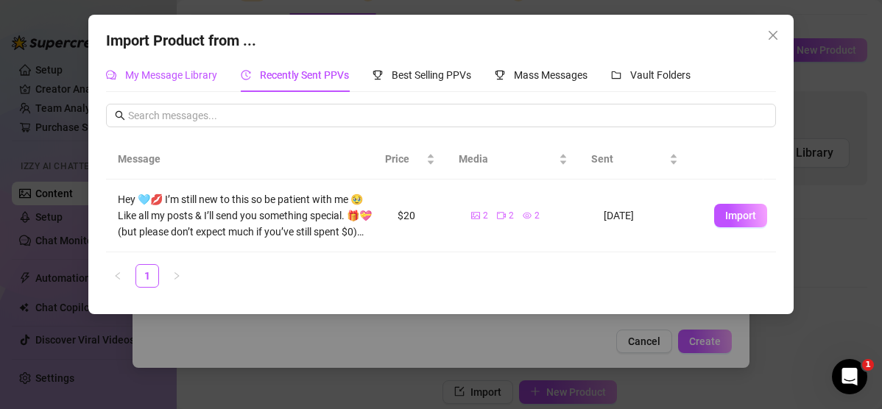
click at [185, 74] on span "My Message Library" at bounding box center [171, 75] width 92 height 12
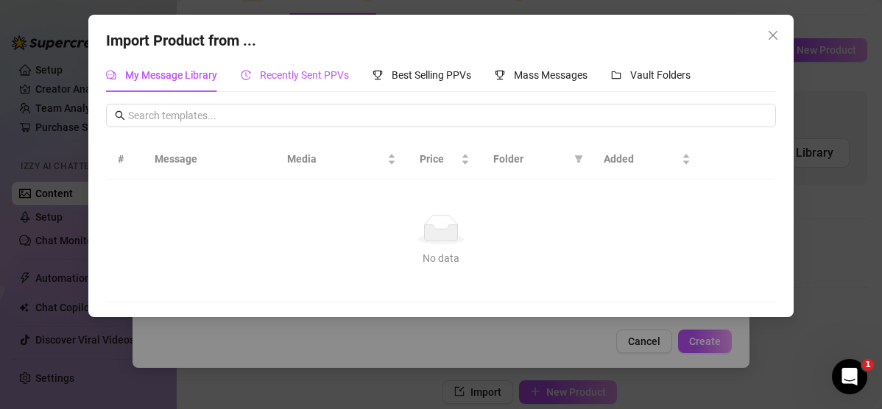
click at [328, 74] on span "Recently Sent PPVs" at bounding box center [304, 75] width 89 height 12
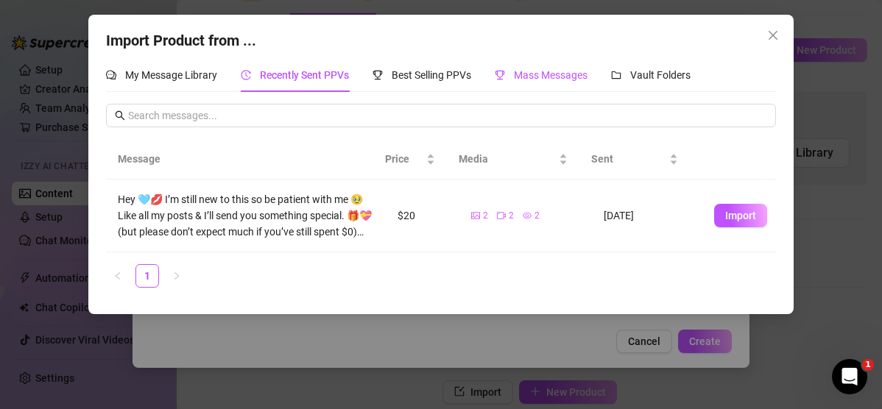
click at [530, 77] on span "Mass Messages" at bounding box center [551, 75] width 74 height 12
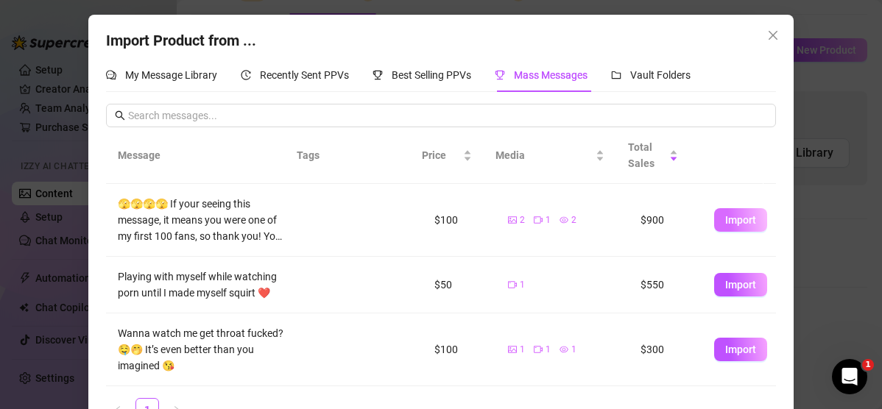
click at [530, 214] on span "Import" at bounding box center [740, 220] width 31 height 12
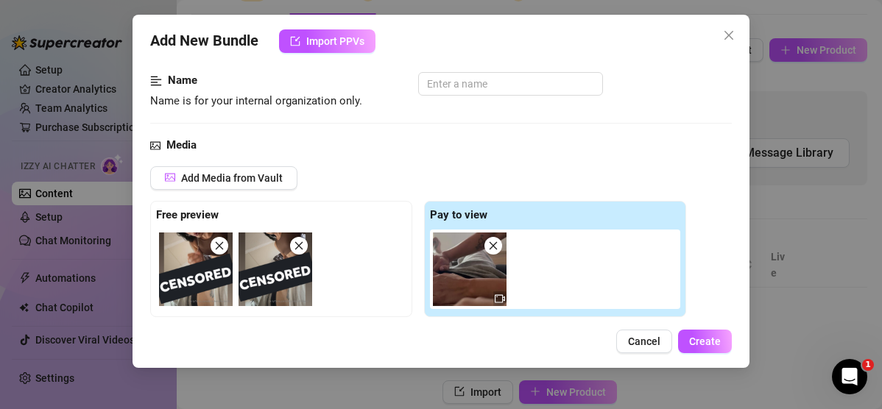
scroll to position [277, 0]
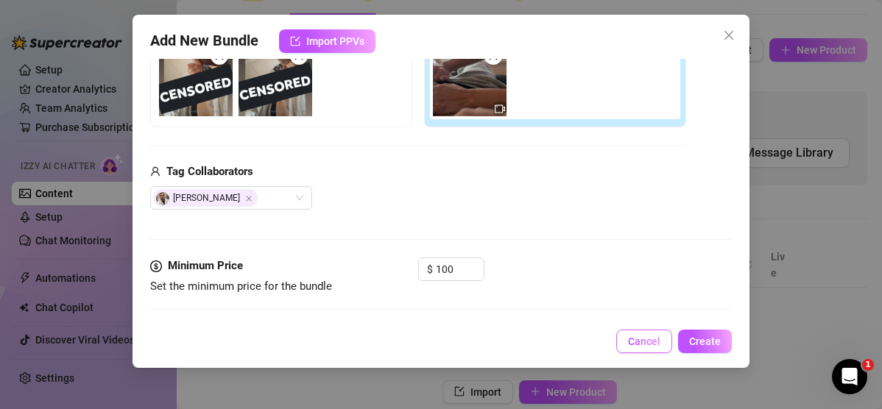
click at [530, 334] on button "Cancel" at bounding box center [644, 342] width 56 height 24
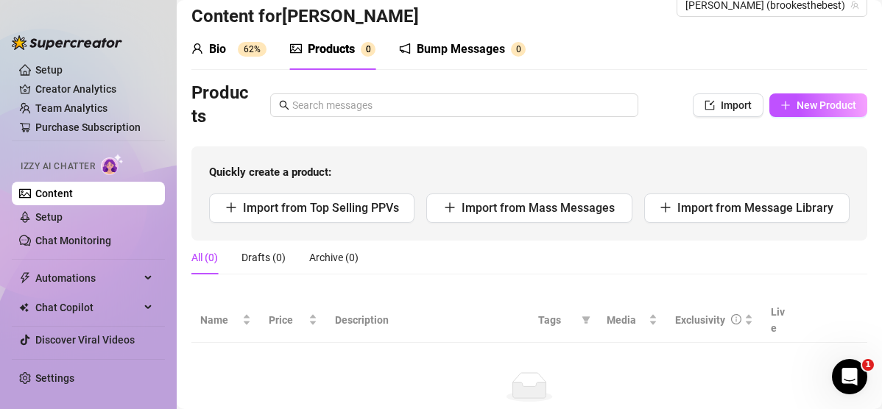
scroll to position [0, 0]
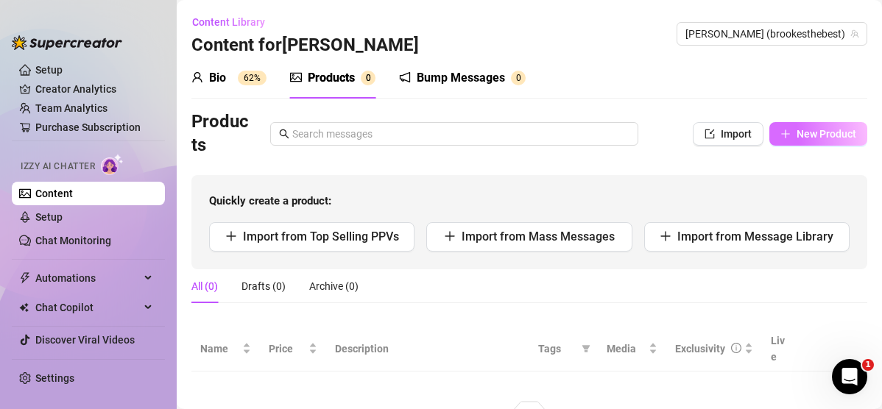
click at [530, 129] on span "New Product" at bounding box center [827, 134] width 60 height 12
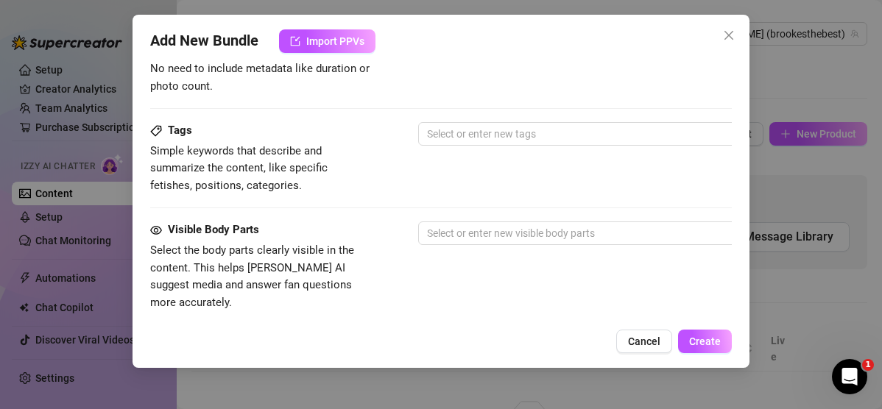
scroll to position [465, 0]
click at [530, 338] on span "Cancel" at bounding box center [644, 342] width 32 height 12
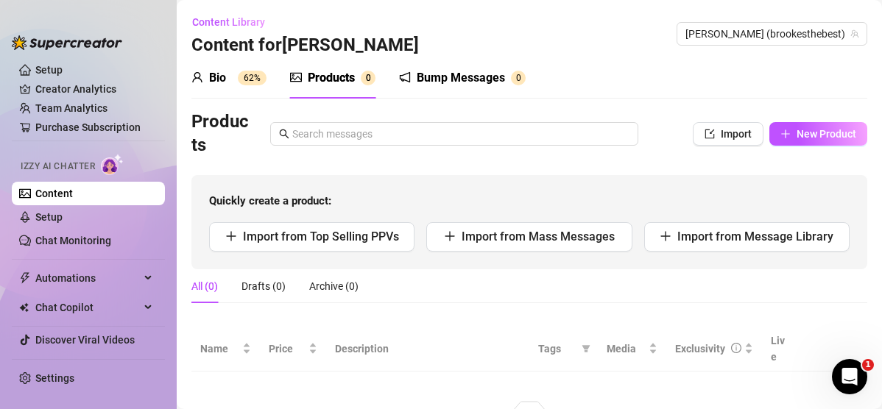
click at [244, 78] on sup "62%" at bounding box center [252, 78] width 29 height 15
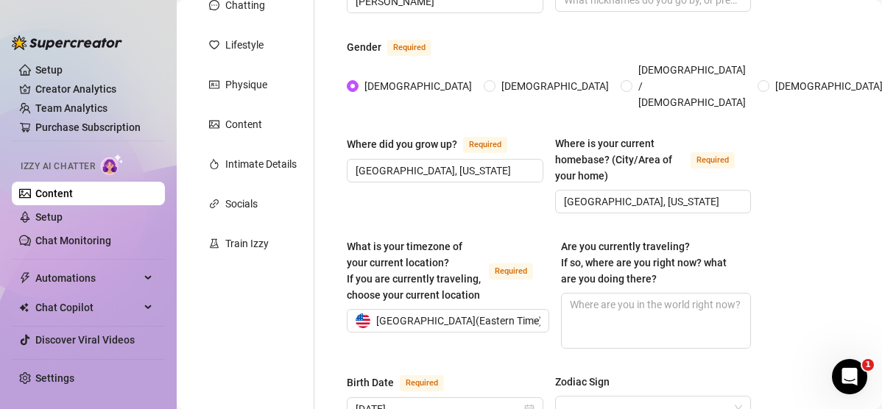
scroll to position [0, 0]
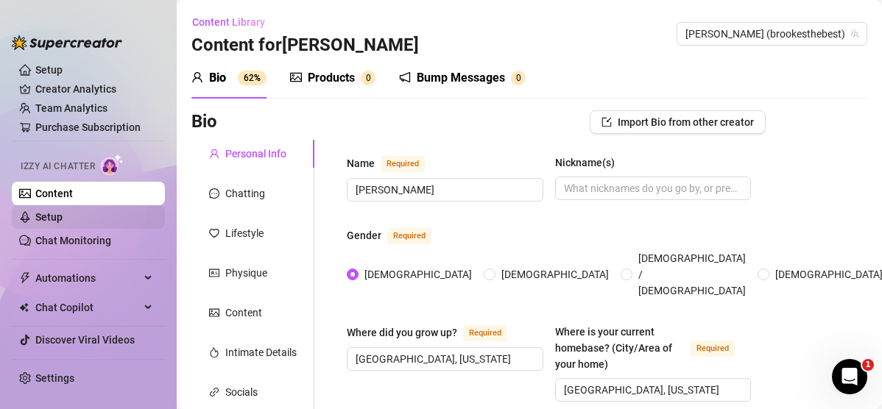
click at [63, 217] on link "Setup" at bounding box center [48, 217] width 27 height 12
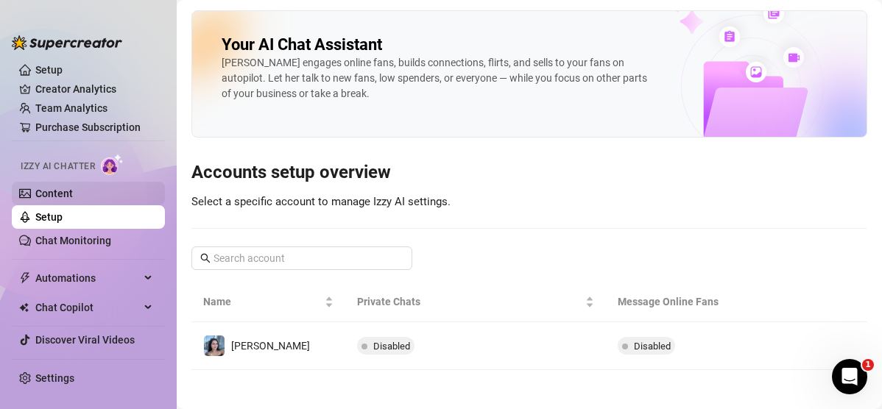
click at [65, 188] on link "Content" at bounding box center [54, 194] width 38 height 12
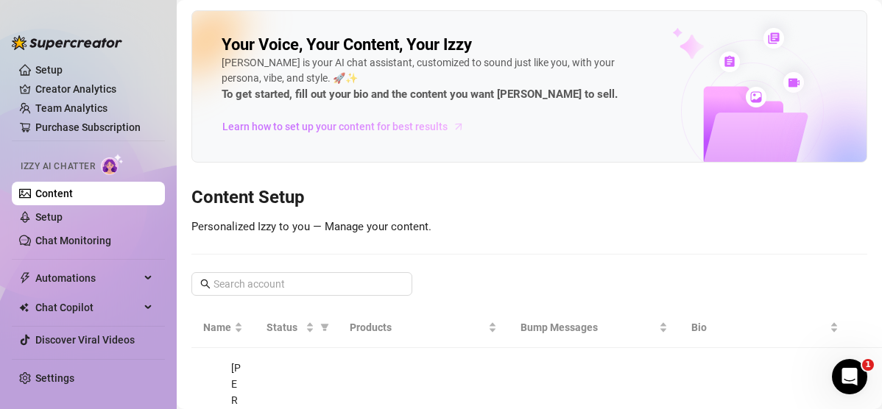
click at [378, 130] on span "Learn how to set up your content for best results" at bounding box center [334, 127] width 225 height 16
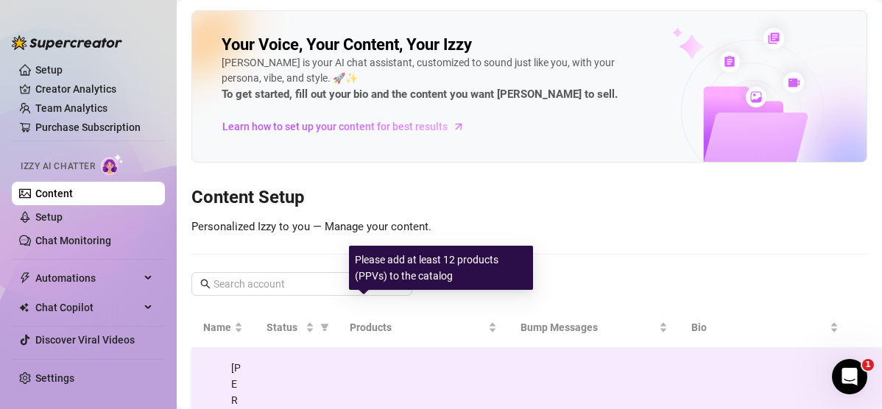
scroll to position [85, 0]
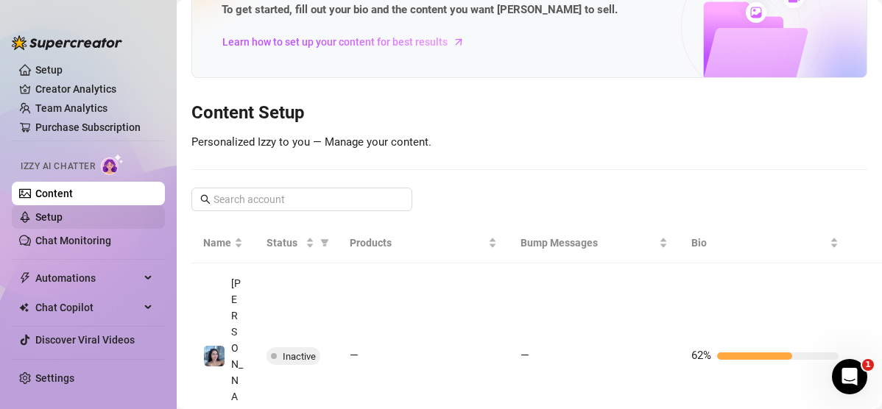
click at [56, 212] on link "Setup" at bounding box center [48, 217] width 27 height 12
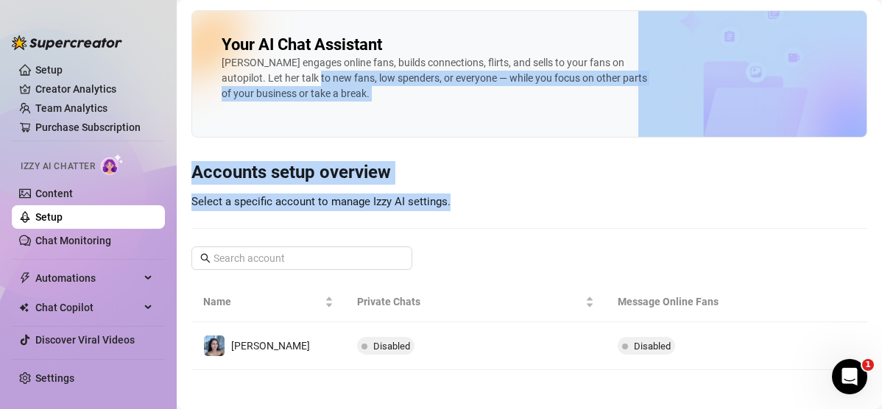
drag, startPoint x: 236, startPoint y: 228, endPoint x: 303, endPoint y: 82, distance: 160.2
click at [303, 82] on div "Your AI Chat Assistant [PERSON_NAME] engages online fans, builds connections, f…" at bounding box center [529, 190] width 676 height 360
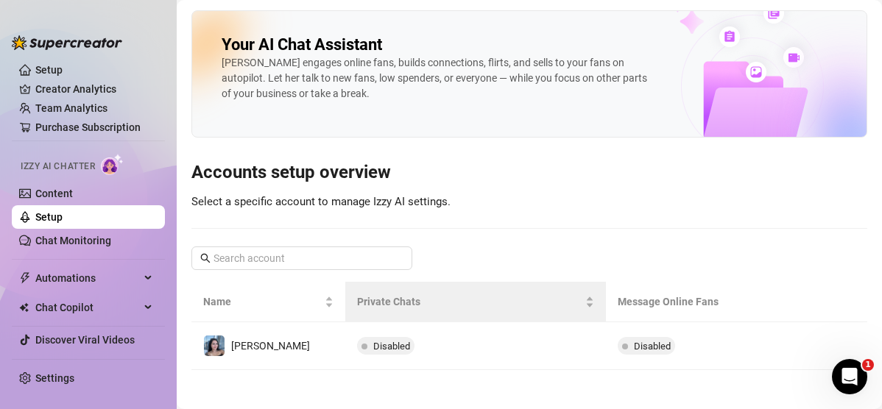
click at [470, 322] on th "Private Chats" at bounding box center [475, 302] width 261 height 41
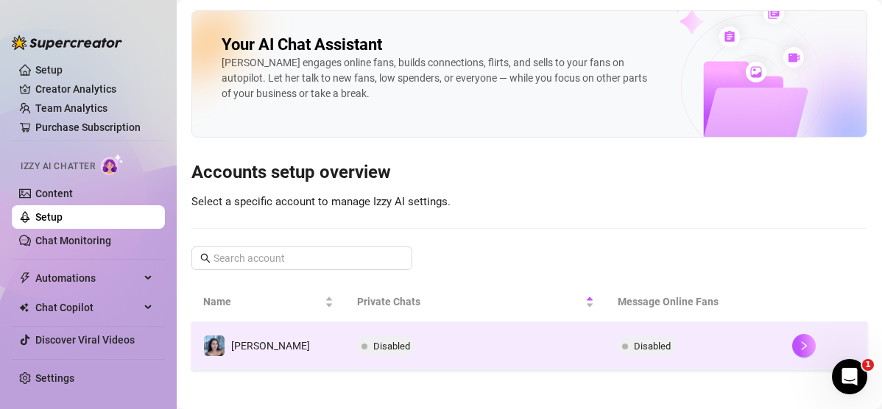
click at [473, 359] on td "Disabled" at bounding box center [475, 347] width 261 height 48
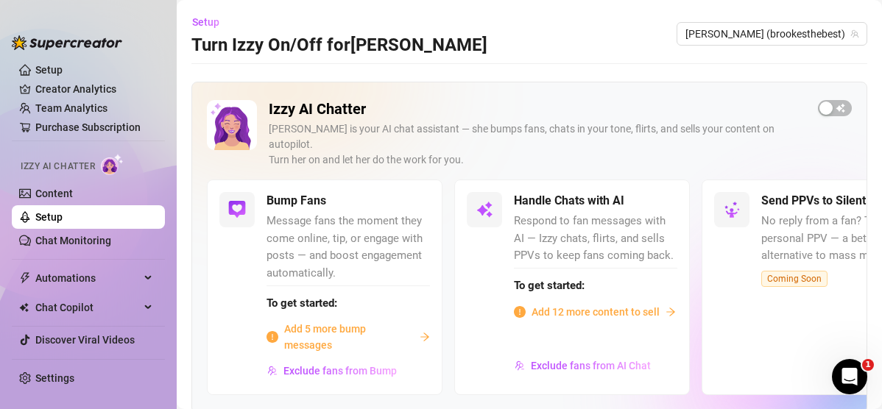
scroll to position [93, 0]
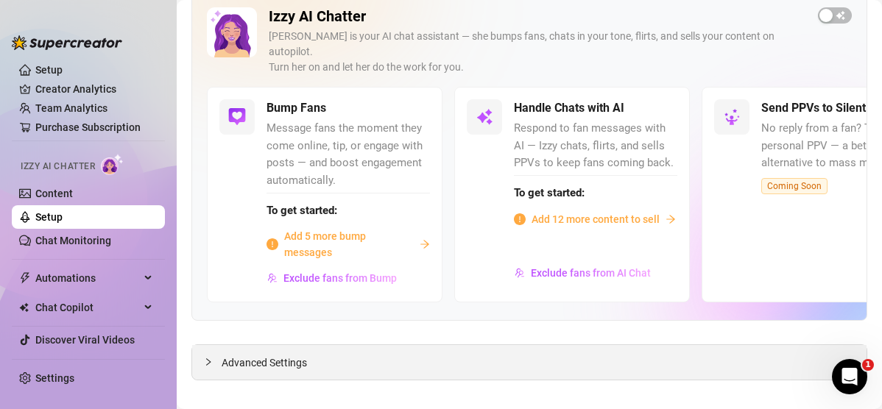
click at [315, 359] on div "Advanced Settings" at bounding box center [529, 362] width 675 height 35
click at [280, 355] on span "Advanced Settings" at bounding box center [264, 363] width 85 height 16
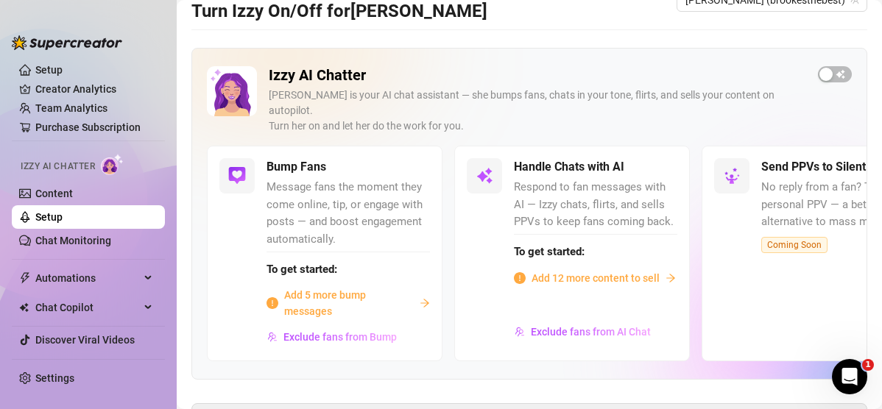
scroll to position [0, 0]
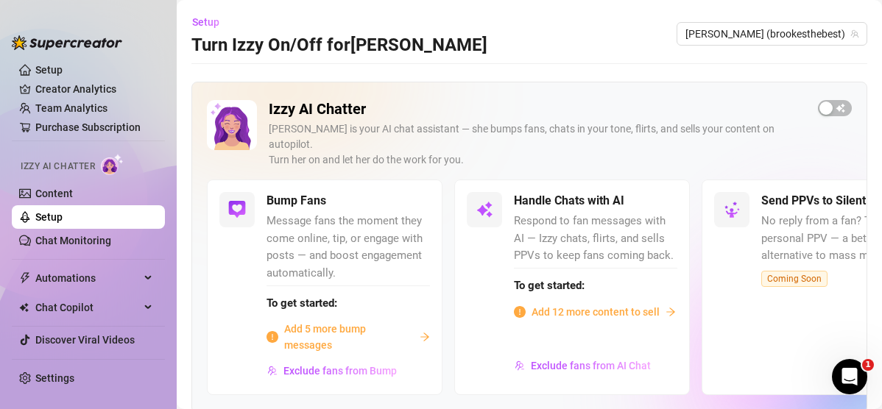
click at [41, 63] on ul "Setup Creator Analytics Team Analytics Purchase Subscription Izzy AI Chatter Co…" at bounding box center [88, 204] width 153 height 295
click at [44, 66] on link "Setup" at bounding box center [48, 70] width 27 height 12
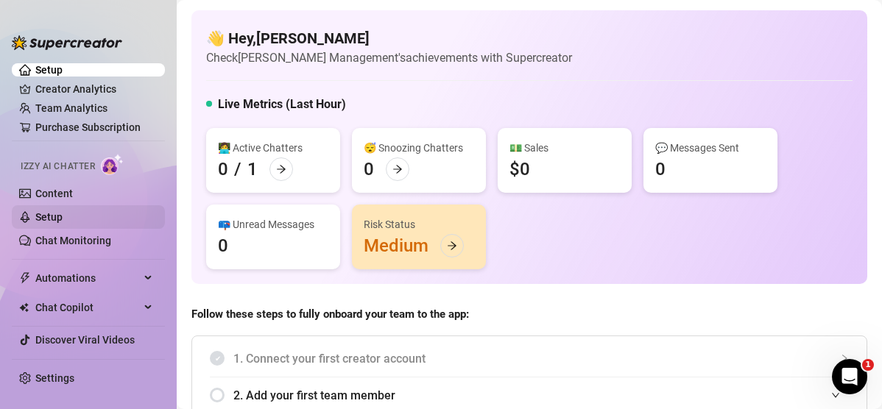
click at [63, 213] on link "Setup" at bounding box center [48, 217] width 27 height 12
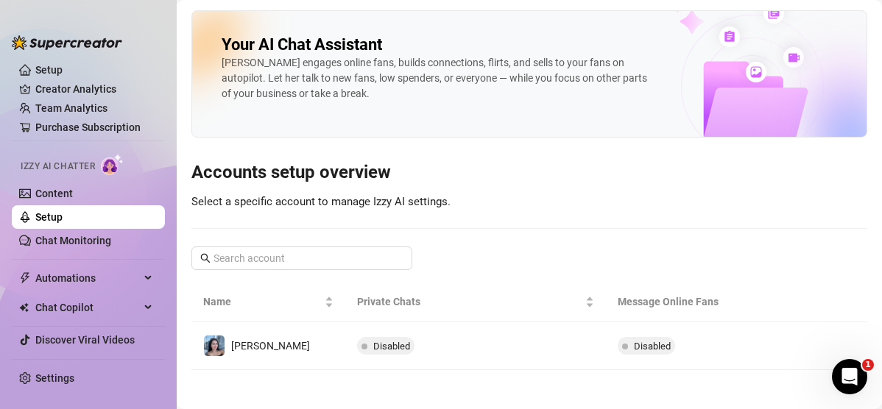
scroll to position [5, 0]
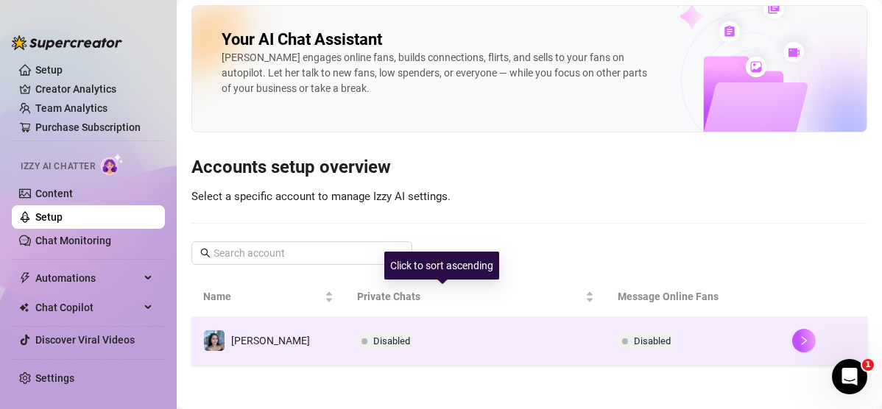
click at [303, 340] on tr "Brooke Disabled Disabled" at bounding box center [529, 341] width 676 height 48
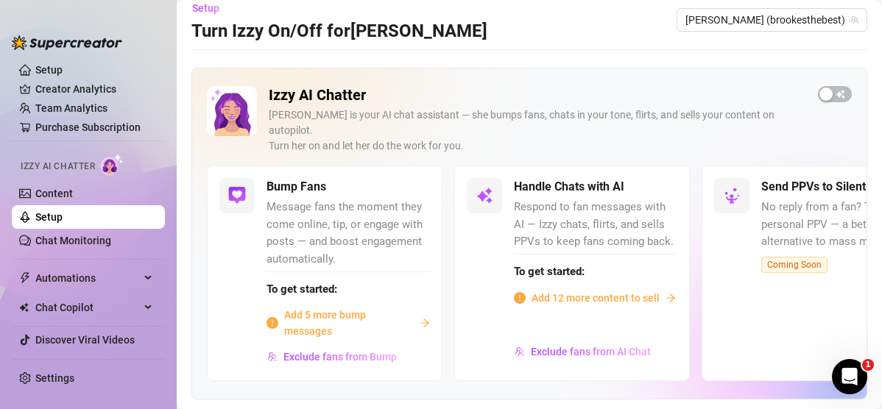
scroll to position [1, 0]
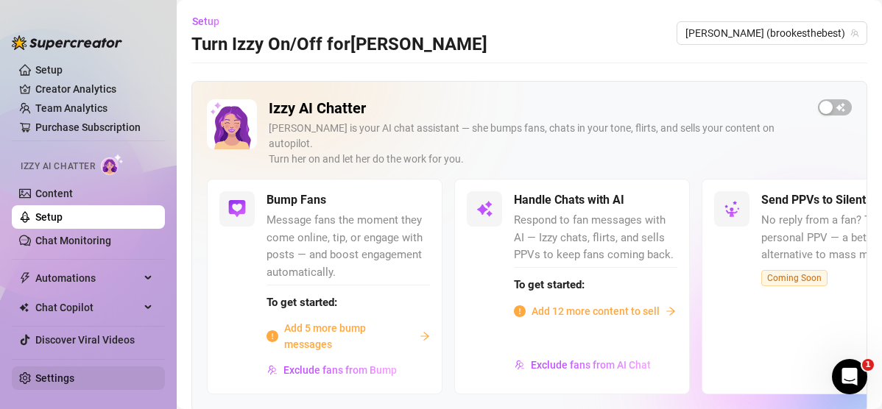
click at [70, 362] on link "Settings" at bounding box center [54, 379] width 39 height 12
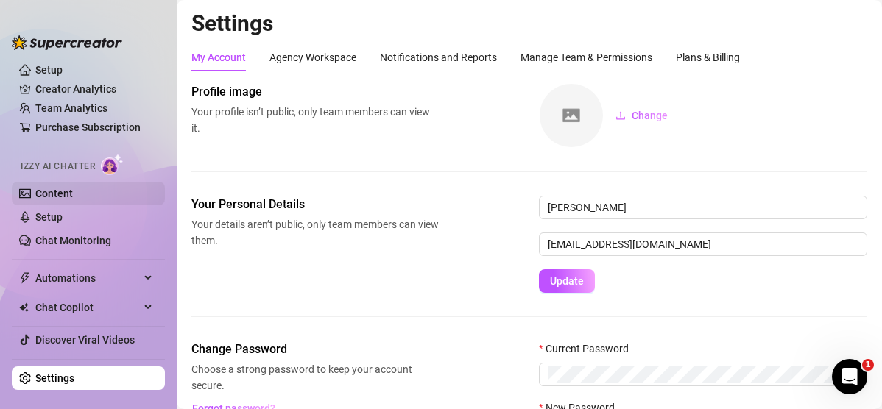
click at [66, 195] on link "Content" at bounding box center [54, 194] width 38 height 12
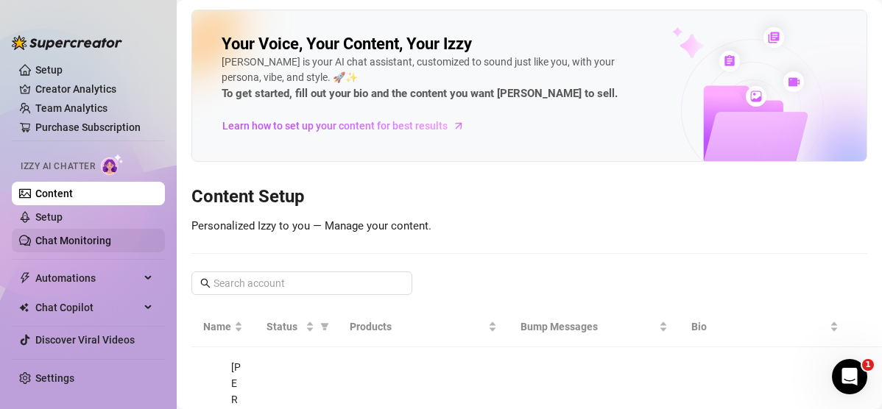
click at [111, 247] on link "Chat Monitoring" at bounding box center [73, 241] width 76 height 12
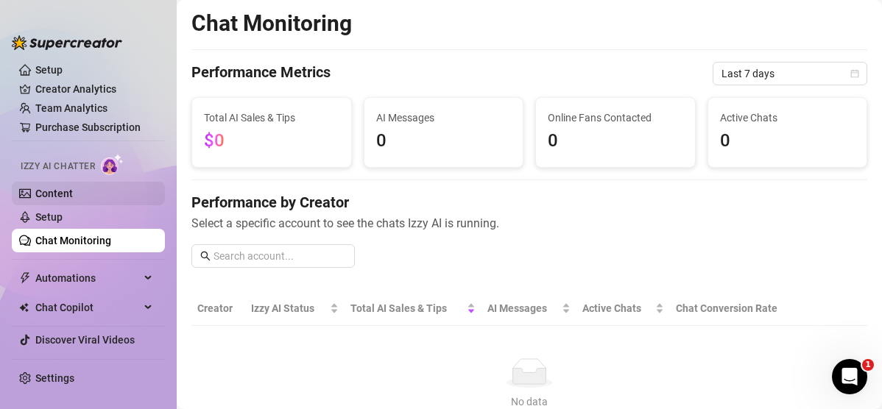
click at [69, 194] on link "Content" at bounding box center [54, 194] width 38 height 12
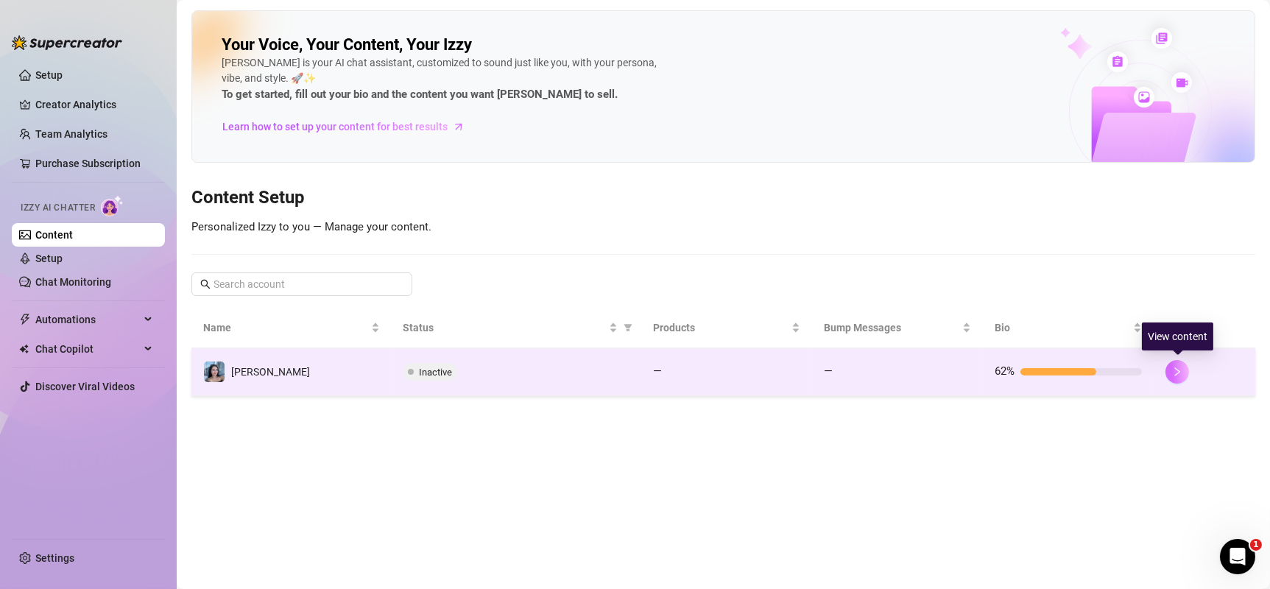
click at [530, 362] on icon "right" at bounding box center [1177, 372] width 10 height 10
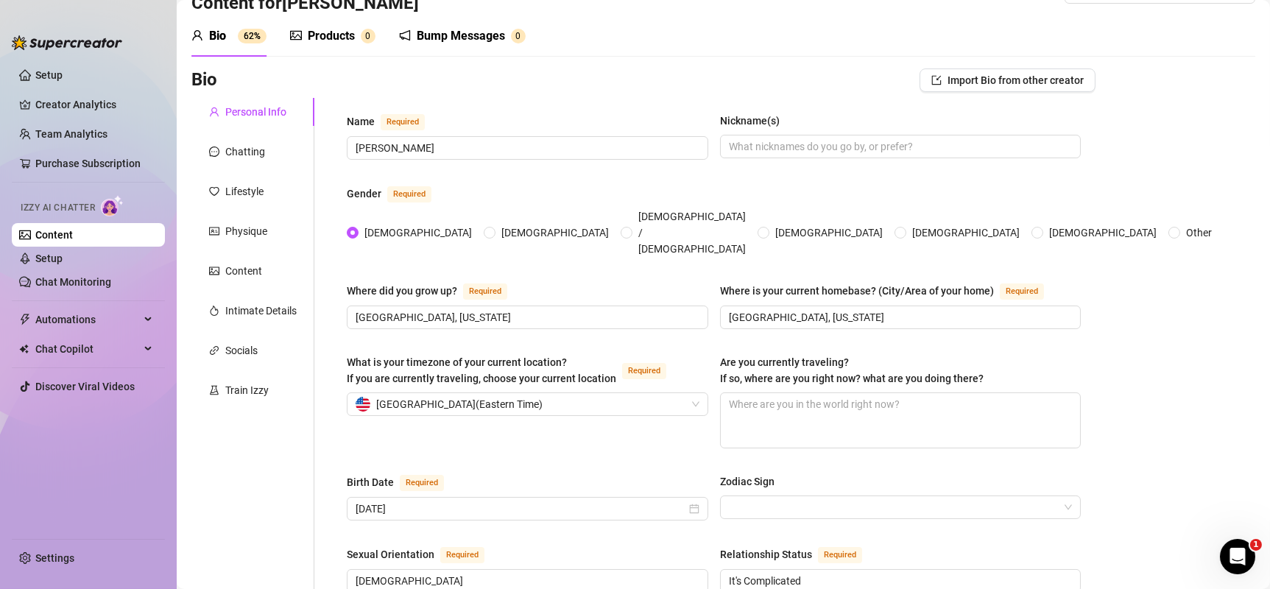
scroll to position [85, 0]
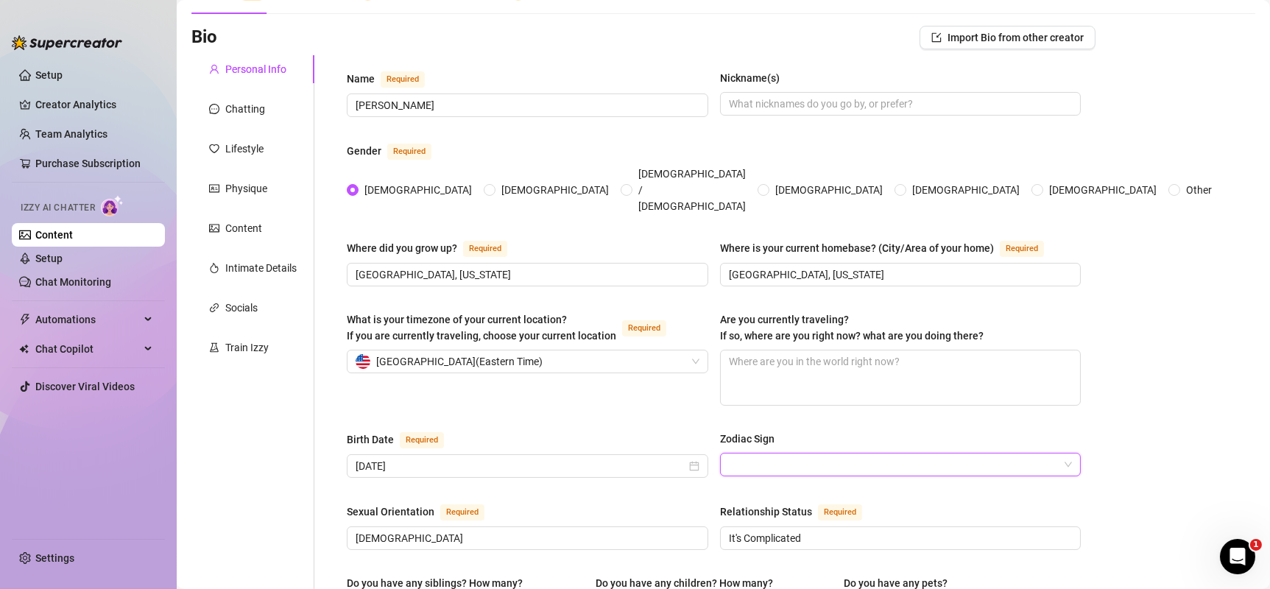
click at [530, 362] on input "Zodiac Sign" at bounding box center [894, 465] width 331 height 22
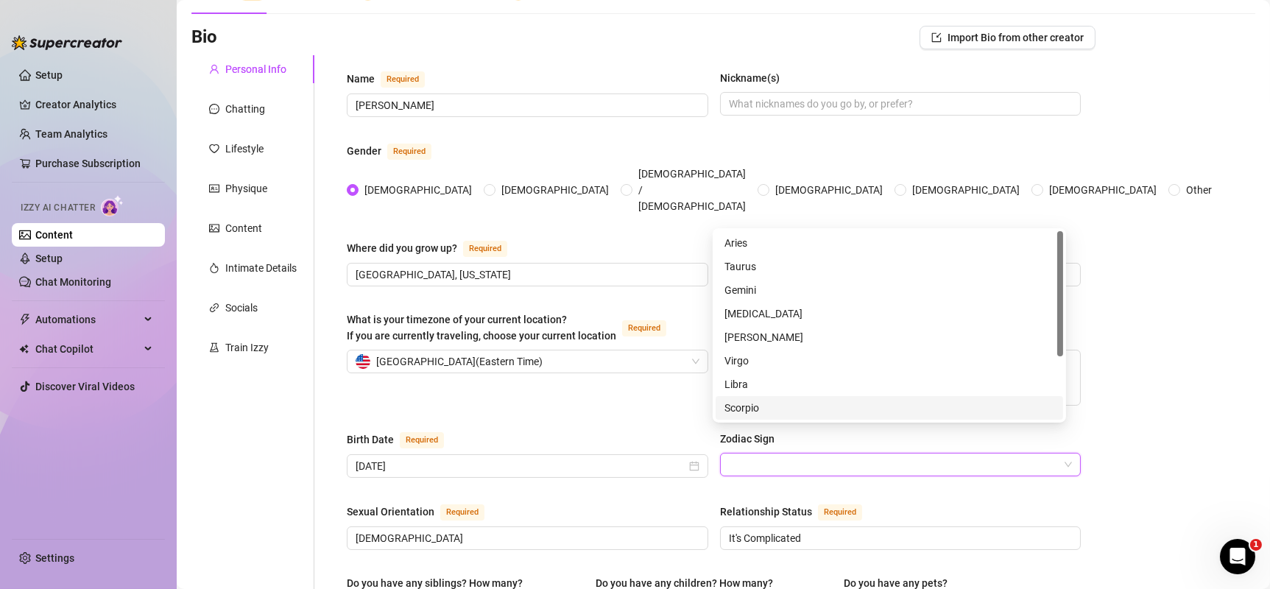
click at [530, 362] on input "Zodiac Sign" at bounding box center [894, 465] width 331 height 22
drag, startPoint x: 1065, startPoint y: 272, endPoint x: 1063, endPoint y: 283, distance: 10.5
click at [530, 283] on div "Aries Taurus Gemini Aries Taurus Gemini [MEDICAL_DATA] [PERSON_NAME] Virgo Libr…" at bounding box center [889, 325] width 353 height 194
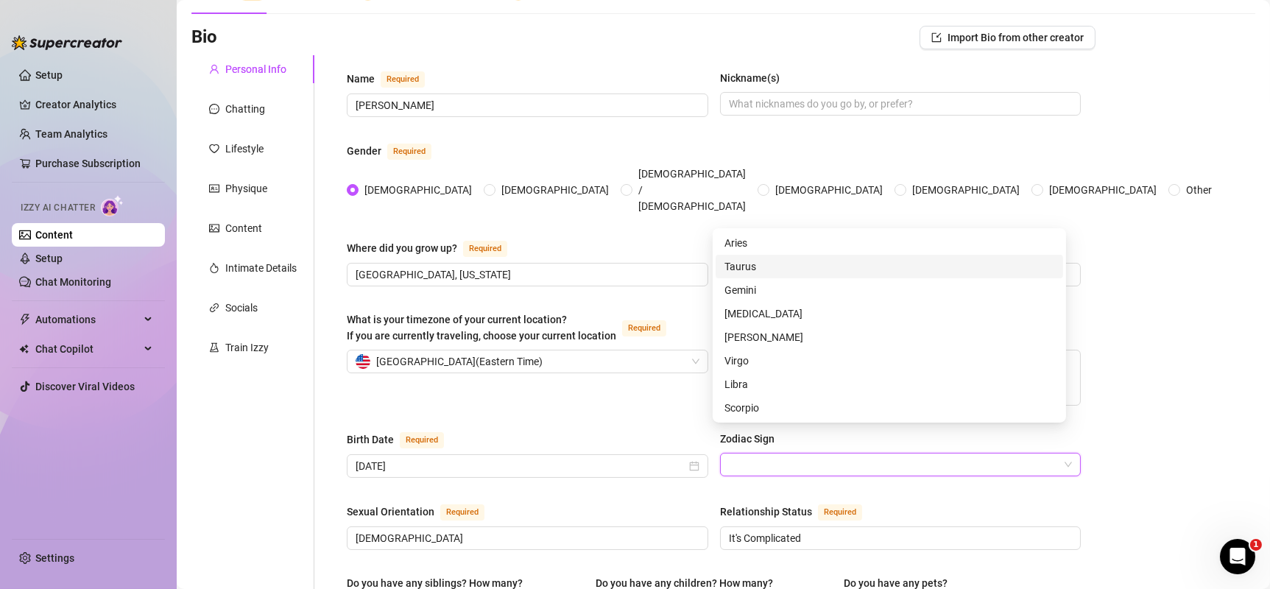
click at [530, 283] on div "Aries Taurus Gemini [MEDICAL_DATA] [PERSON_NAME] Virgo Libra Scorpio Sagittariu…" at bounding box center [890, 325] width 348 height 189
drag, startPoint x: 1063, startPoint y: 283, endPoint x: 1058, endPoint y: 340, distance: 57.7
click at [530, 340] on div "Aries Taurus Gemini [MEDICAL_DATA] [PERSON_NAME] Virgo Libra Scorpio Sagittariu…" at bounding box center [890, 325] width 348 height 189
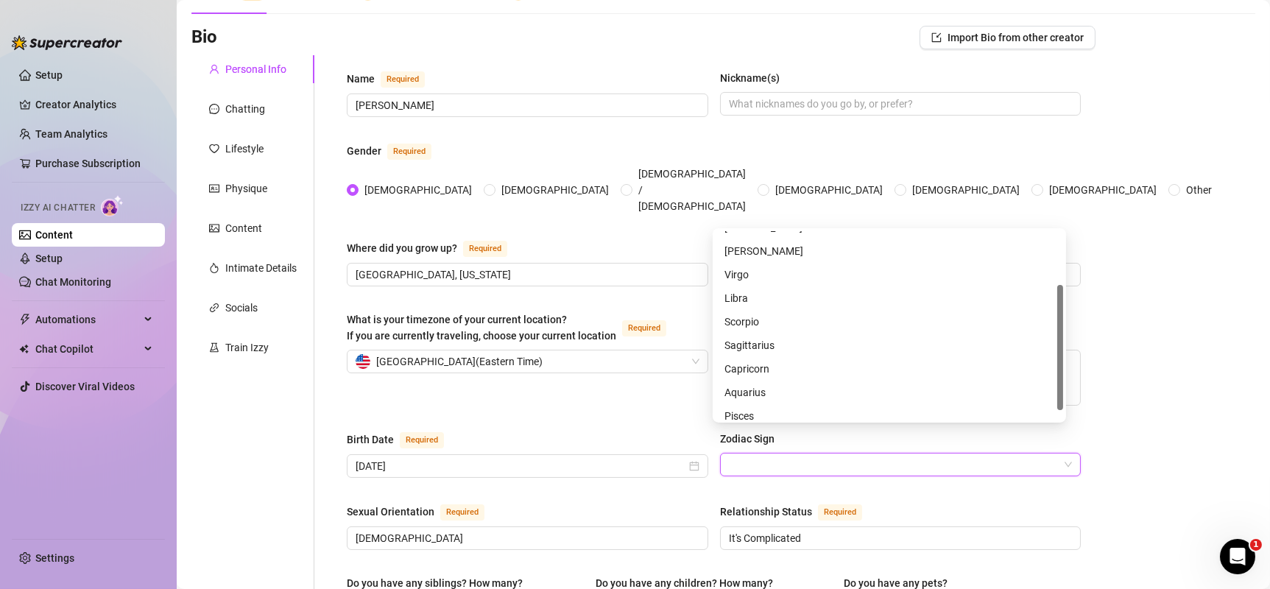
scroll to position [94, 0]
drag, startPoint x: 1058, startPoint y: 340, endPoint x: 1067, endPoint y: 416, distance: 76.5
click at [530, 362] on body "Setup Creator Analytics Team Analytics Purchase Subscription Izzy AI Chatter Co…" at bounding box center [635, 294] width 1270 height 589
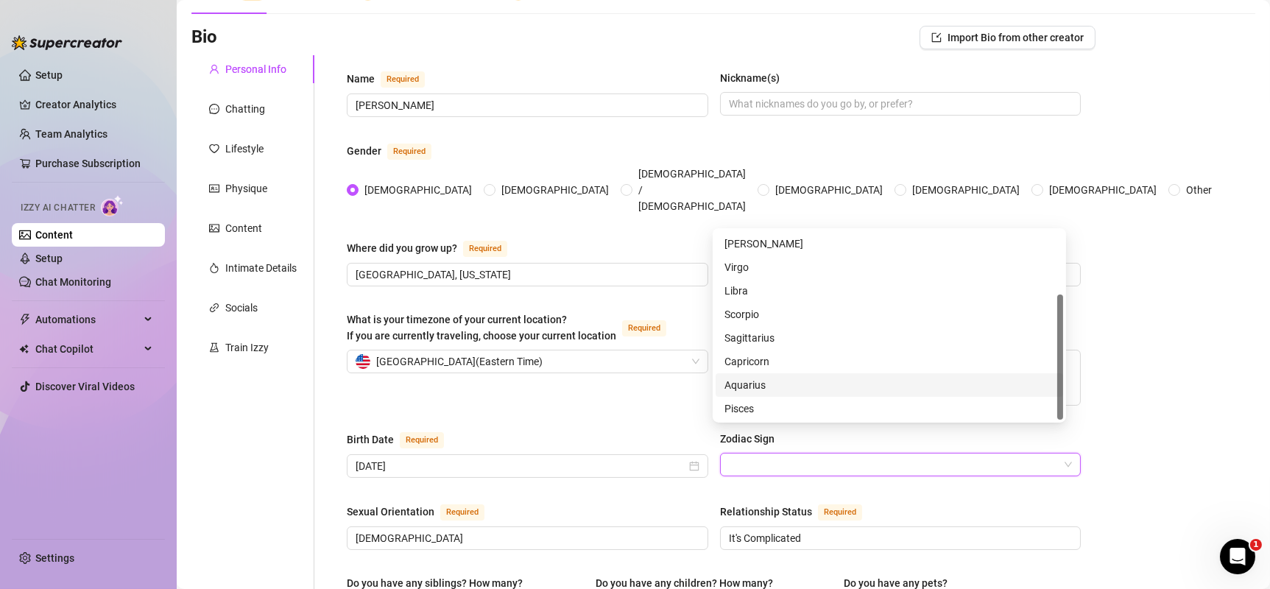
click at [530, 362] on div "Aquarius" at bounding box center [890, 385] width 330 height 16
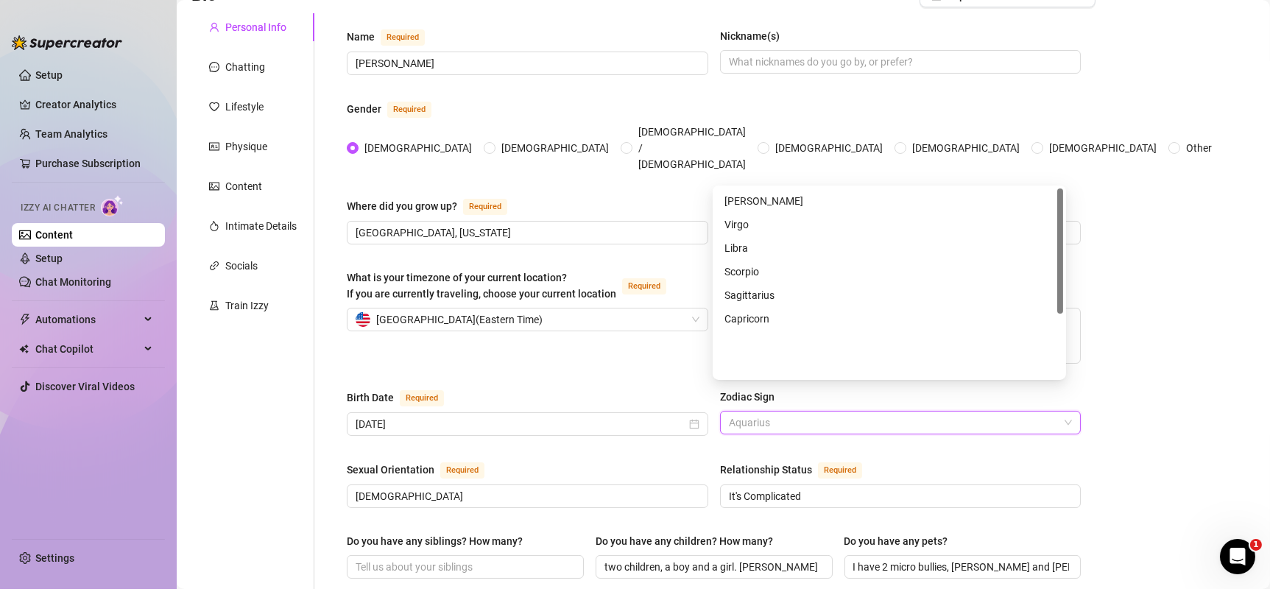
scroll to position [0, 0]
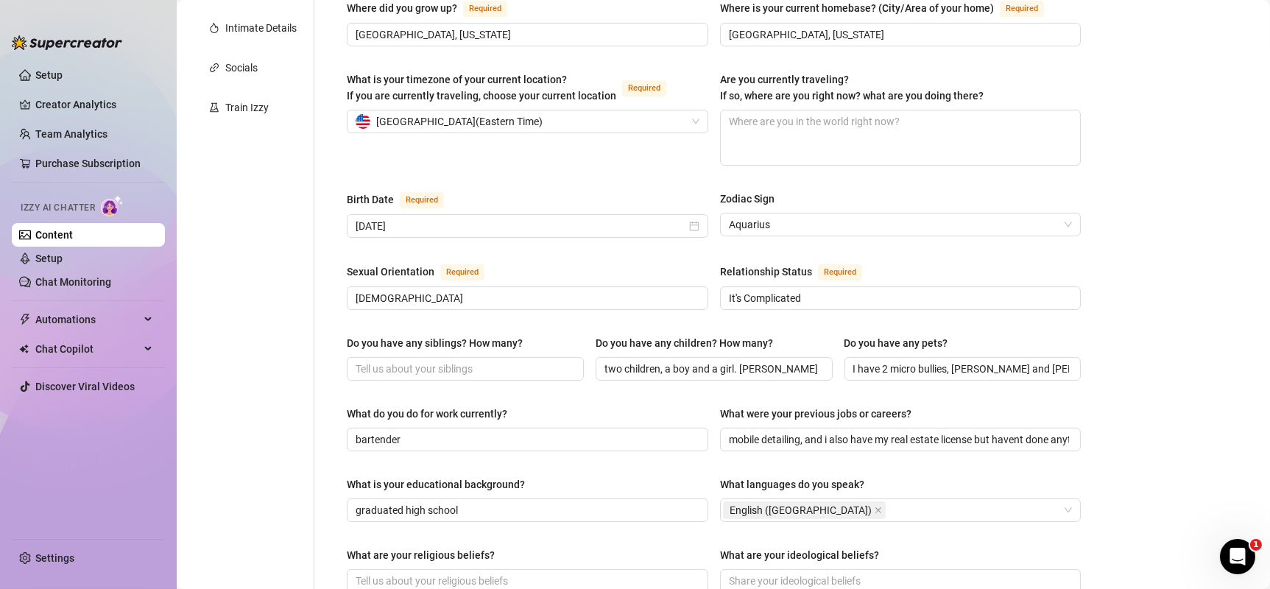
scroll to position [326, 0]
click at [530, 110] on textarea "Are you currently traveling? If so, where are you right now? what are you doing…" at bounding box center [901, 137] width 360 height 54
click at [408, 360] on input "Do you have any siblings? How many?" at bounding box center [464, 368] width 217 height 16
click at [530, 360] on input "two children, a boy and a girl. [PERSON_NAME] is 3 and [PERSON_NAME] is 2" at bounding box center [713, 368] width 217 height 16
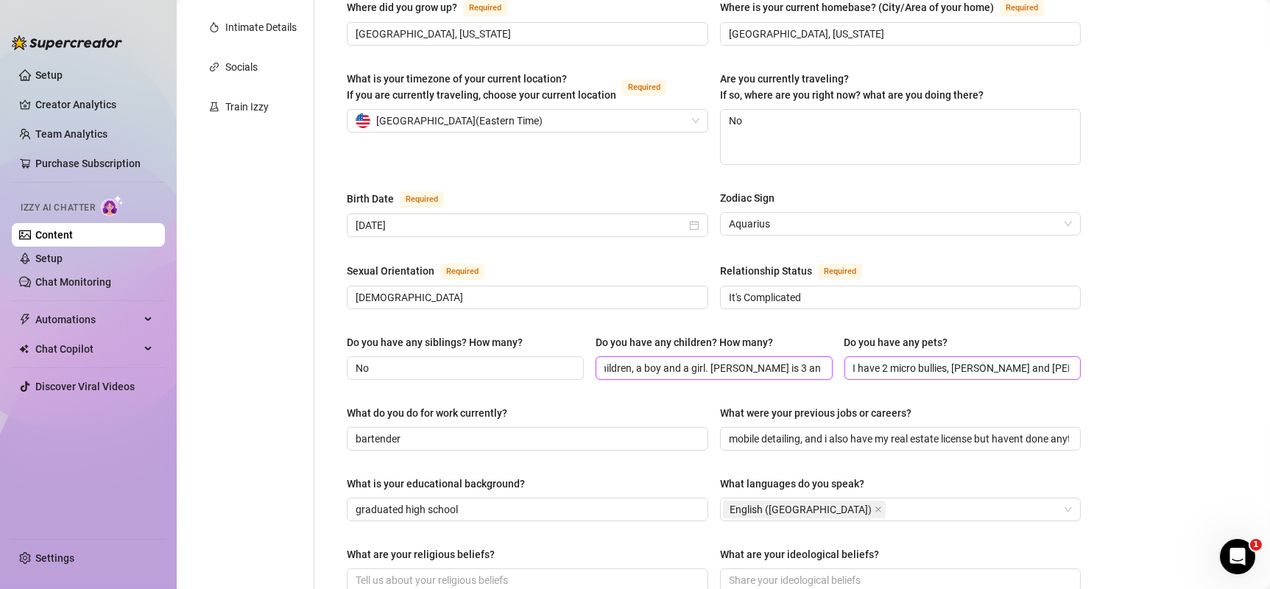
drag, startPoint x: 662, startPoint y: 340, endPoint x: 987, endPoint y: 333, distance: 324.8
click at [530, 334] on div "Do you have any siblings? How many? No Do you have any children? How many? Two …" at bounding box center [714, 363] width 734 height 59
click at [264, 362] on div "Personal Info Chatting Lifestyle Physique Content Intimate Details Socials Trai…" at bounding box center [252, 424] width 123 height 1220
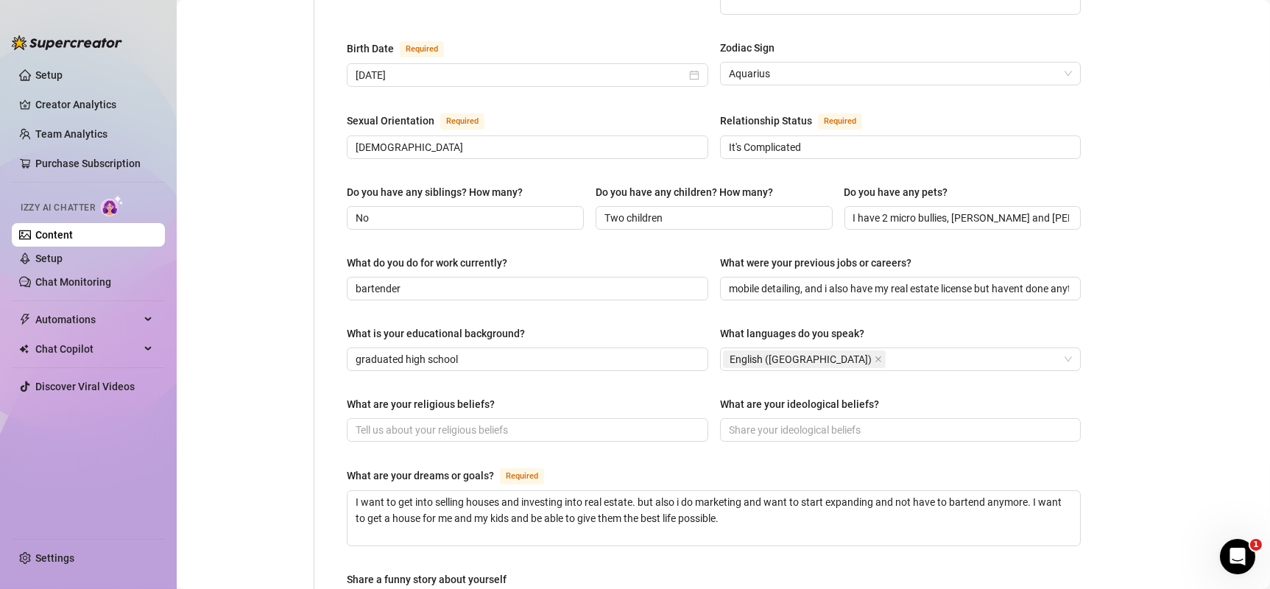
scroll to position [495, 0]
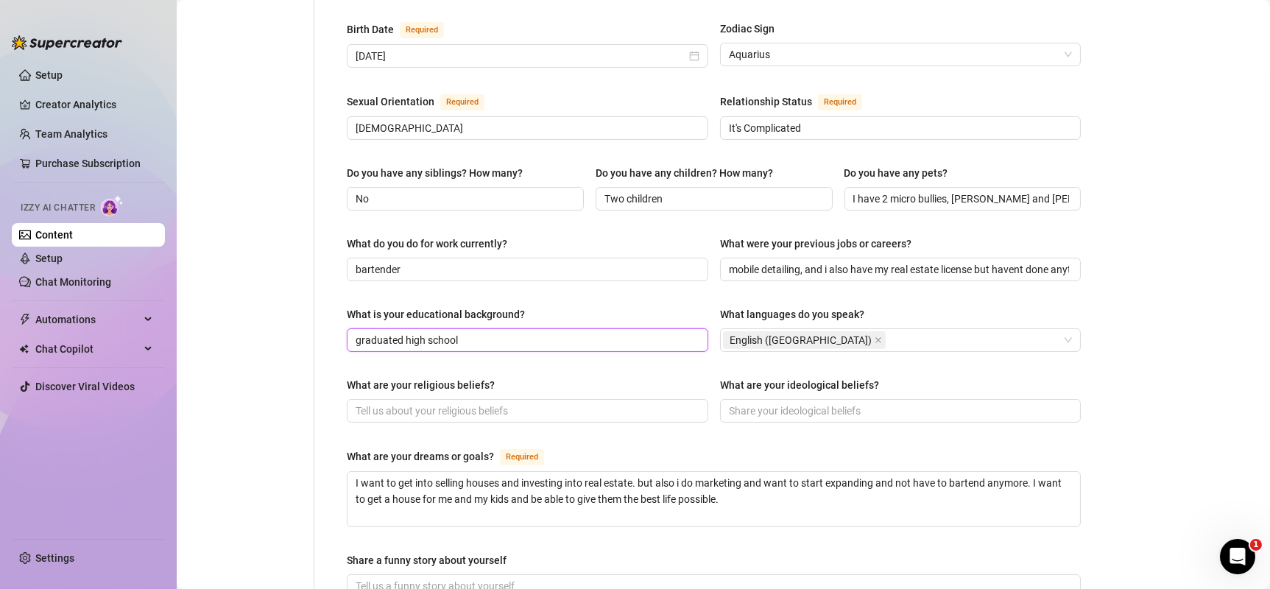
click at [476, 332] on input "graduated high school" at bounding box center [526, 340] width 341 height 16
click at [530, 362] on input "What are your ideological beliefs?" at bounding box center [899, 411] width 341 height 16
drag, startPoint x: 982, startPoint y: 371, endPoint x: 336, endPoint y: 372, distance: 646.6
click at [336, 362] on div "Name Required [PERSON_NAME](s) Gender Required [DEMOGRAPHIC_DATA] [DEMOGRAPHIC_…" at bounding box center [714, 255] width 764 height 1220
click at [530, 362] on span "none" at bounding box center [901, 411] width 362 height 24
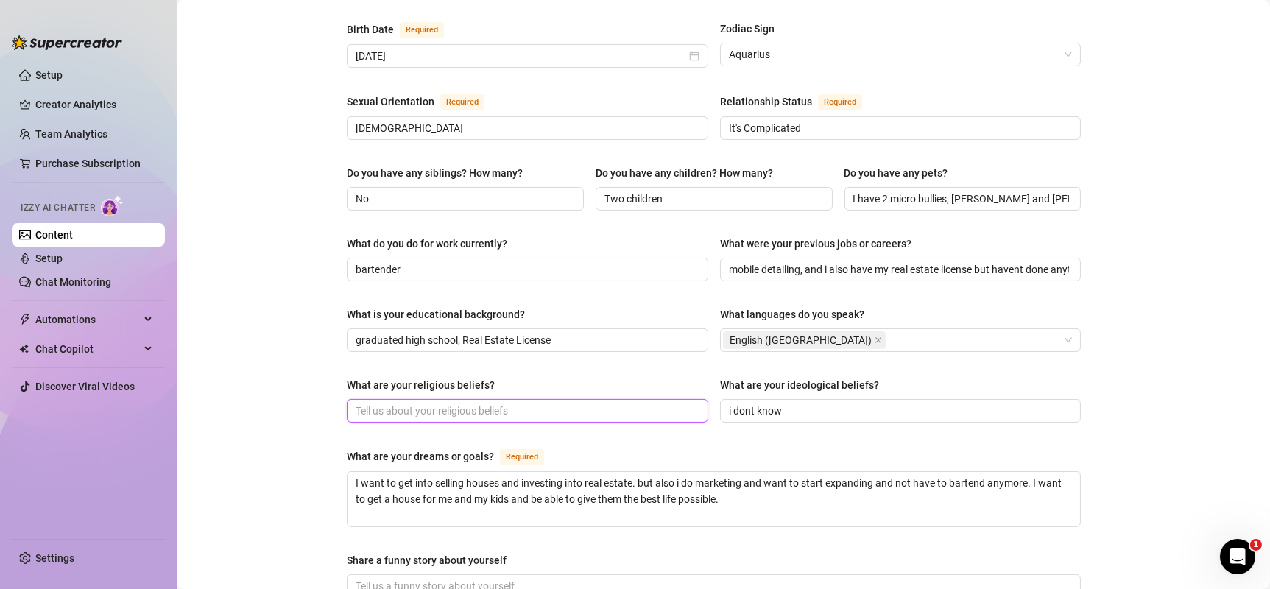
click at [530, 362] on input "What are your religious beliefs?" at bounding box center [526, 411] width 341 height 16
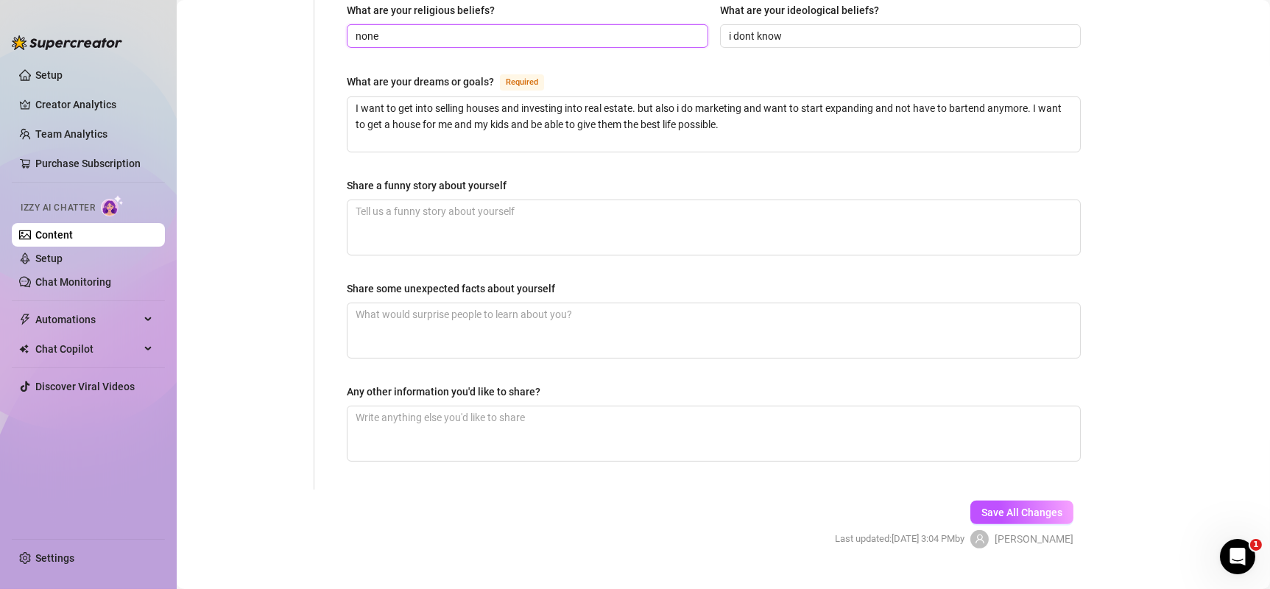
scroll to position [866, 0]
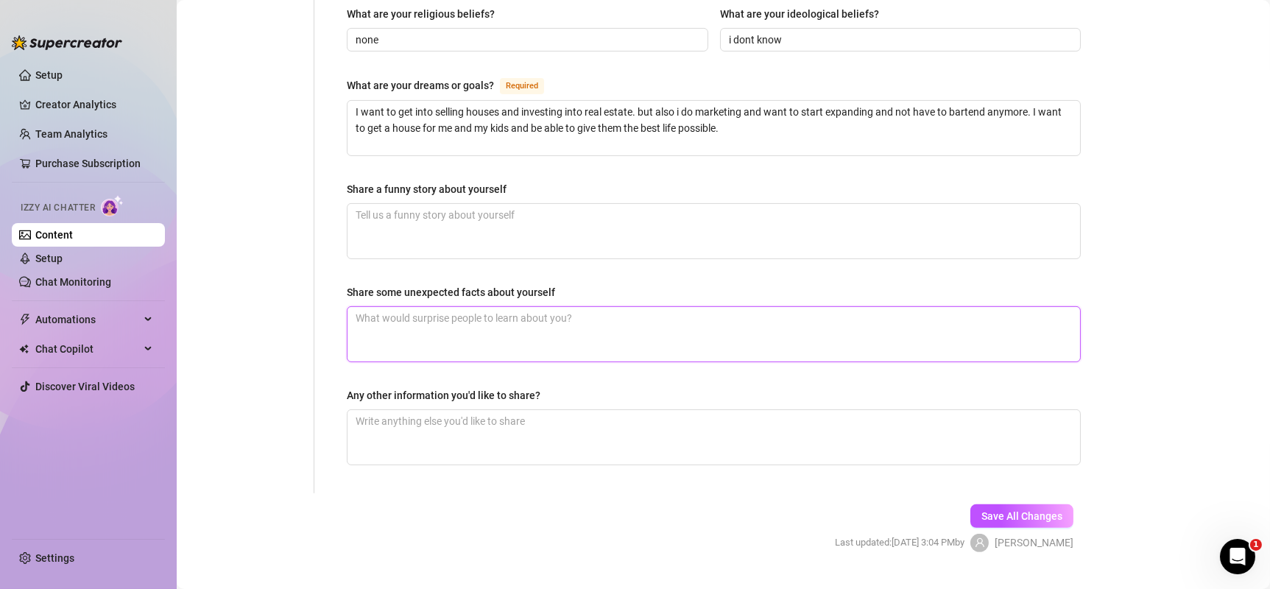
click at [501, 307] on textarea "Share some unexpected facts about yourself" at bounding box center [714, 334] width 733 height 54
click at [398, 362] on textarea "Any other information you'd like to share?" at bounding box center [714, 437] width 733 height 54
click at [445, 307] on textarea "Share some unexpected facts about yourself" at bounding box center [714, 334] width 733 height 54
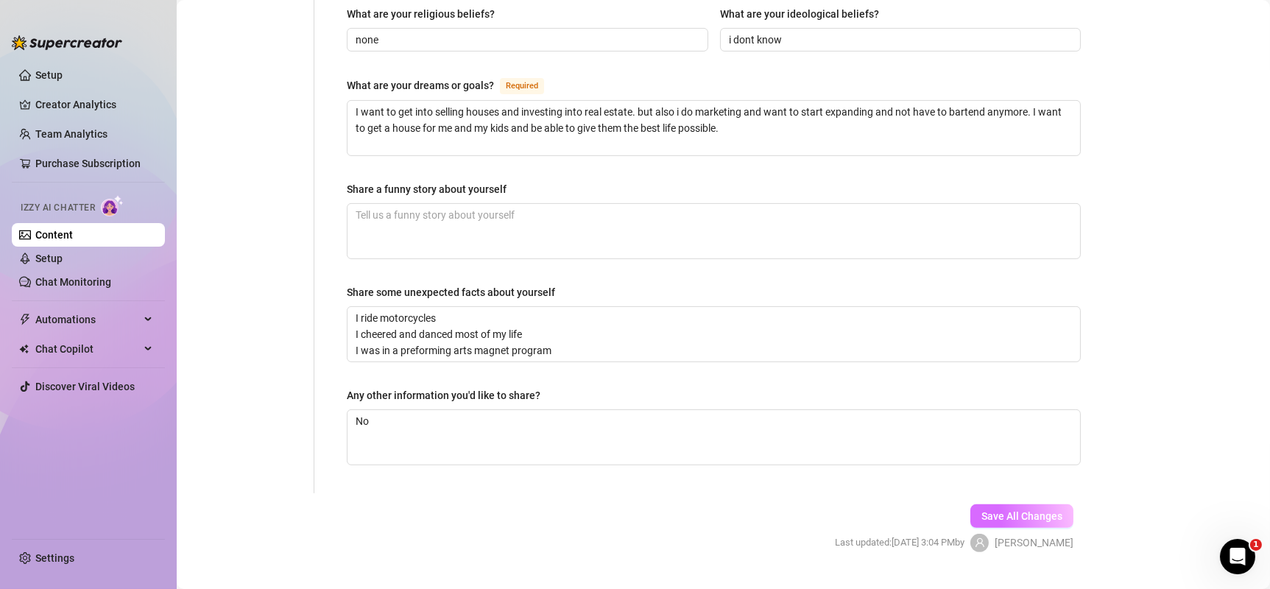
click at [530, 362] on span "Save All Changes" at bounding box center [1022, 516] width 81 height 12
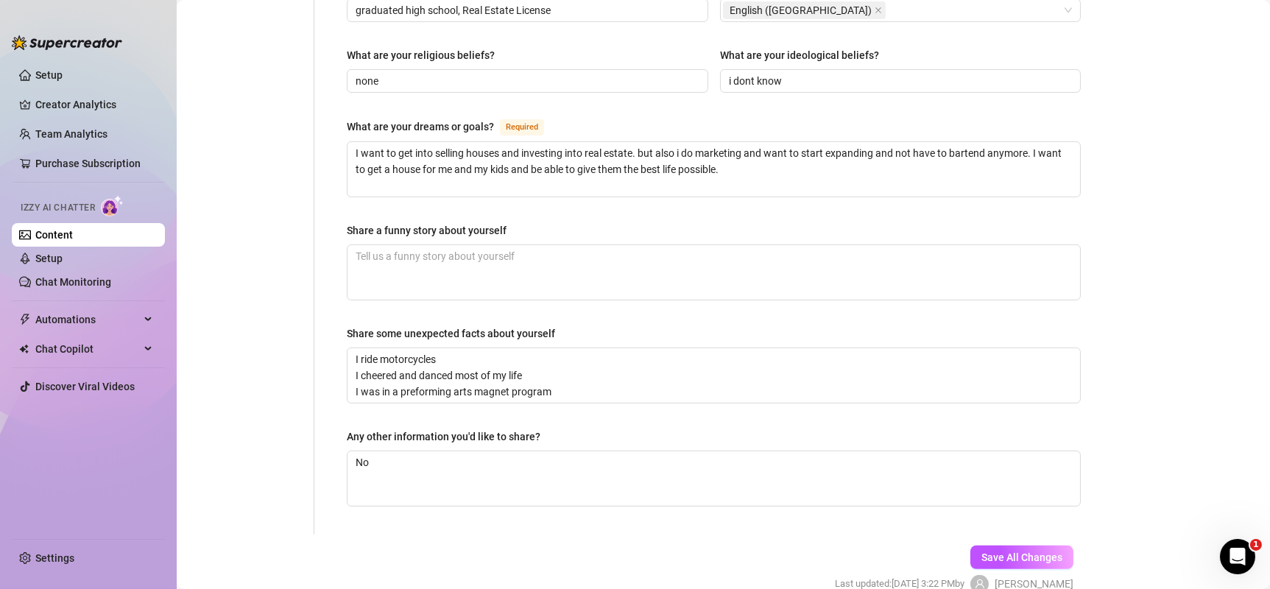
scroll to position [862, 0]
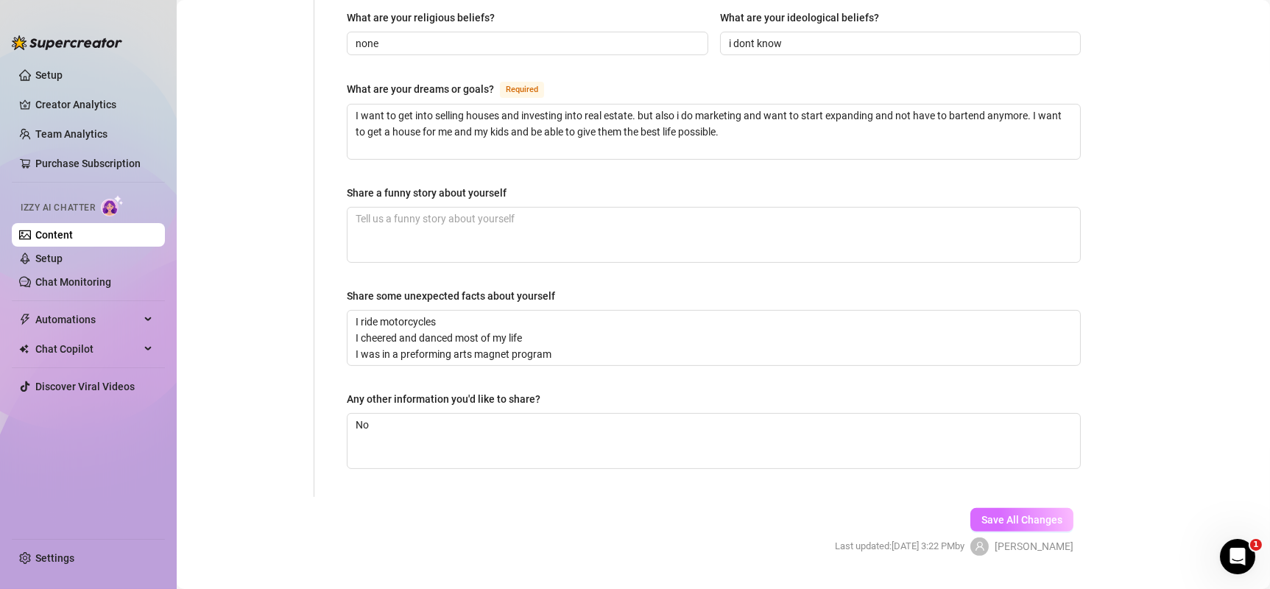
click at [530, 362] on span "Save All Changes" at bounding box center [1022, 520] width 81 height 12
click at [530, 325] on textarea "I ride motorcycles I cheered and danced most of my life I was in a preforming a…" at bounding box center [714, 338] width 733 height 54
drag, startPoint x: 1250, startPoint y: 394, endPoint x: 1248, endPoint y: 346, distance: 47.9
click at [530, 324] on textarea "I ride motorcycles I cheered and danced most of my life I was in a preforming a…" at bounding box center [714, 338] width 733 height 54
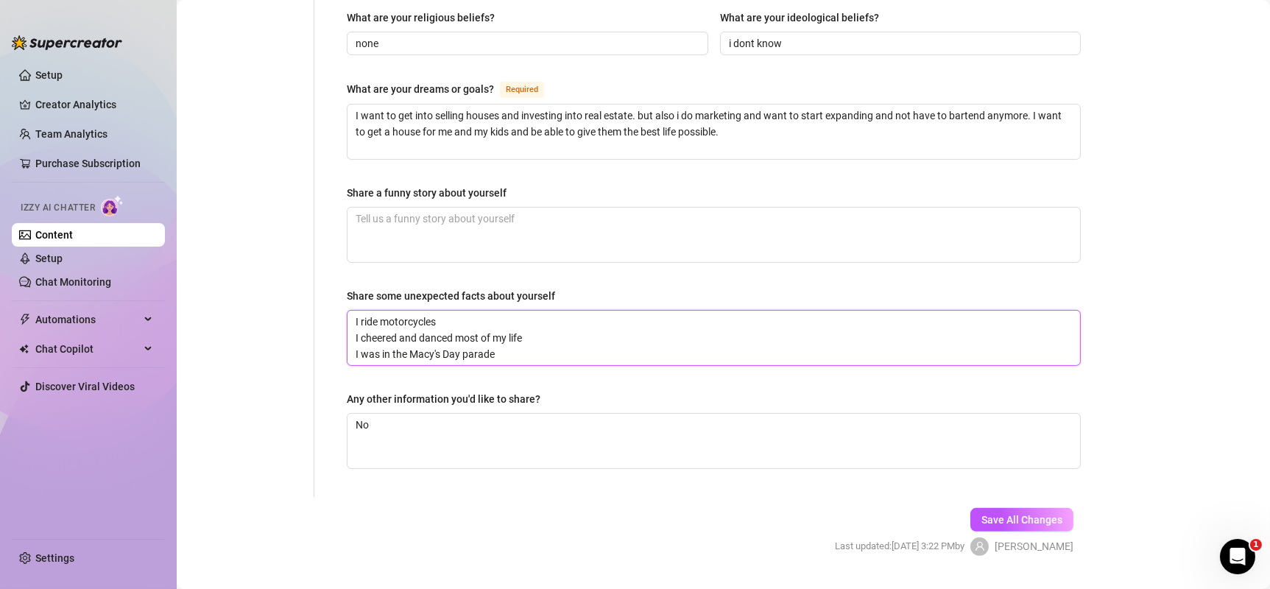
drag, startPoint x: 566, startPoint y: 325, endPoint x: 836, endPoint y: 443, distance: 294.8
drag, startPoint x: 987, startPoint y: 475, endPoint x: 985, endPoint y: 484, distance: 9.0
click at [530, 362] on div "Save All Changes Last updated: [DATE] 3:22 PM by [PERSON_NAME]" at bounding box center [954, 532] width 283 height 70
click at [530, 362] on button "Save All Changes" at bounding box center [1022, 520] width 103 height 24
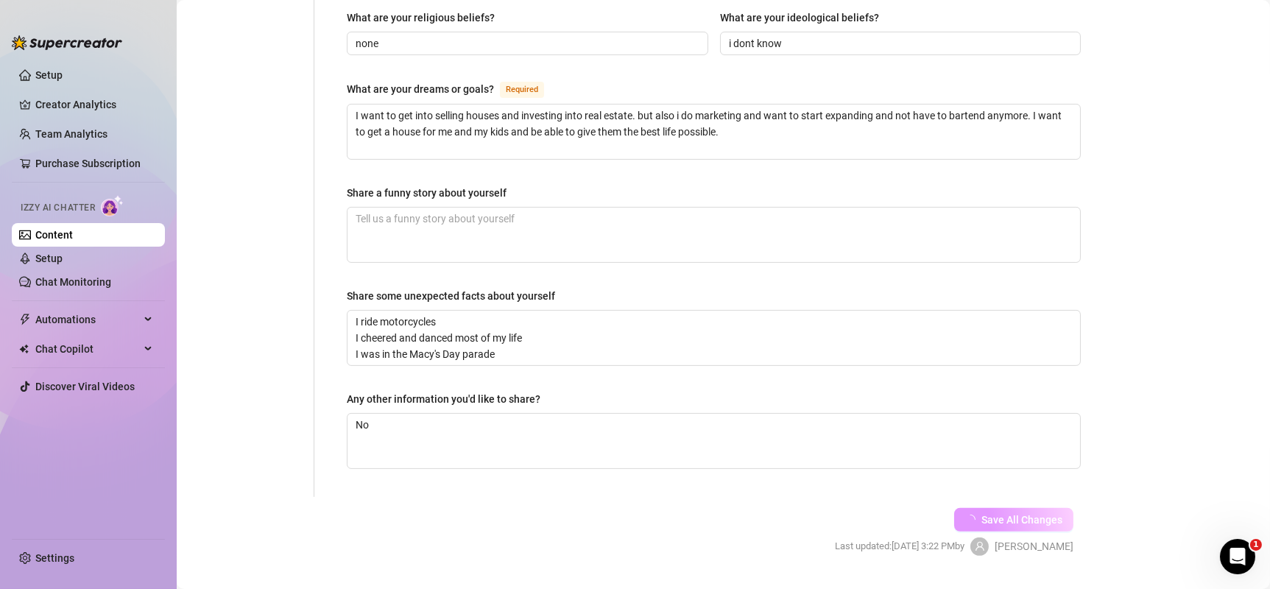
click at [530, 362] on button "Save All Changes" at bounding box center [1013, 520] width 119 height 24
click at [530, 362] on button "Save All Changes" at bounding box center [1022, 520] width 103 height 24
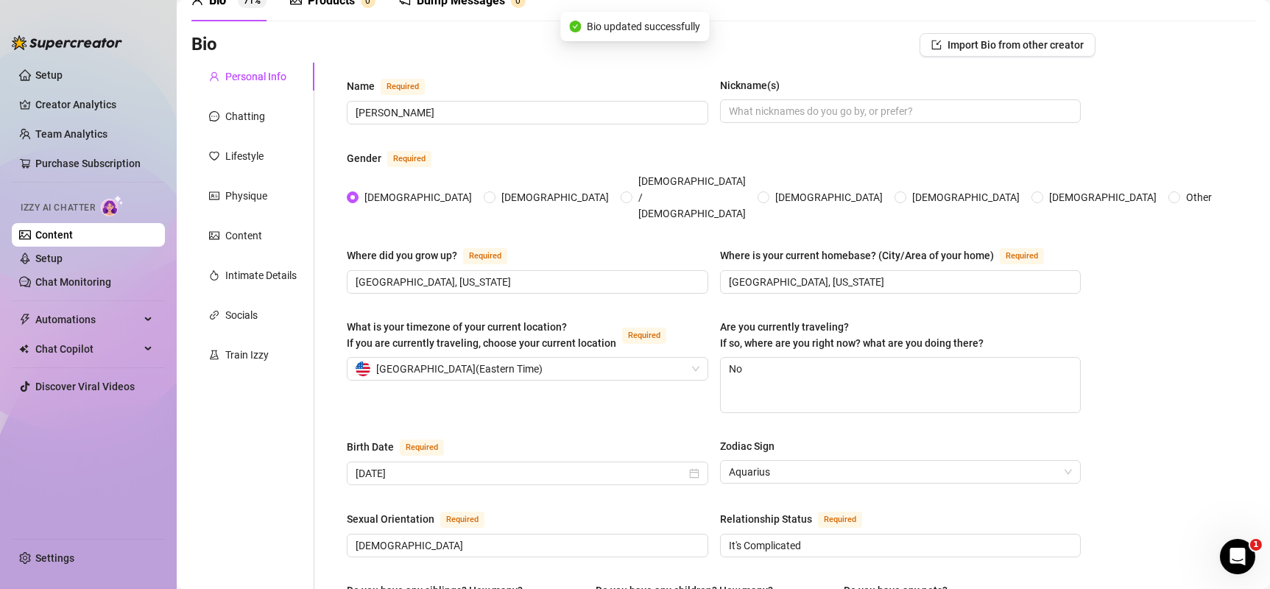
scroll to position [0, 0]
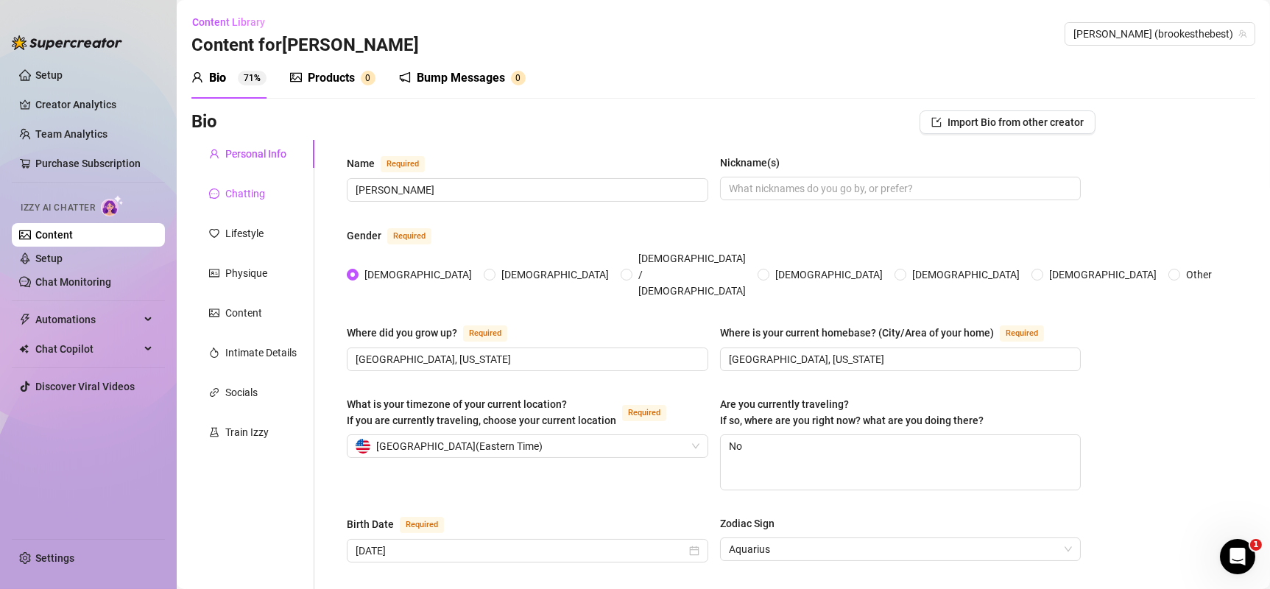
click at [218, 193] on icon "message" at bounding box center [214, 194] width 10 height 10
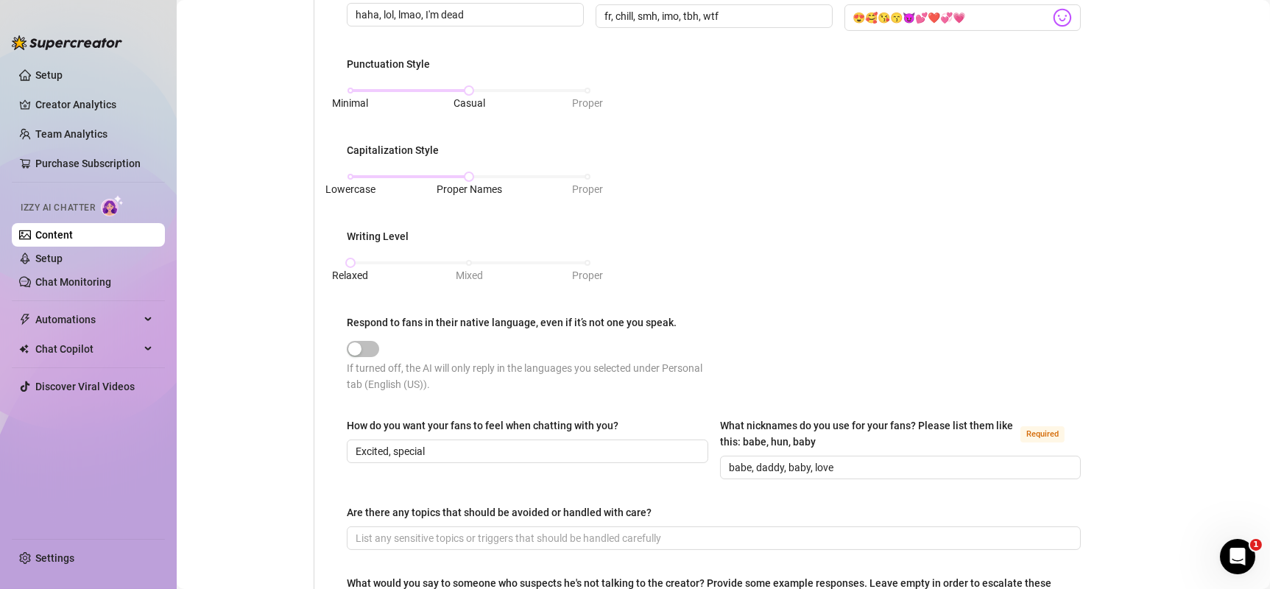
scroll to position [588, 0]
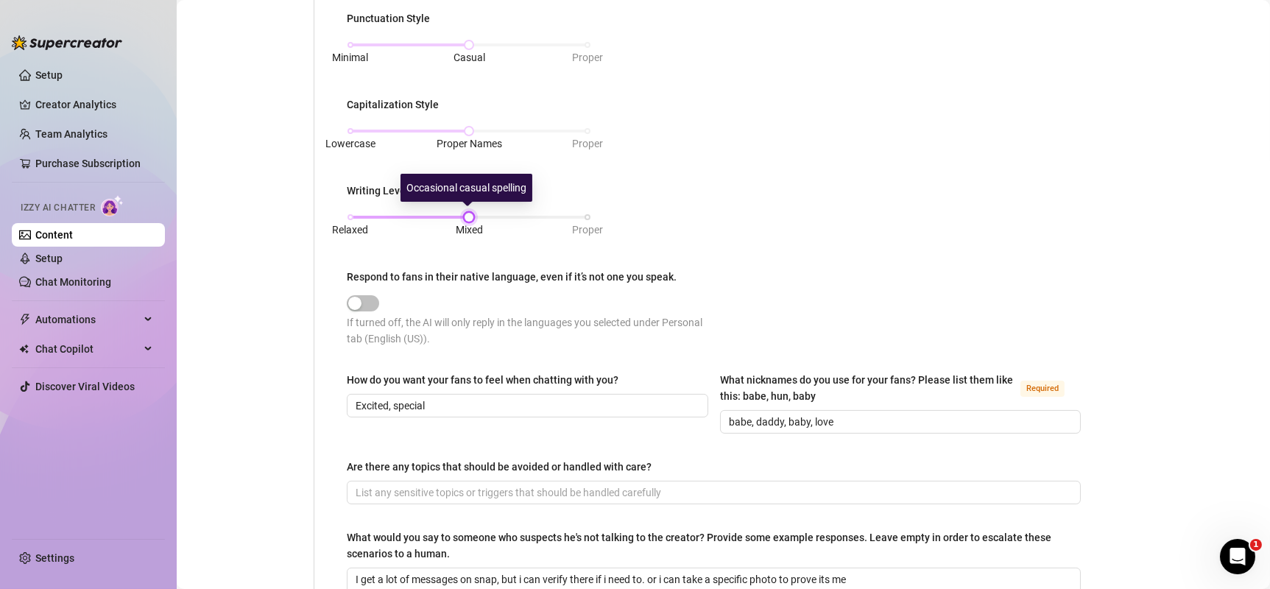
click at [466, 216] on div "Relaxed Mixed Proper" at bounding box center [469, 217] width 237 height 9
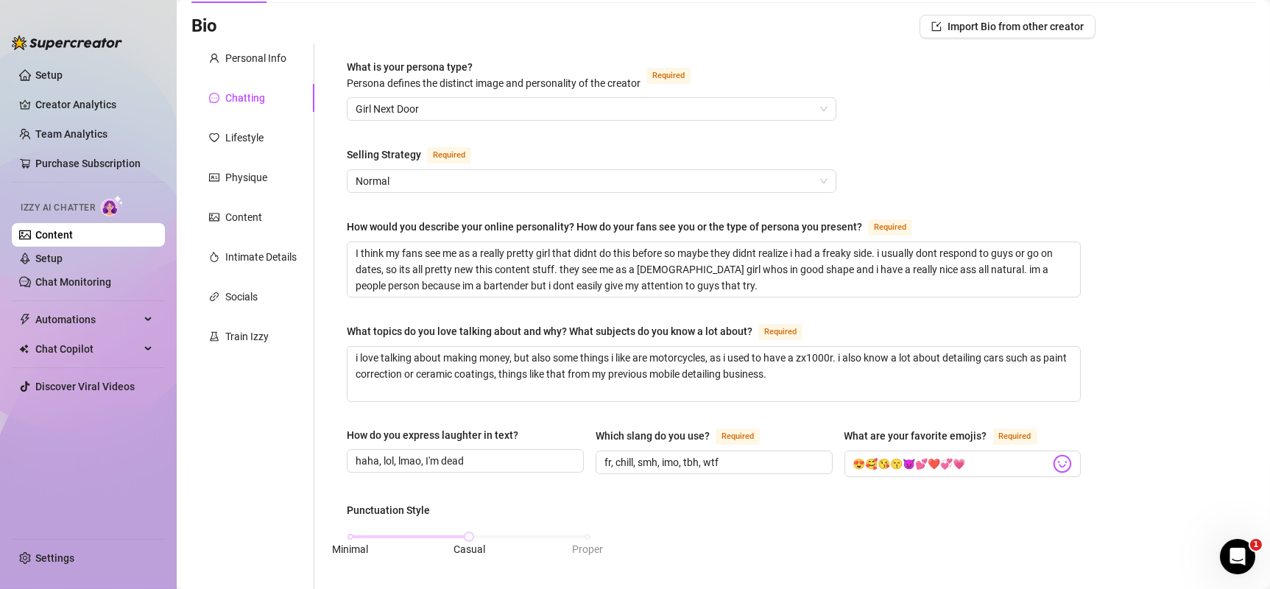
scroll to position [0, 0]
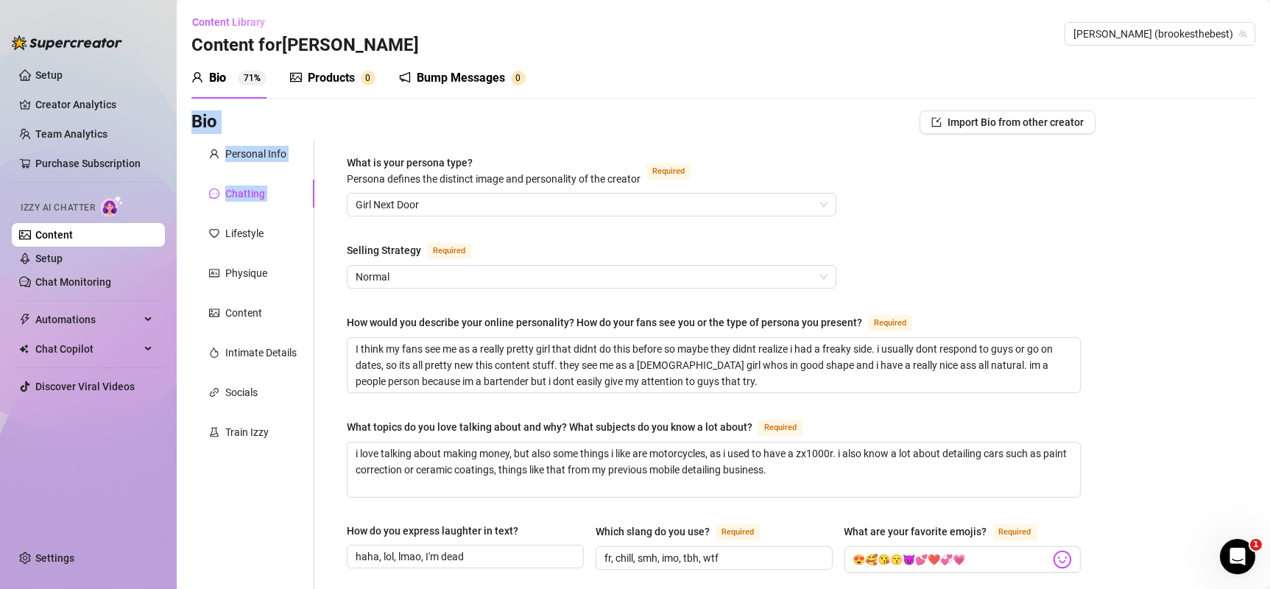
drag, startPoint x: 449, startPoint y: 0, endPoint x: 261, endPoint y: 217, distance: 287.1
click at [246, 229] on div "Lifestyle" at bounding box center [244, 233] width 38 height 16
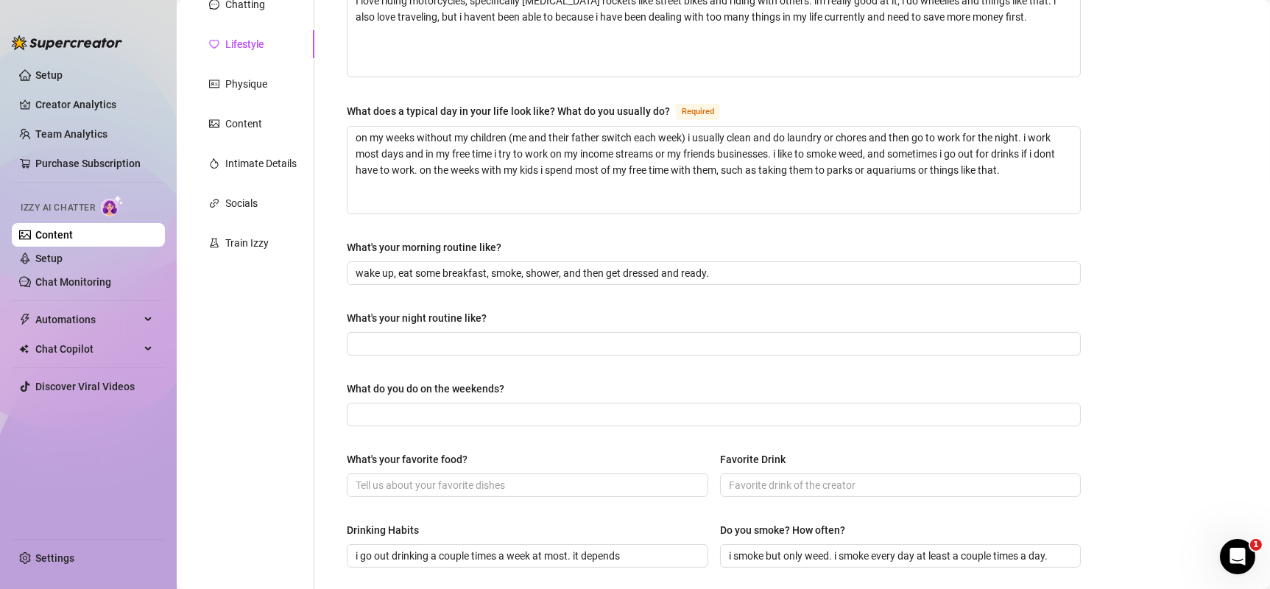
scroll to position [200, 0]
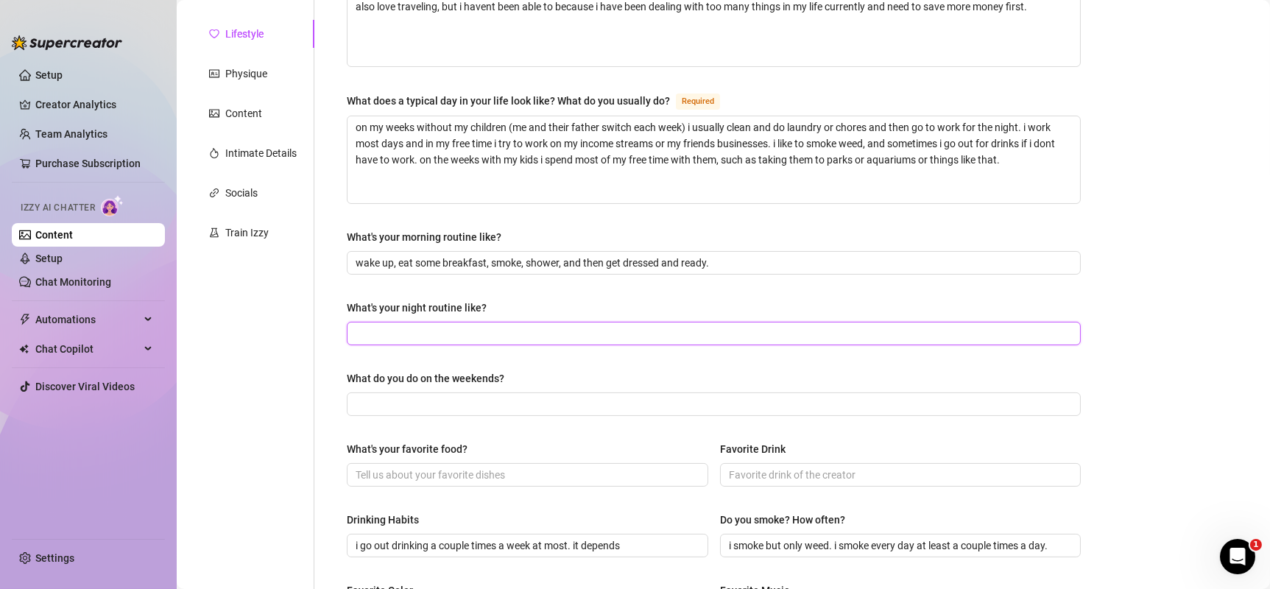
click at [530, 336] on input "What's your night routine like?" at bounding box center [713, 334] width 714 height 16
click at [530, 362] on span at bounding box center [714, 405] width 734 height 24
click at [530, 362] on input "What do you do on the weekends?" at bounding box center [713, 404] width 714 height 16
